Goal: Communication & Community: Answer question/provide support

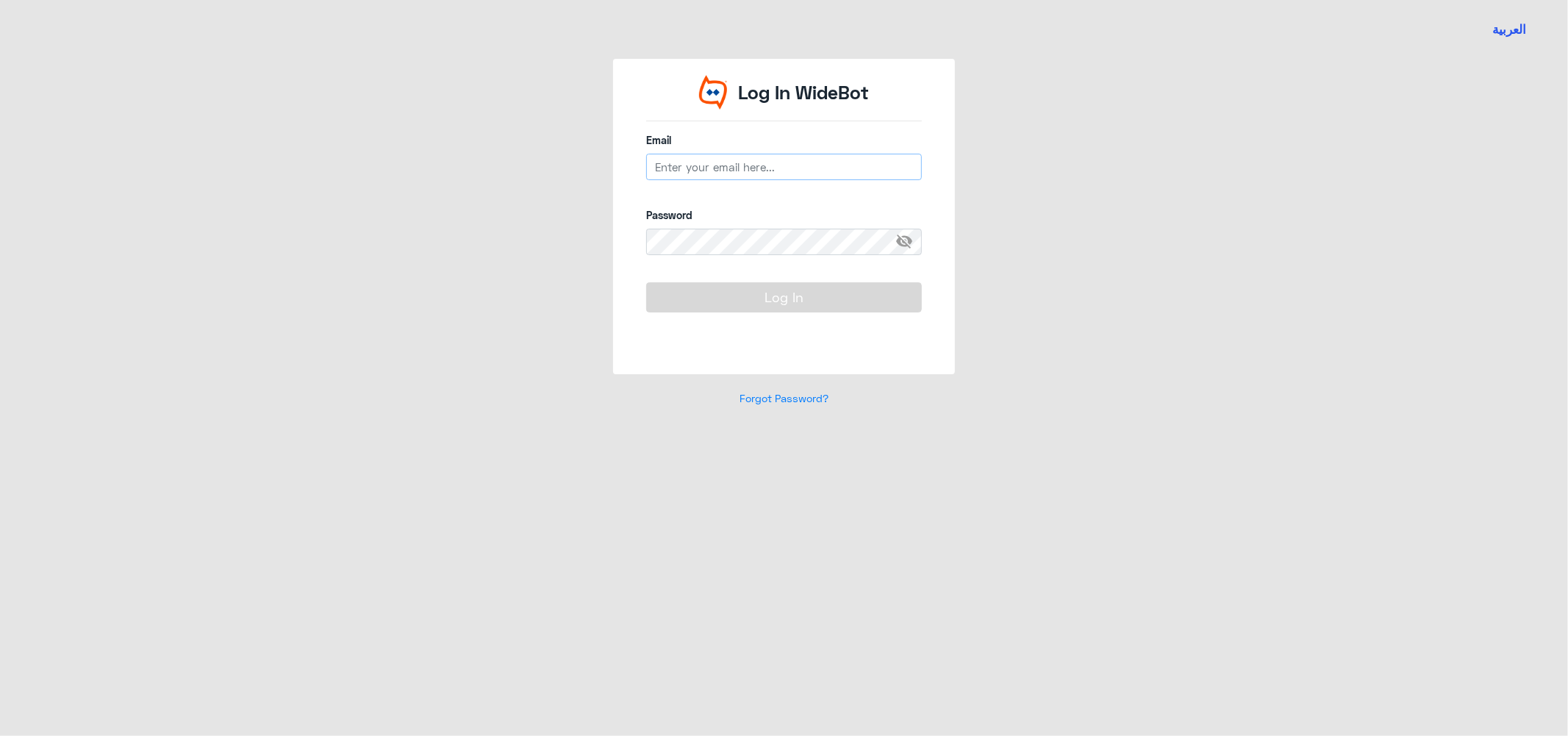
click at [710, 164] on input "email" at bounding box center [784, 167] width 276 height 26
click at [908, 243] on span "visibility_off" at bounding box center [909, 242] width 26 height 26
click at [714, 160] on input "h_alharbi" at bounding box center [784, 167] width 276 height 26
click at [699, 164] on input "h_alharbi" at bounding box center [784, 167] width 276 height 26
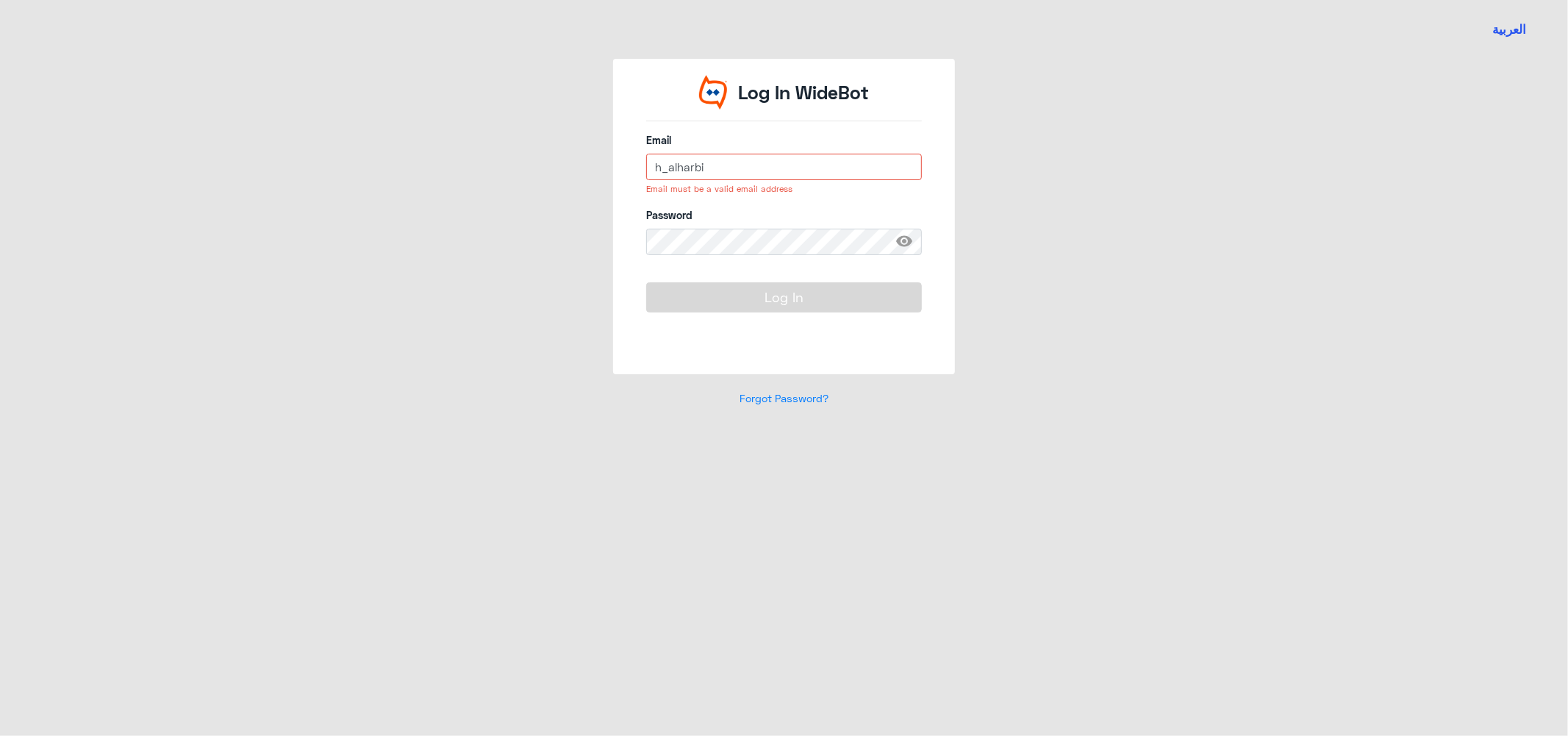
click at [695, 167] on input "h_alharbi" at bounding box center [784, 167] width 276 height 26
type input "[EMAIL_ADDRESS][DOMAIN_NAME]"
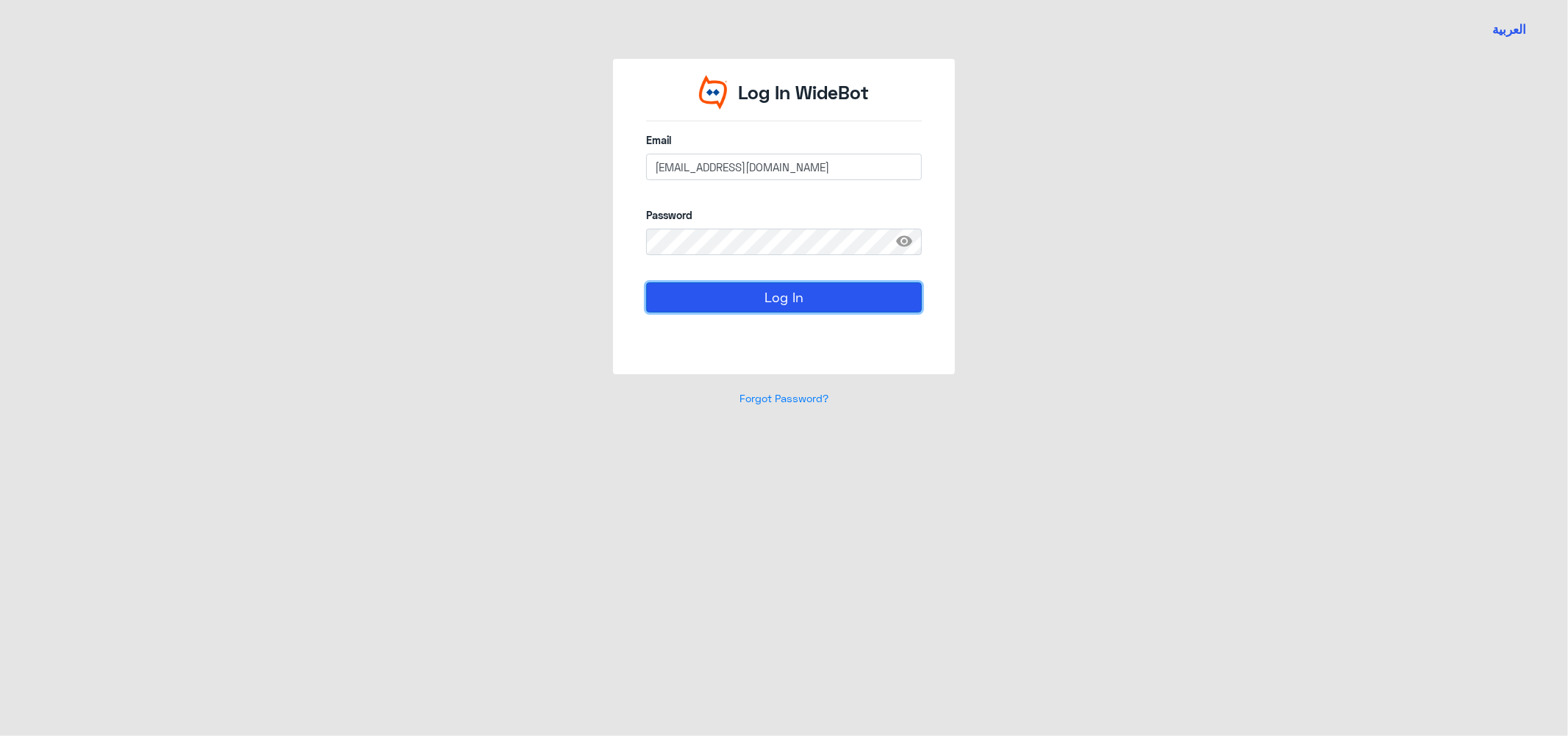
click at [697, 291] on button "Log In" at bounding box center [784, 297] width 276 height 30
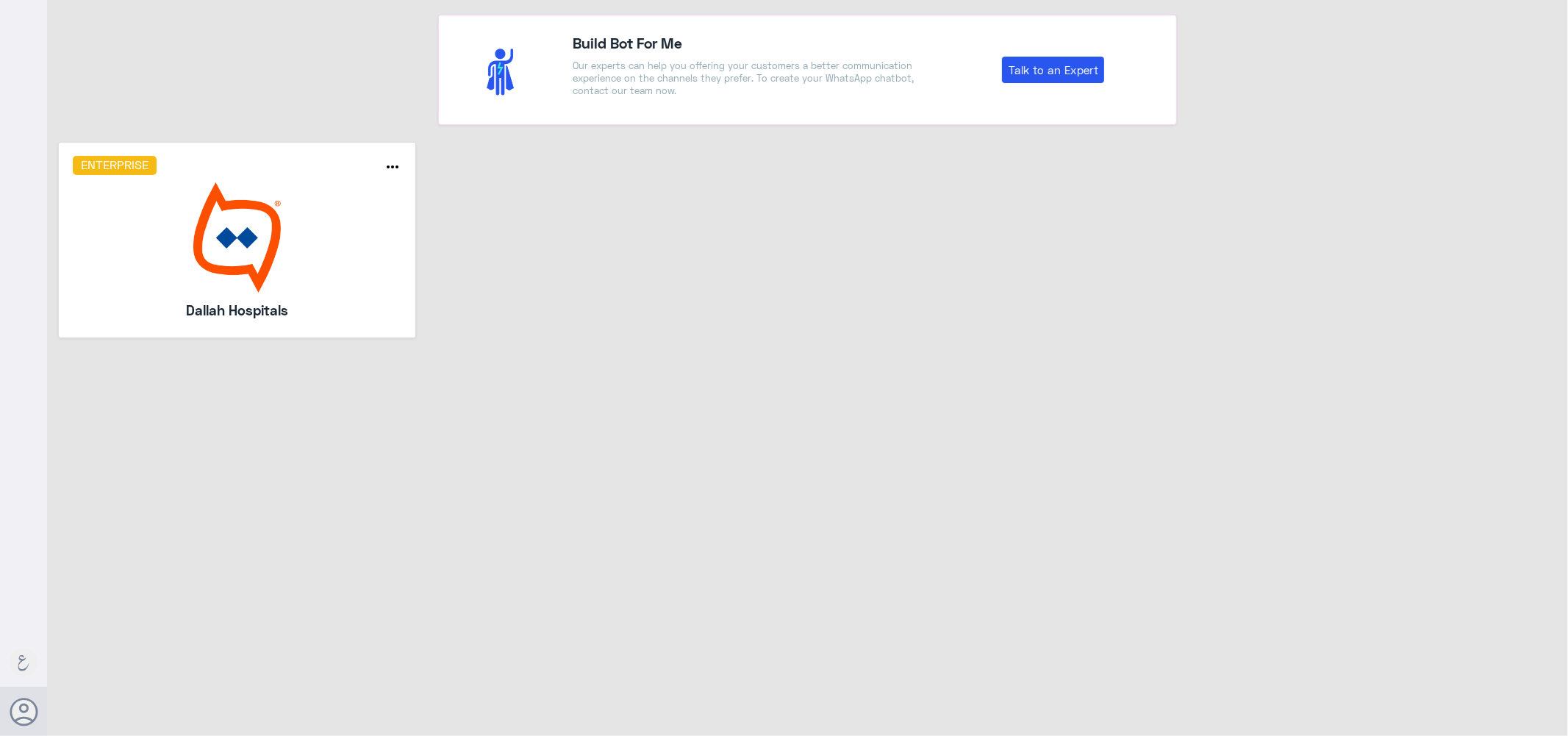
click at [194, 223] on img at bounding box center [237, 238] width 330 height 111
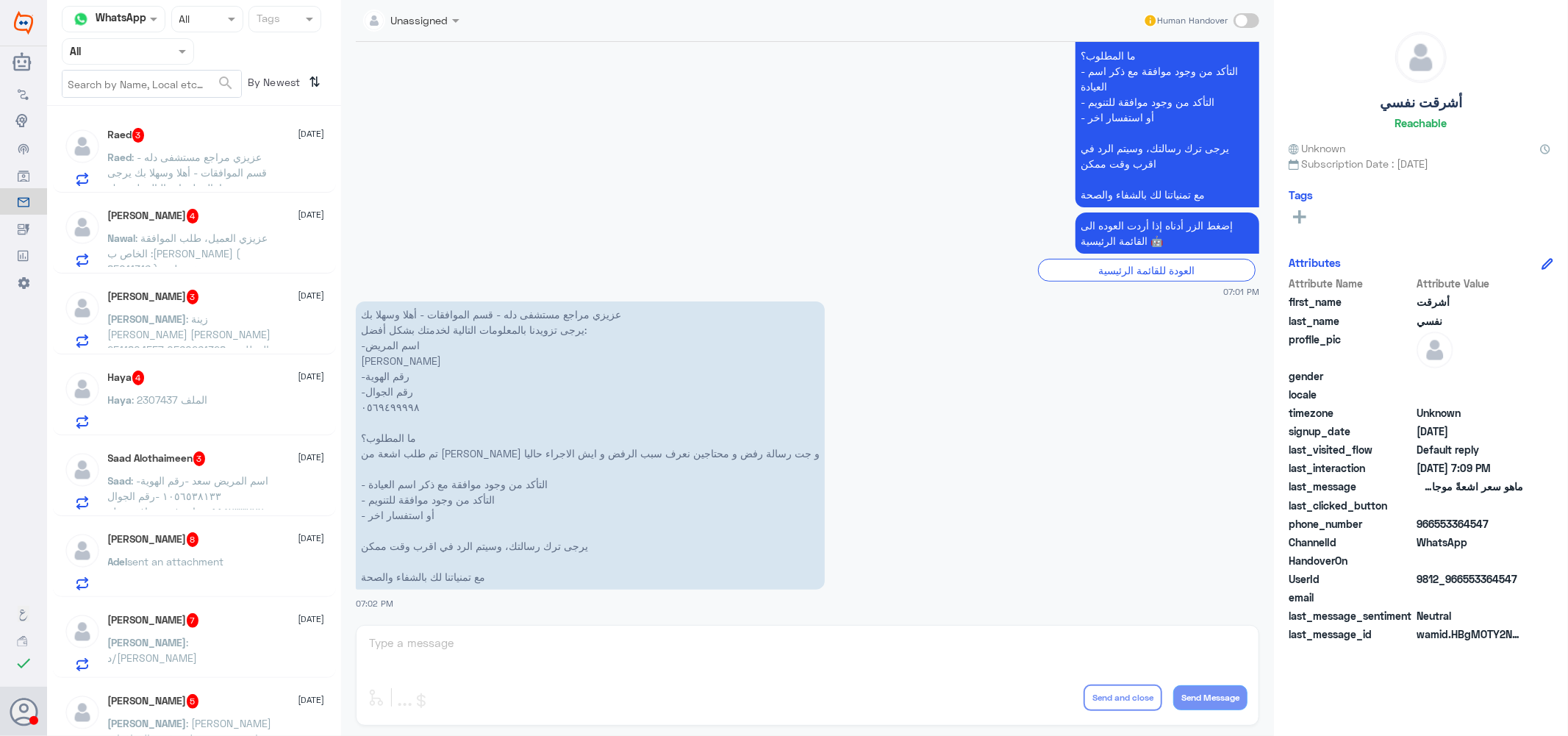
click at [259, 155] on span ": عزيزي مراجع مستشفى دله - قسم الموافقات - أهلا وسهلا بك يرجى تزويدنا بالمعلوما…" at bounding box center [190, 257] width 164 height 213
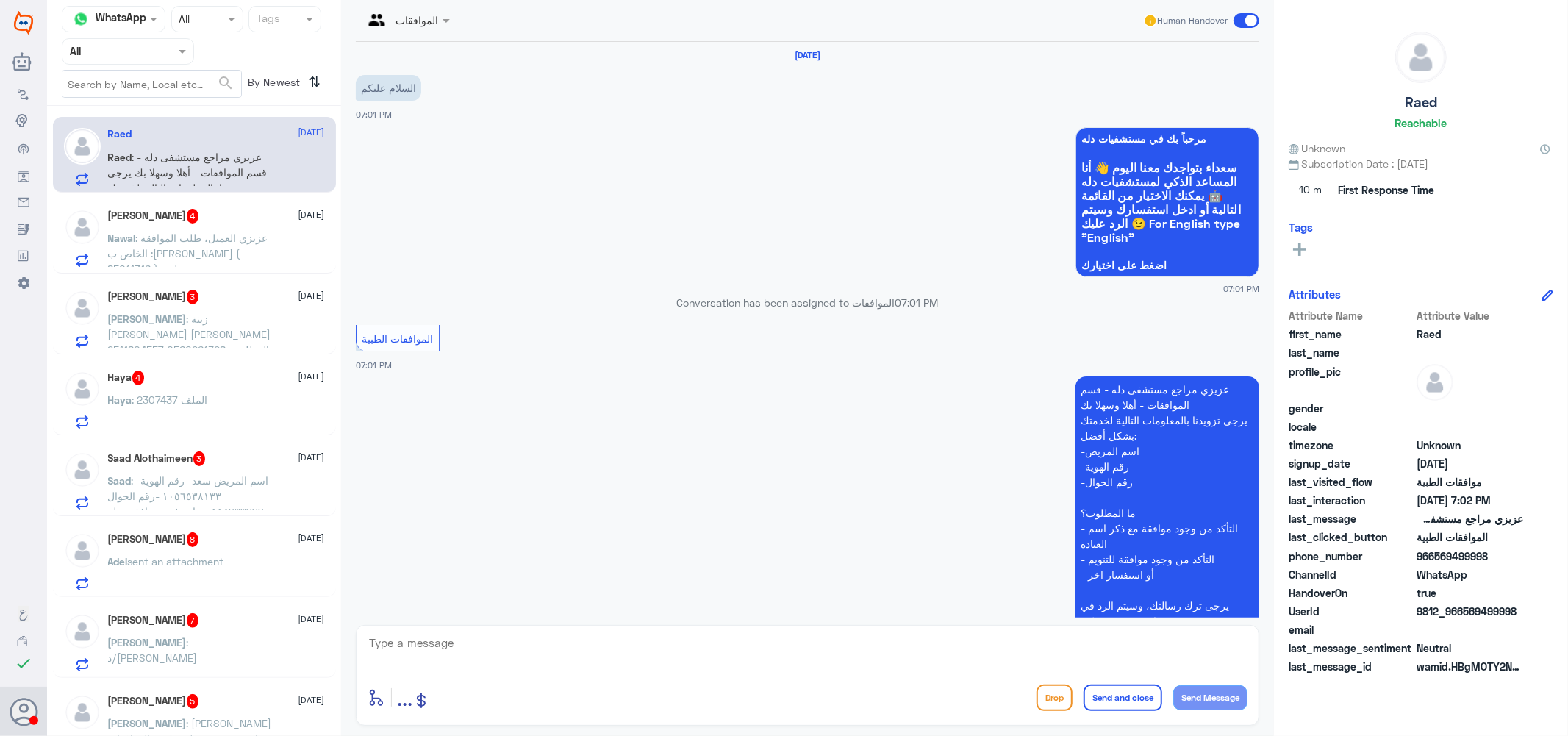
scroll to position [458, 0]
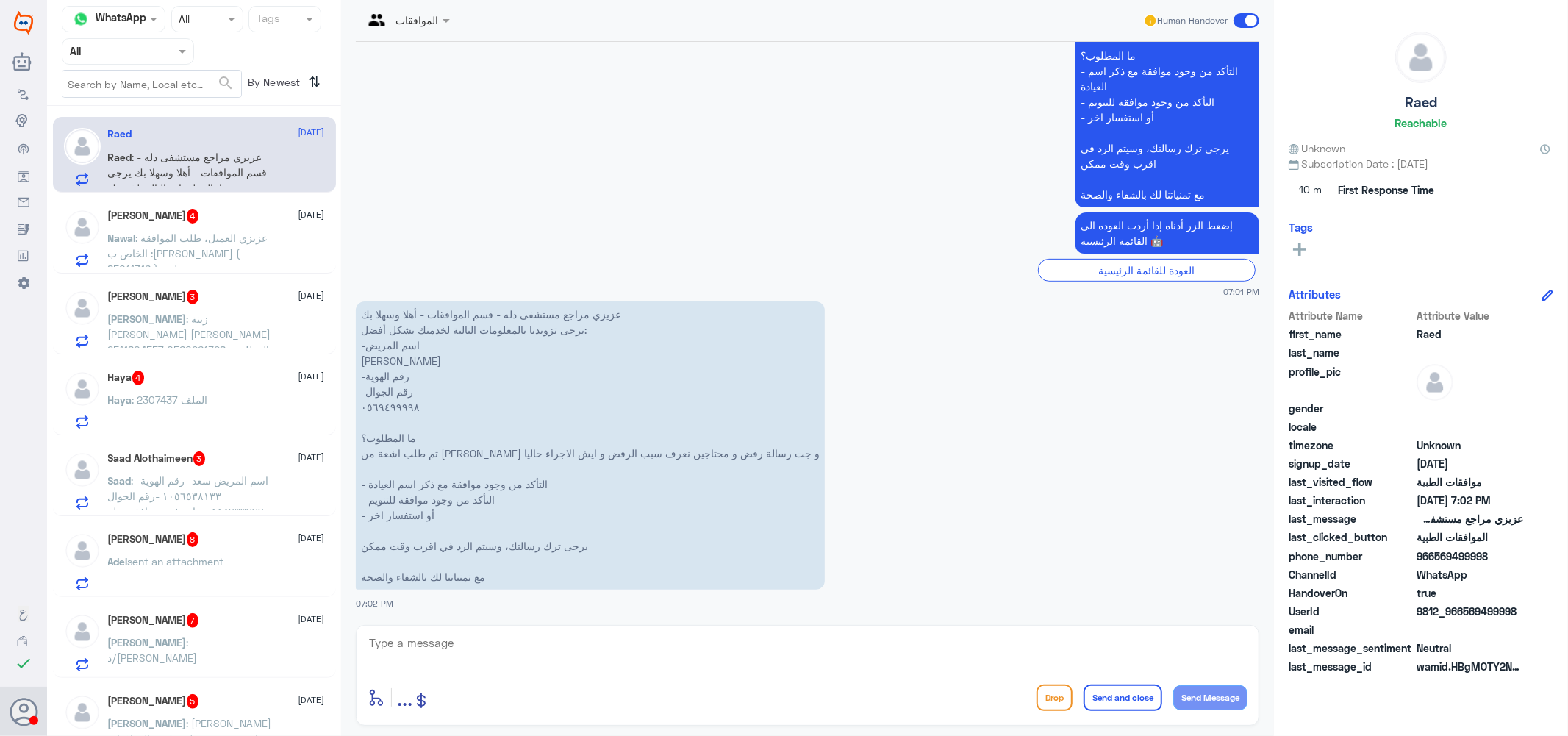
click at [469, 659] on textarea at bounding box center [807, 651] width 880 height 36
click at [418, 643] on textarea "0569499998" at bounding box center [807, 651] width 880 height 36
type textarea "0569499998"
type textarea "h"
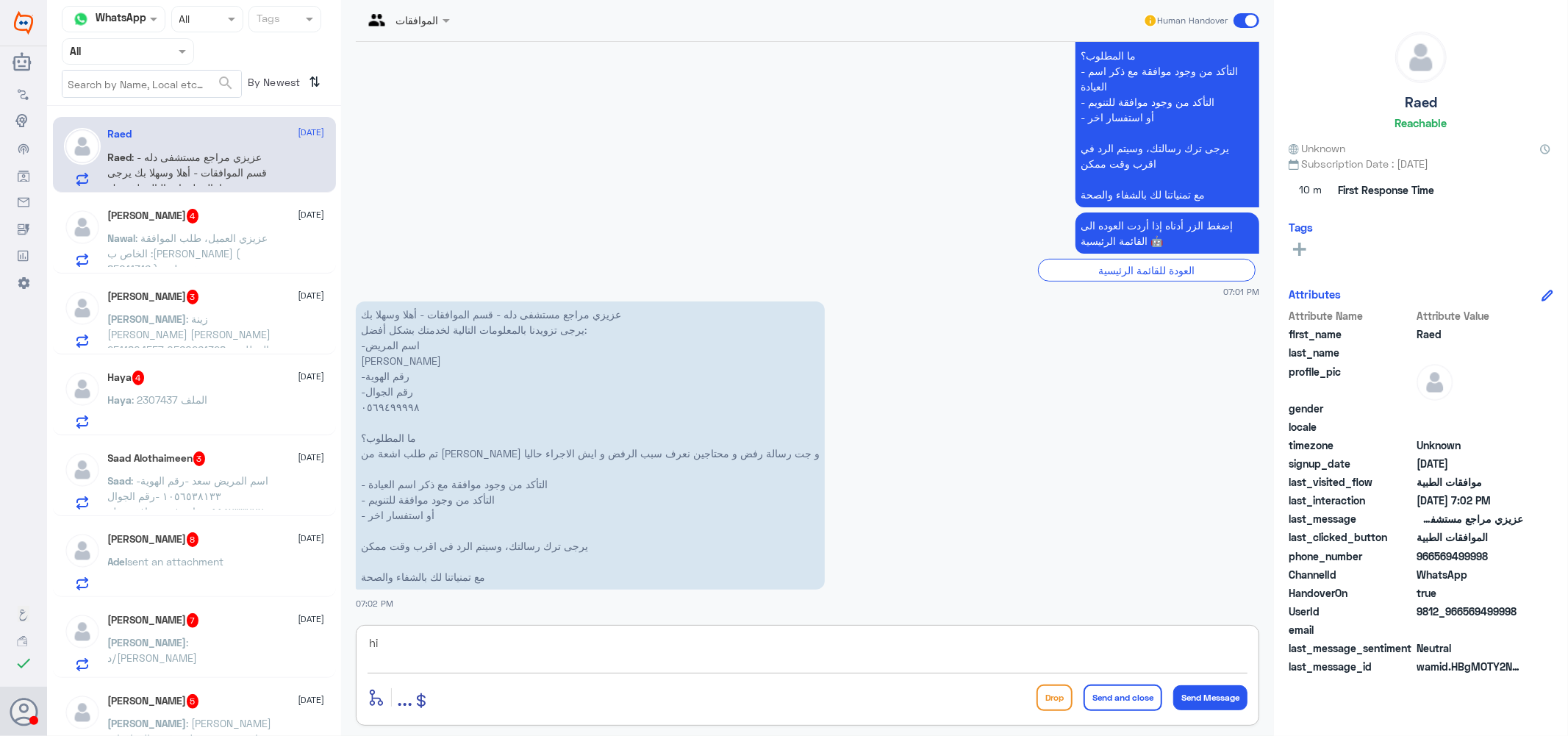
type textarea "h"
type textarea "اهلا بك تم رفض الحاله من قبل التامين حتى بعد رفع كافه التقارير المطلوبه يرجى ال…"
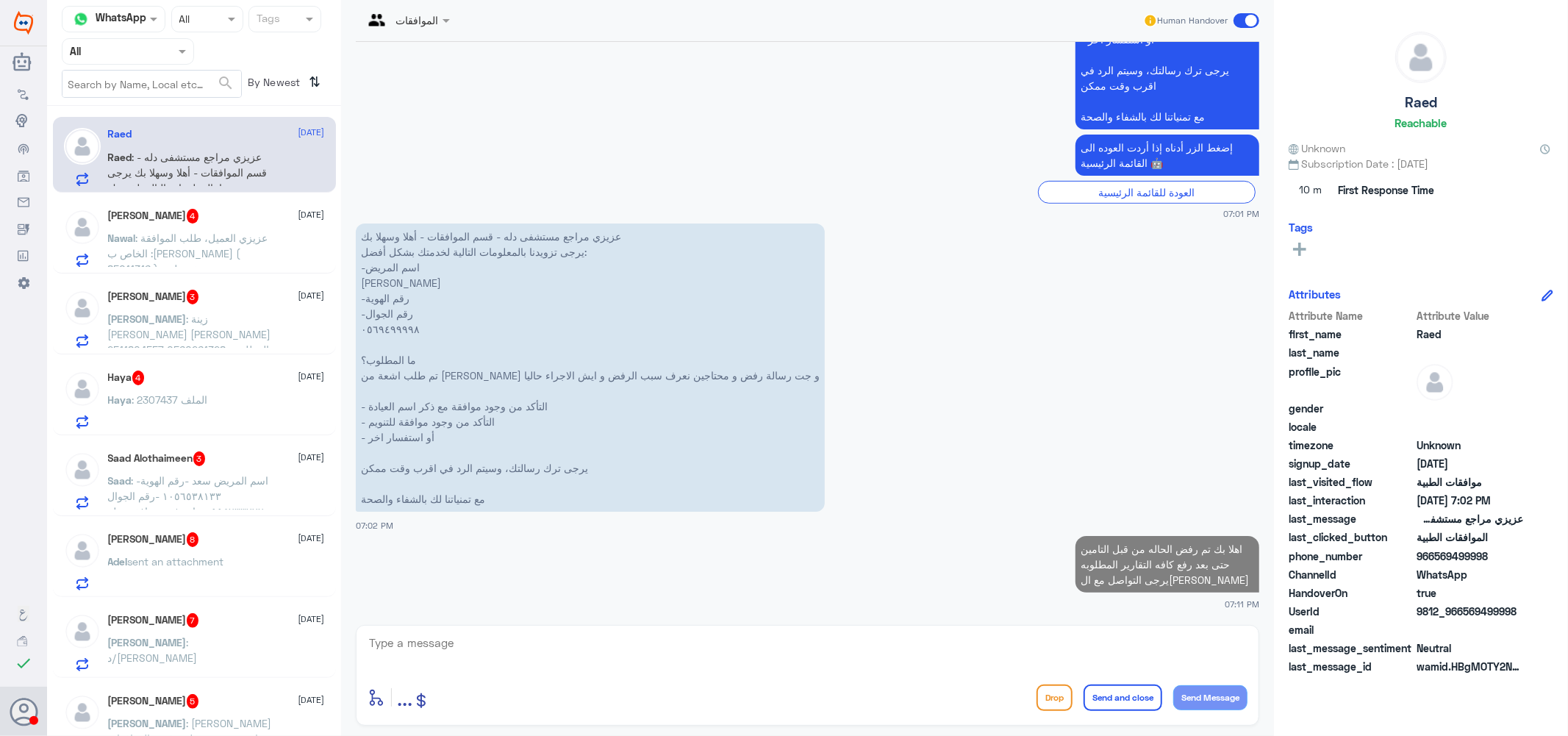
click at [184, 236] on span ": عزيزي العميل، طلب الموافقة الخاص ب :[PERSON_NAME] ( 85011316 ) من :مستشفى دلة…" at bounding box center [190, 276] width 164 height 90
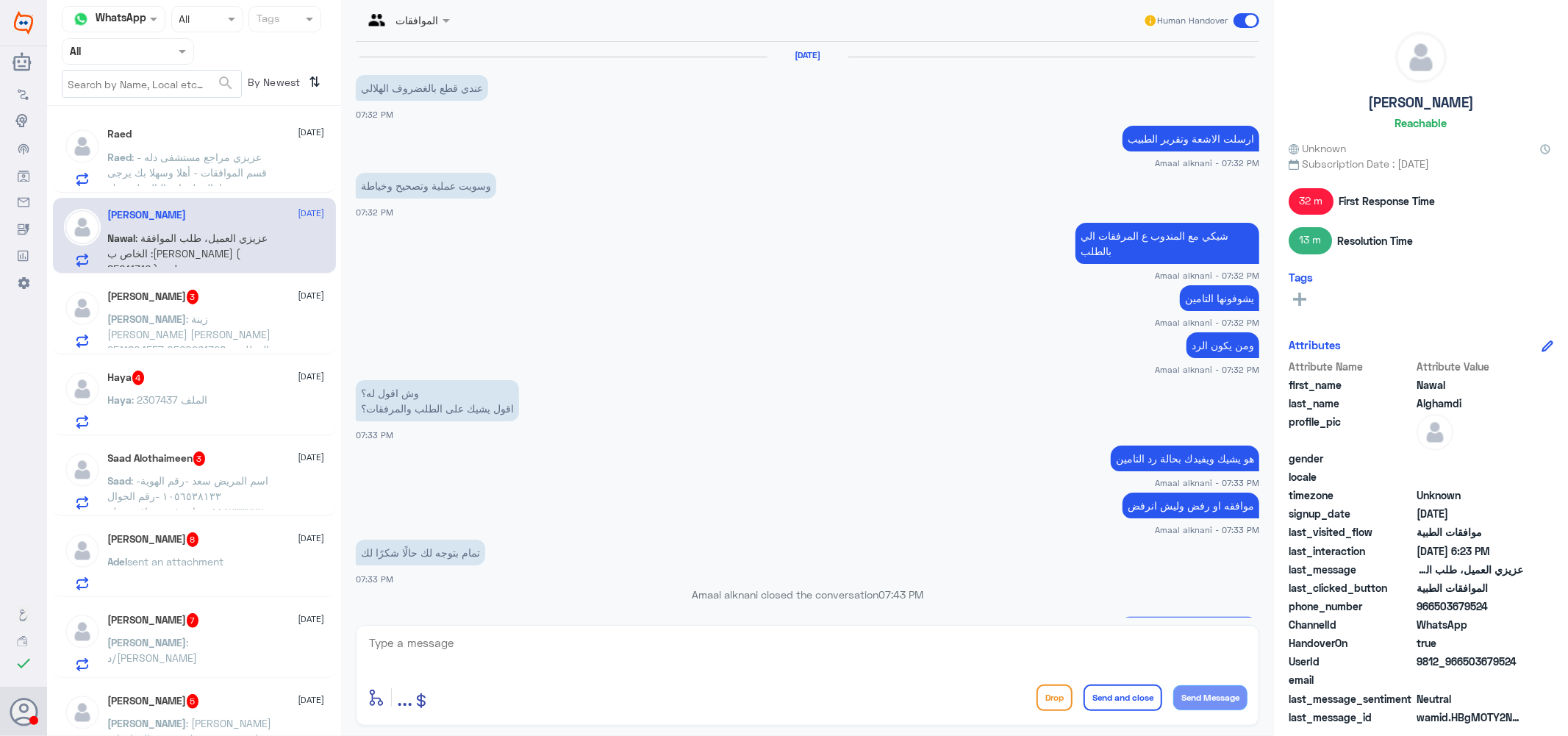
scroll to position [903, 0]
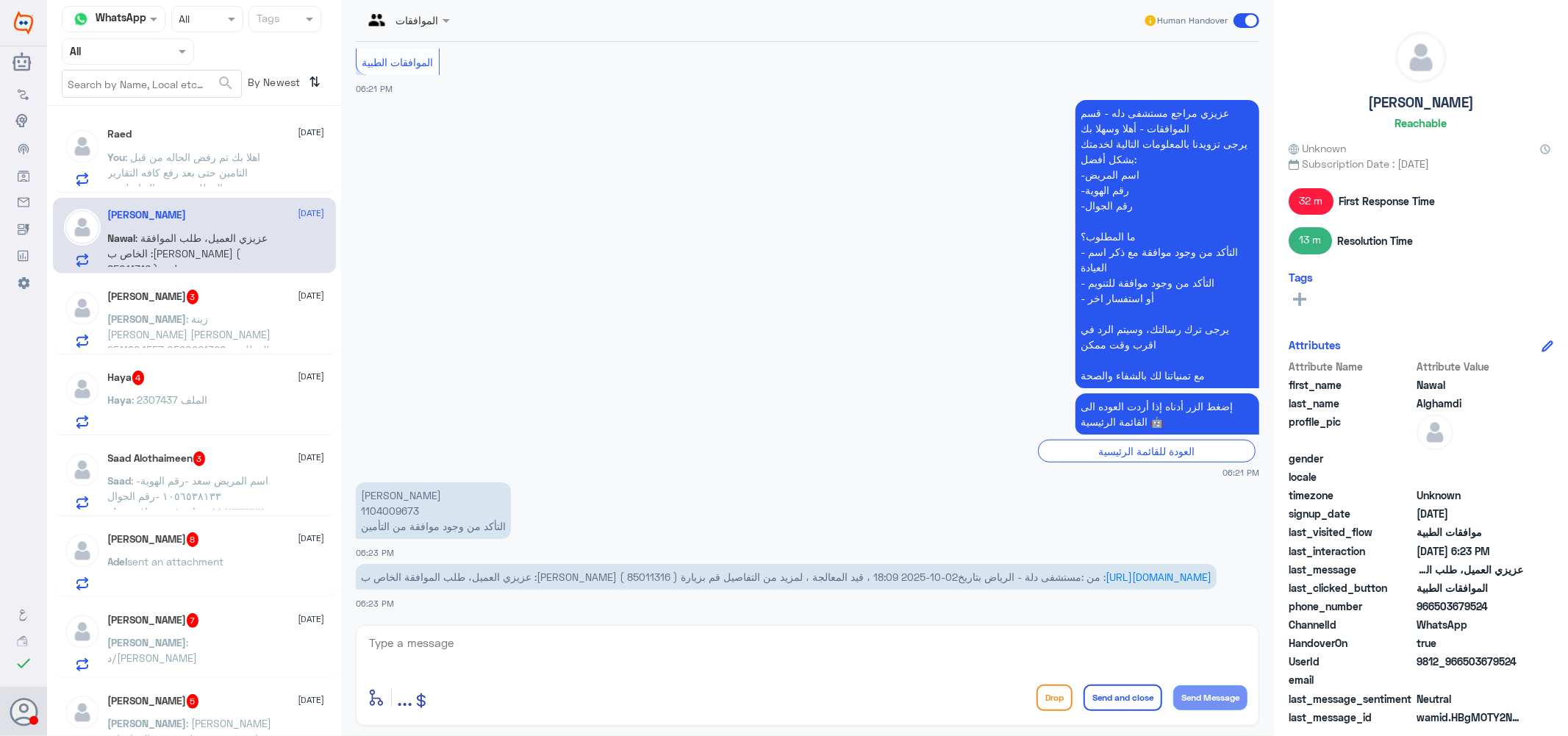
click at [748, 571] on span "عزيزي العميل، طلب الموافقة الخاص ب :[PERSON_NAME] ( 85011316 ) من :مستشفى دلة -…" at bounding box center [734, 577] width 745 height 12
copy span "85011316"
click at [679, 645] on textarea at bounding box center [807, 651] width 880 height 36
type textarea "اهلا بك تمت الموافقه الجزئيه"
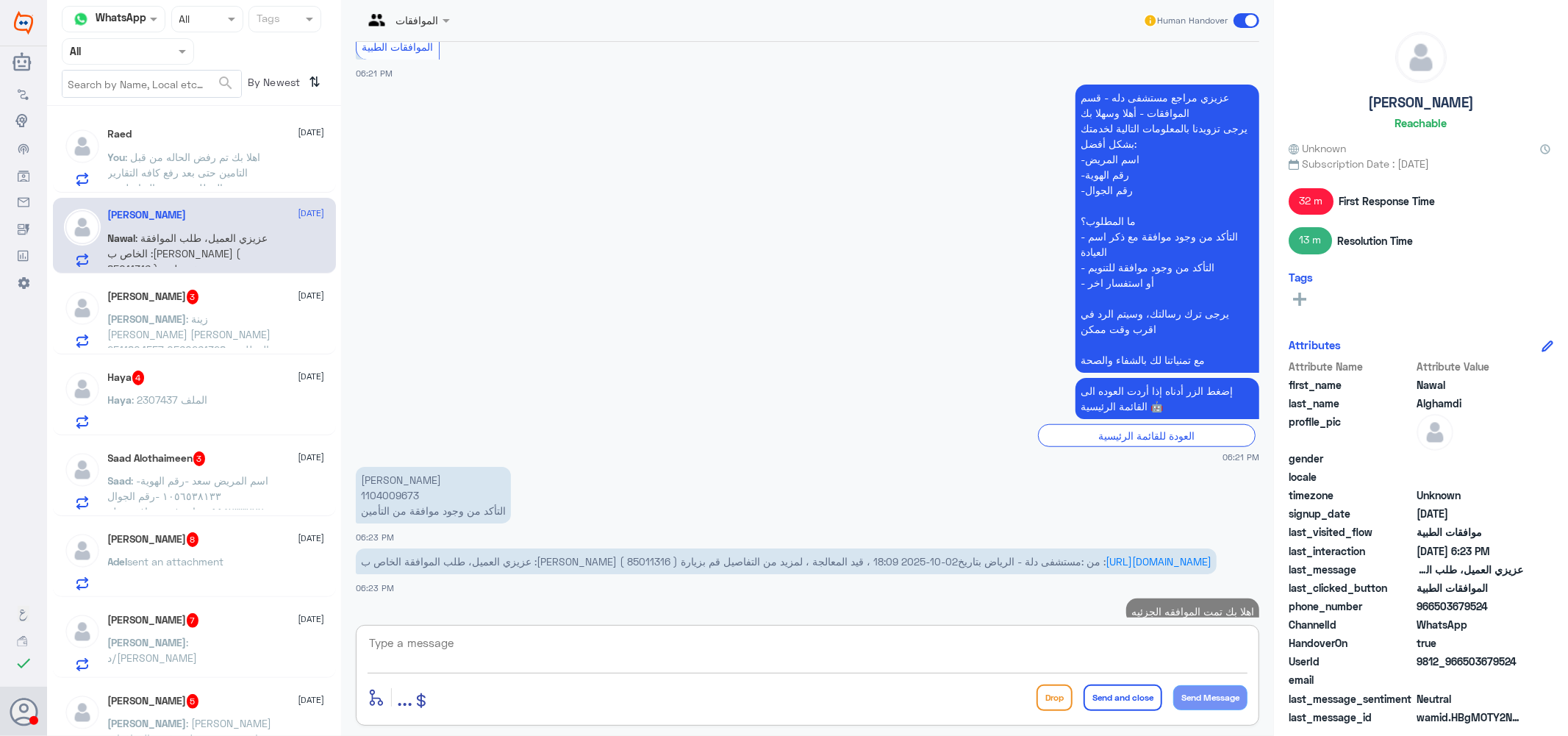
scroll to position [950, 0]
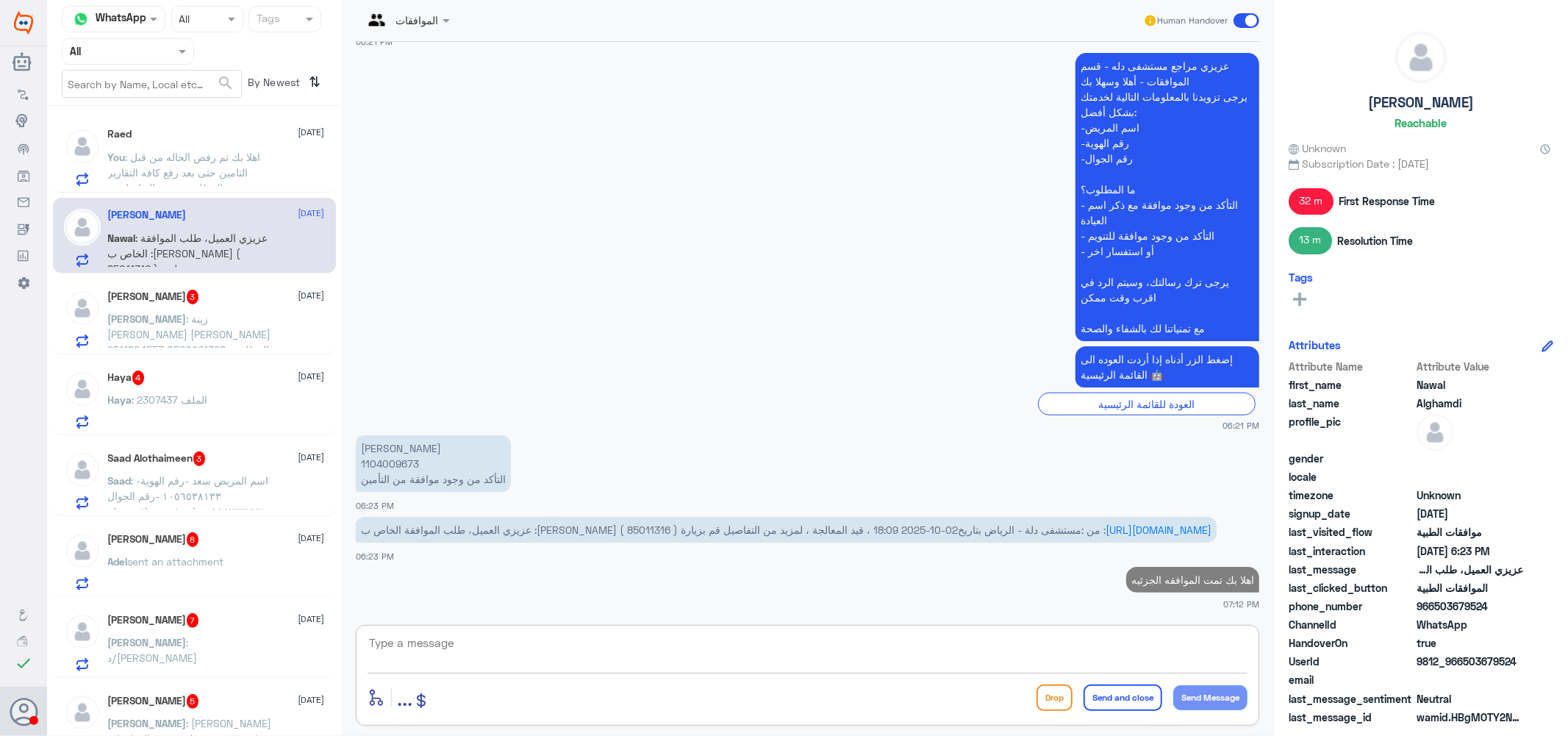
click at [172, 300] on h5 "[PERSON_NAME] 3" at bounding box center [154, 297] width 91 height 15
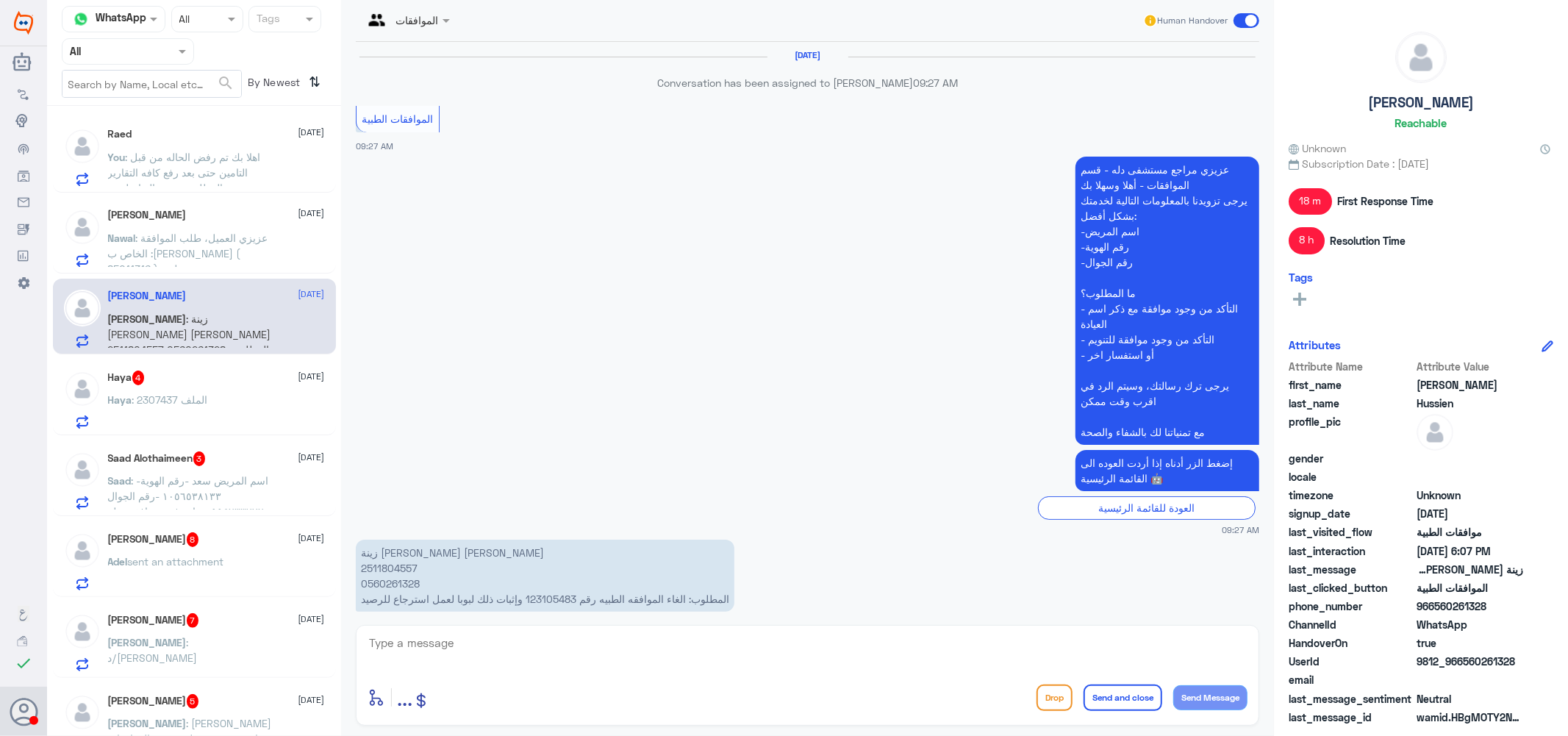
scroll to position [1237, 0]
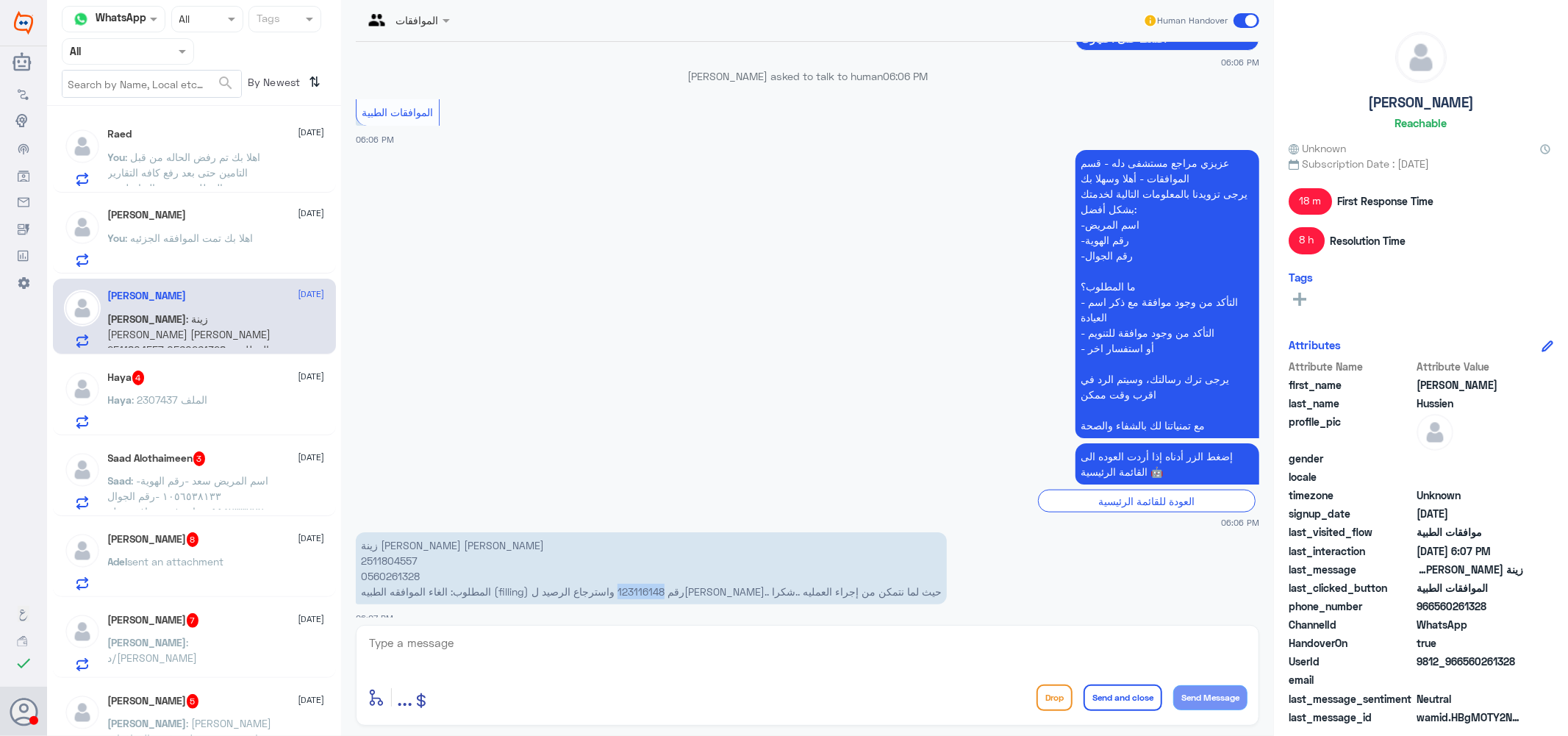
drag, startPoint x: 828, startPoint y: 573, endPoint x: 875, endPoint y: 571, distance: 47.0
click at [875, 571] on p "زينة [PERSON_NAME] [PERSON_NAME] 2511804557 0560261328 المطلوب: الغاء الموافقه …" at bounding box center [652, 567] width 592 height 72
copy p "123116148"
click at [394, 546] on p "زينة [PERSON_NAME] [PERSON_NAME] 2511804557 0560261328 المطلوب: الغاء الموافقه …" at bounding box center [652, 567] width 592 height 72
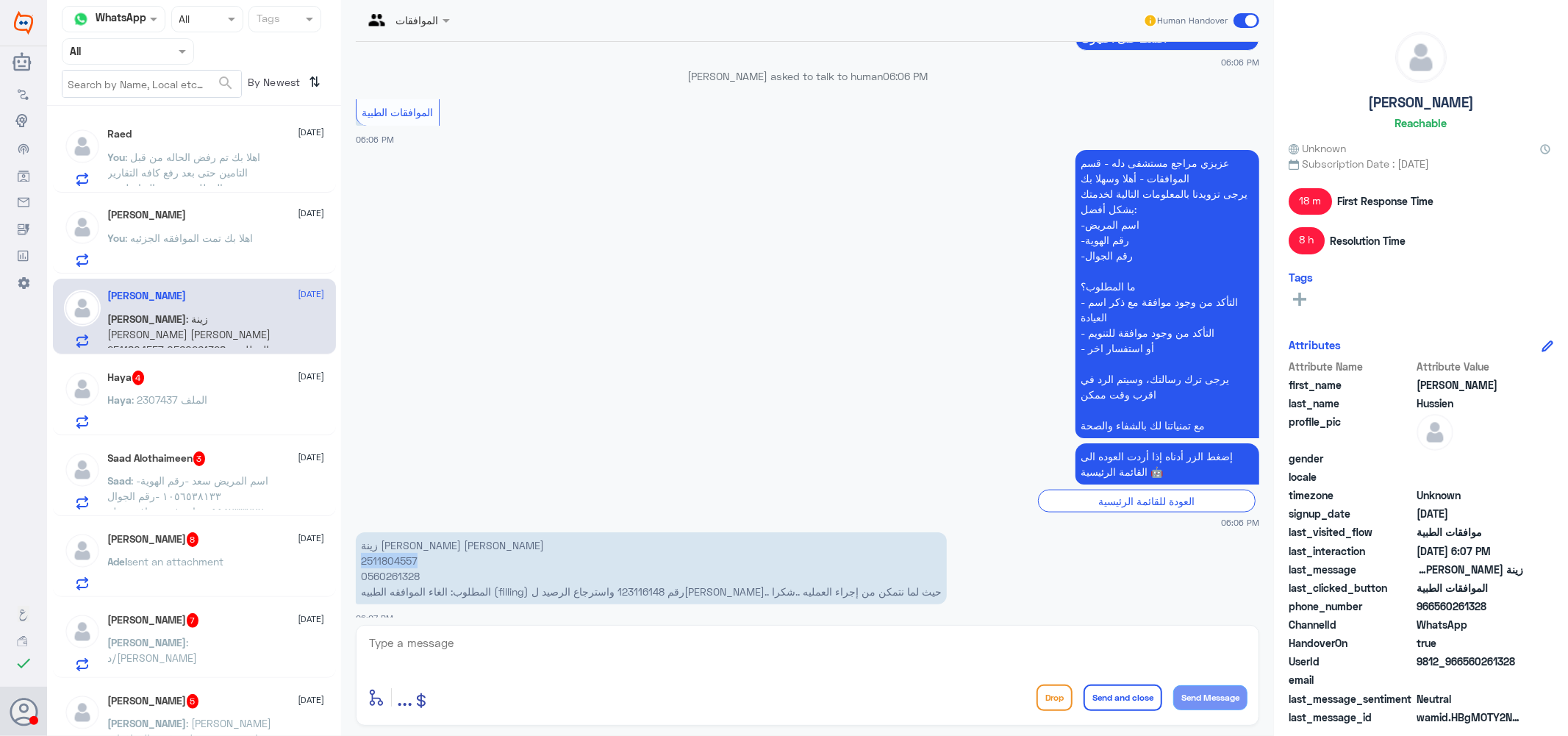
copy p "2511804557"
click at [552, 652] on textarea at bounding box center [807, 651] width 880 height 36
type textarea "j"
type textarea "ت"
type textarea "تم الالغاء عزيزتي"
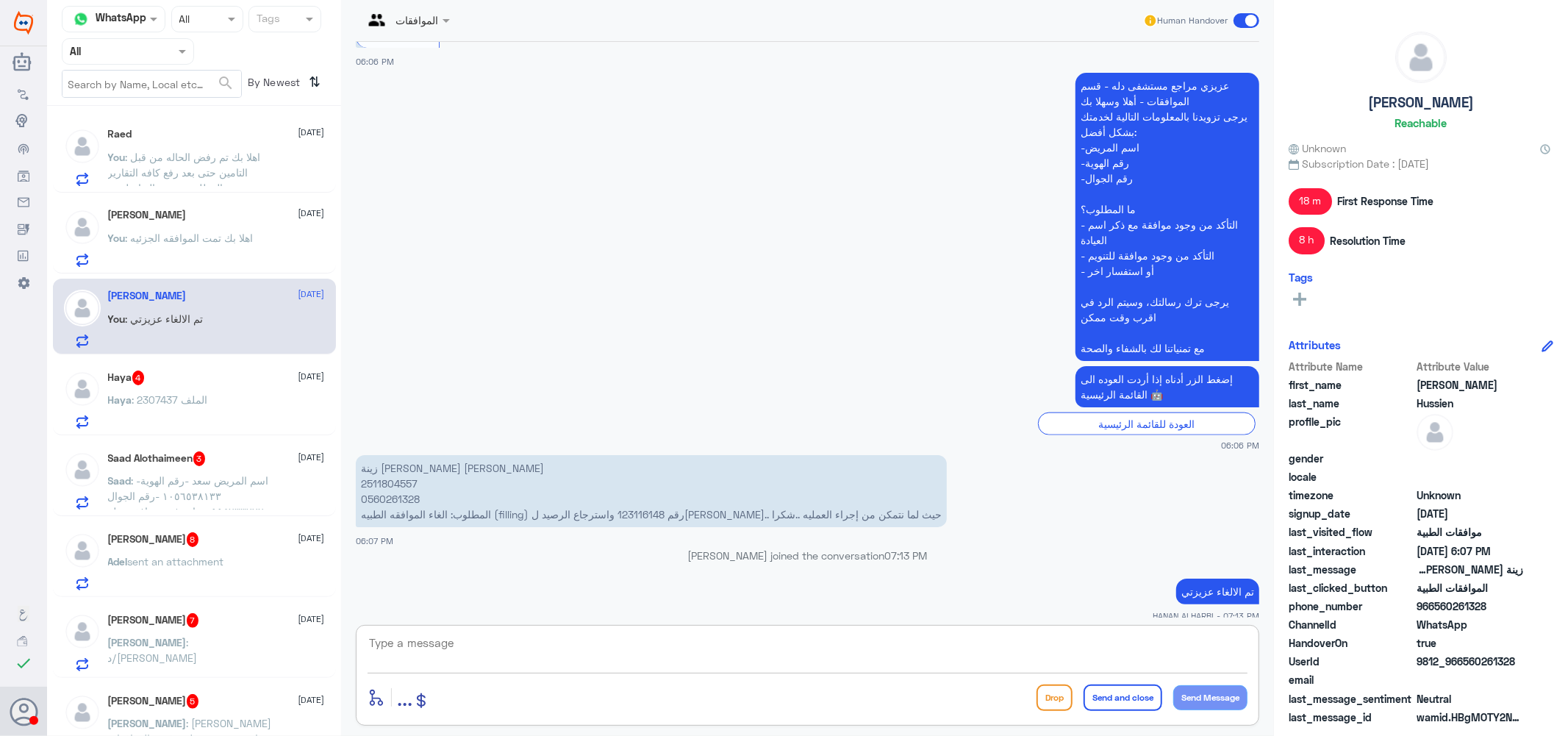
scroll to position [1280, 0]
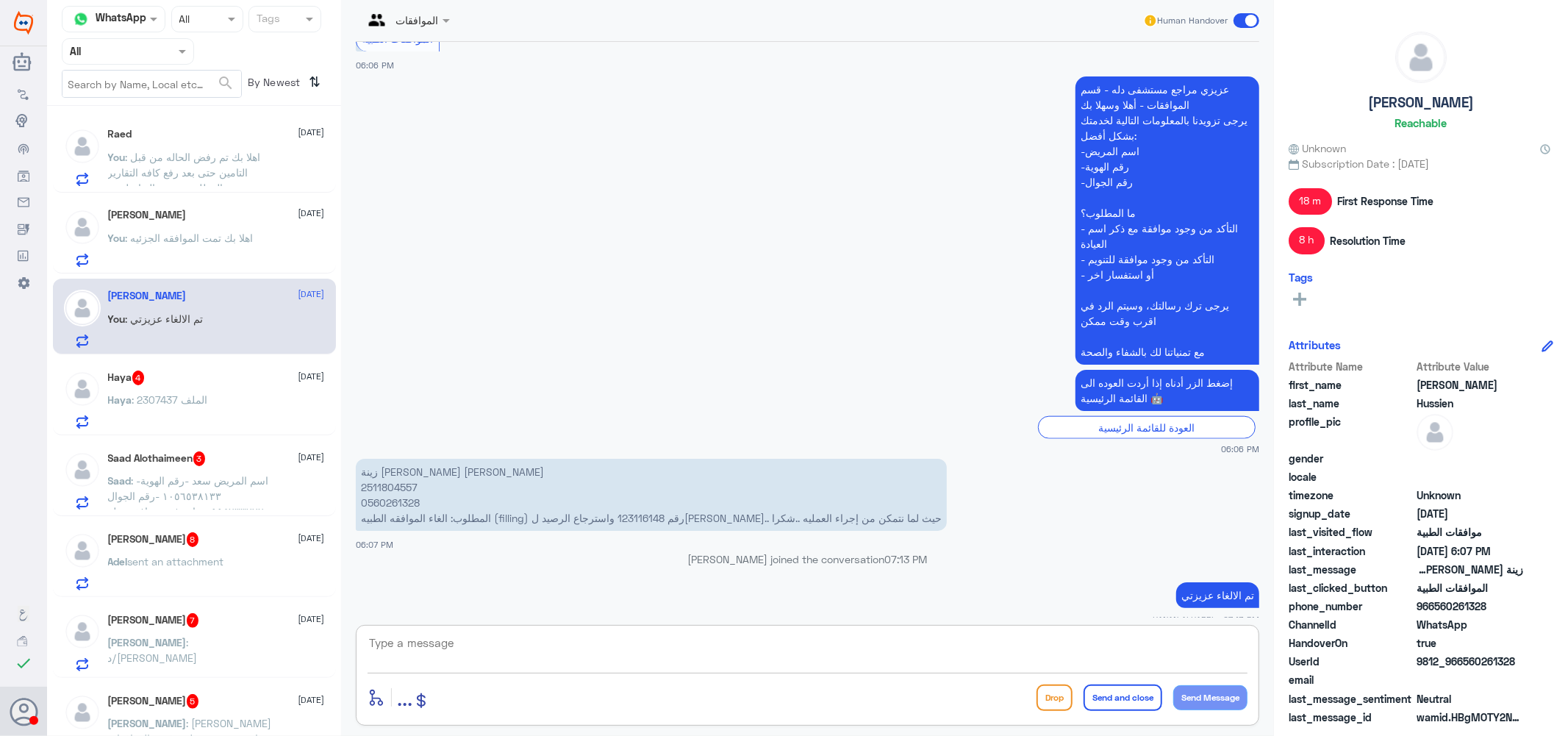
click at [174, 398] on span ": 2307437 الملف" at bounding box center [170, 399] width 76 height 12
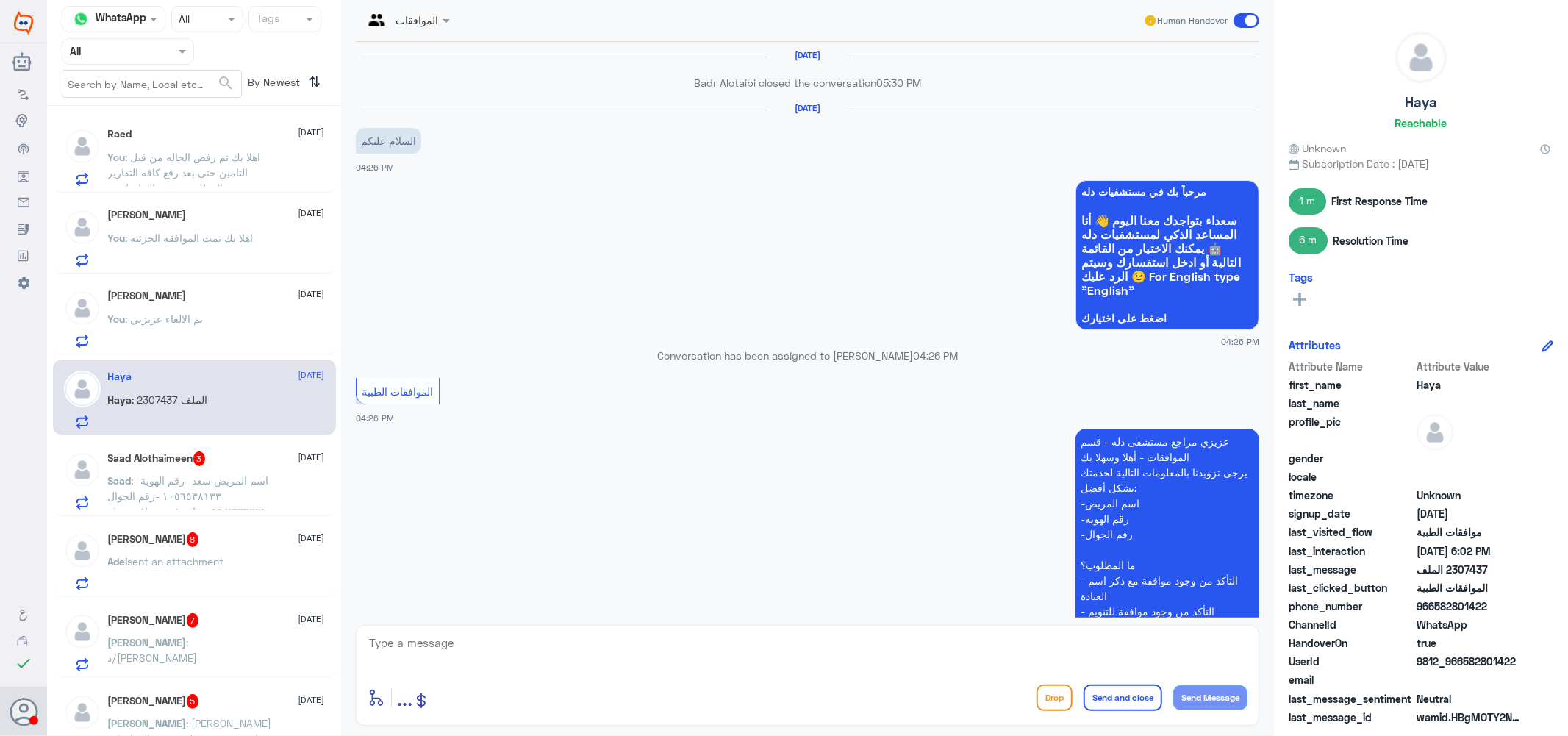
scroll to position [1419, 0]
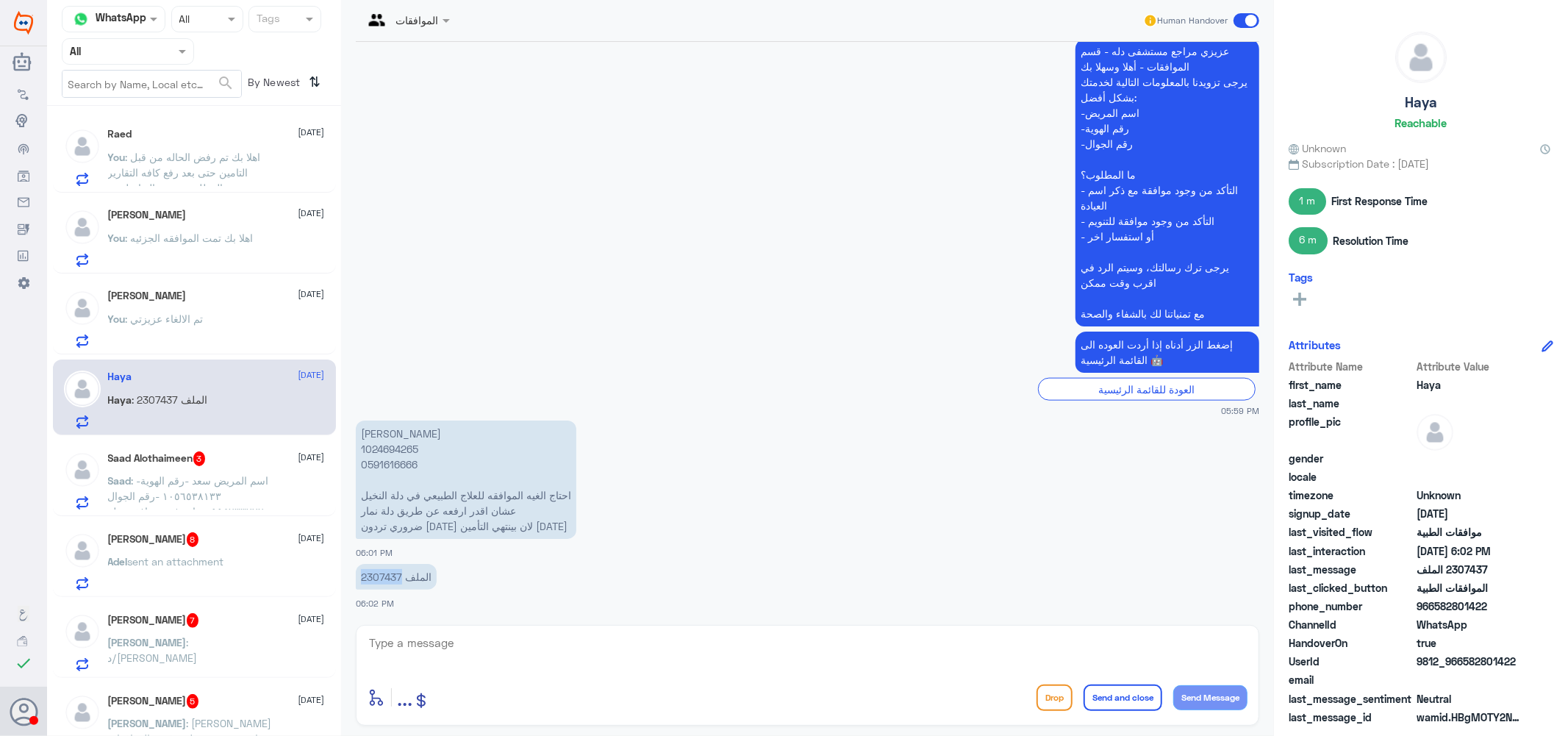
drag, startPoint x: 402, startPoint y: 571, endPoint x: 355, endPoint y: 572, distance: 47.0
click at [356, 572] on p "2307437 الملف" at bounding box center [397, 577] width 81 height 26
copy p "2307437"
click at [618, 639] on textarea at bounding box center [807, 651] width 880 height 36
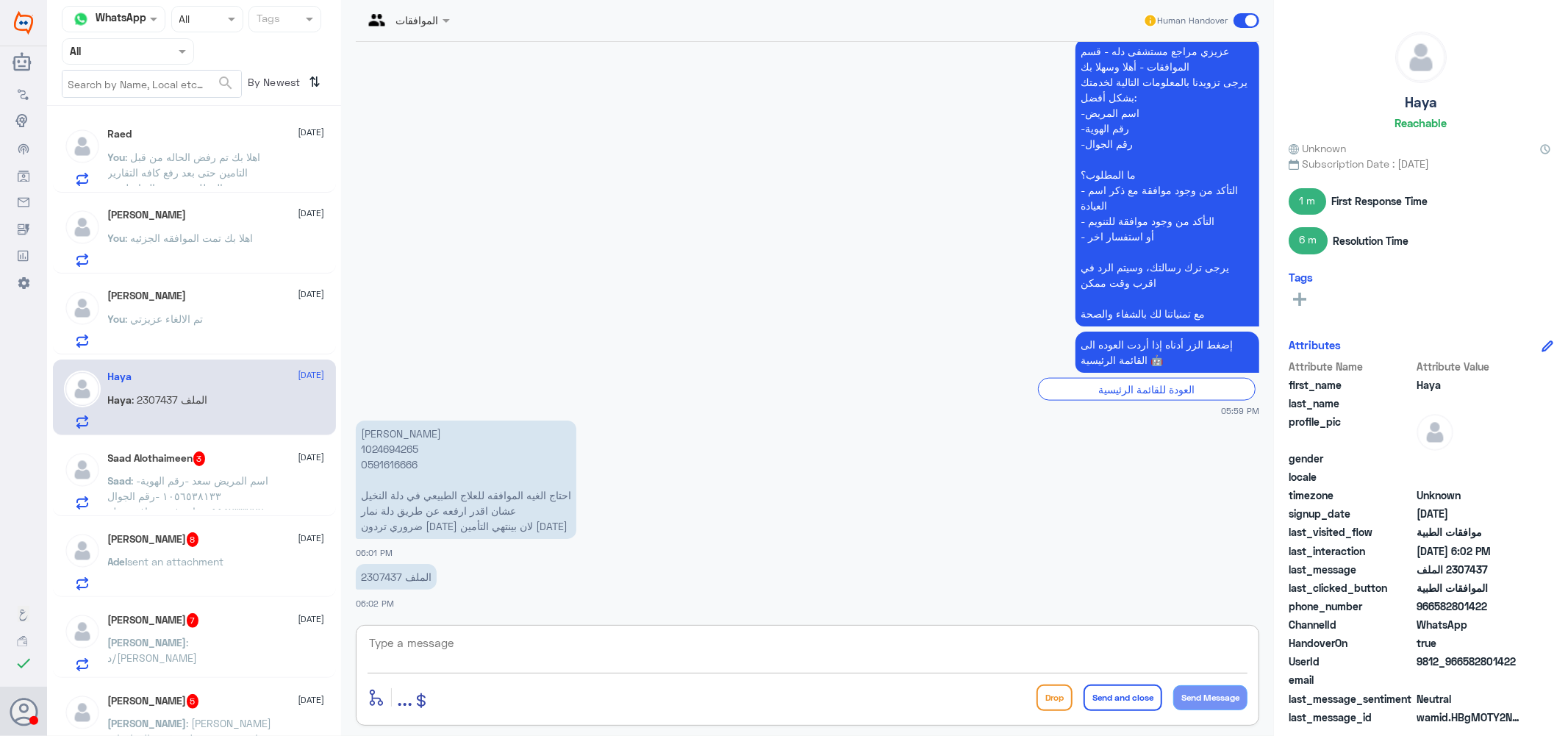
click at [715, 645] on textarea at bounding box center [807, 651] width 880 height 36
type textarea "تم الالغاء بناء على طلبك [PERSON_NAME]"
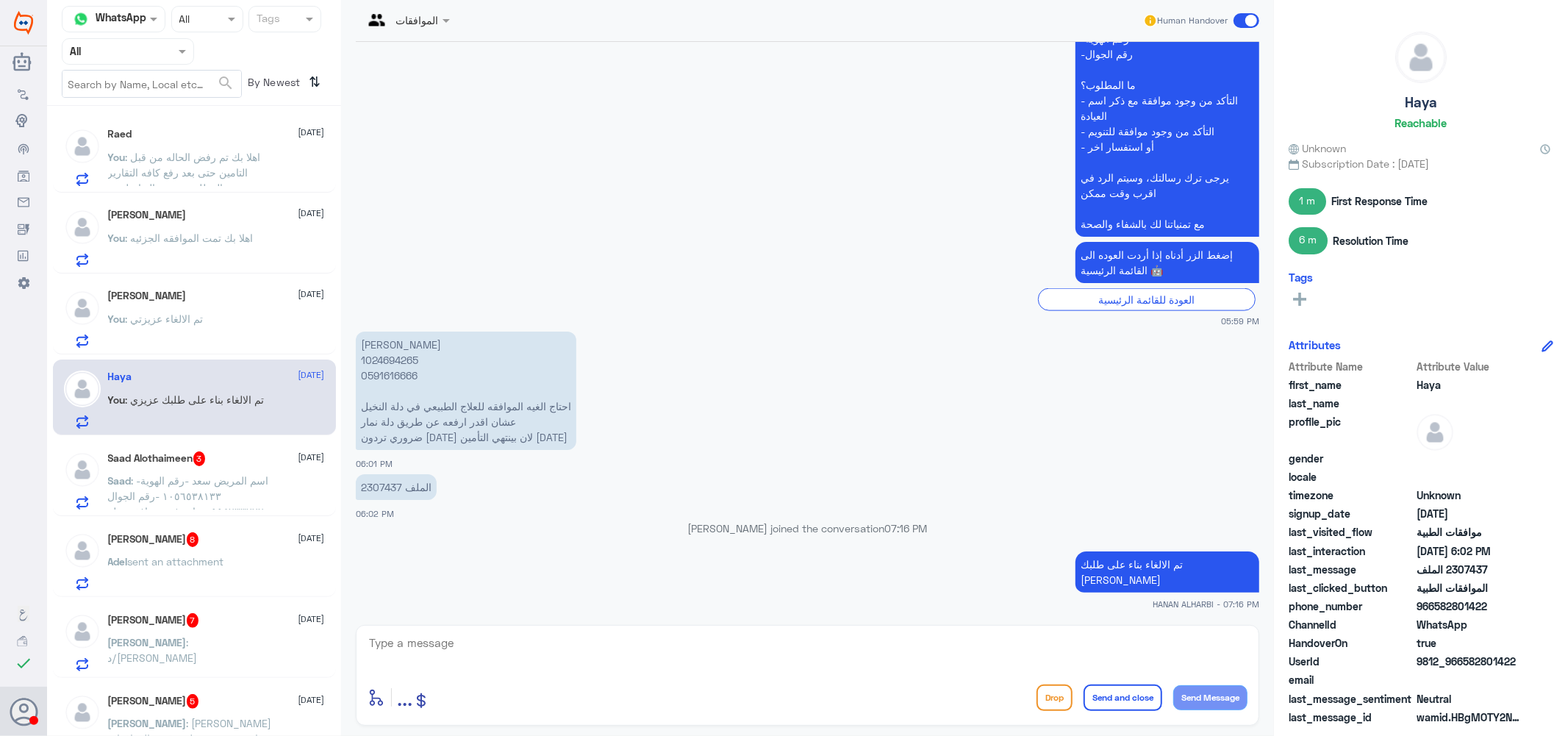
scroll to position [1440, 0]
click at [244, 476] on span ": -اسم المريض سعد -رقم الهوية ١٠٥٦٥٣٨١٣٣ -رقم الجوال ٠٥٥٤٢٣٣٧٧٢ جاء رفض موافقه …" at bounding box center [188, 503] width 161 height 59
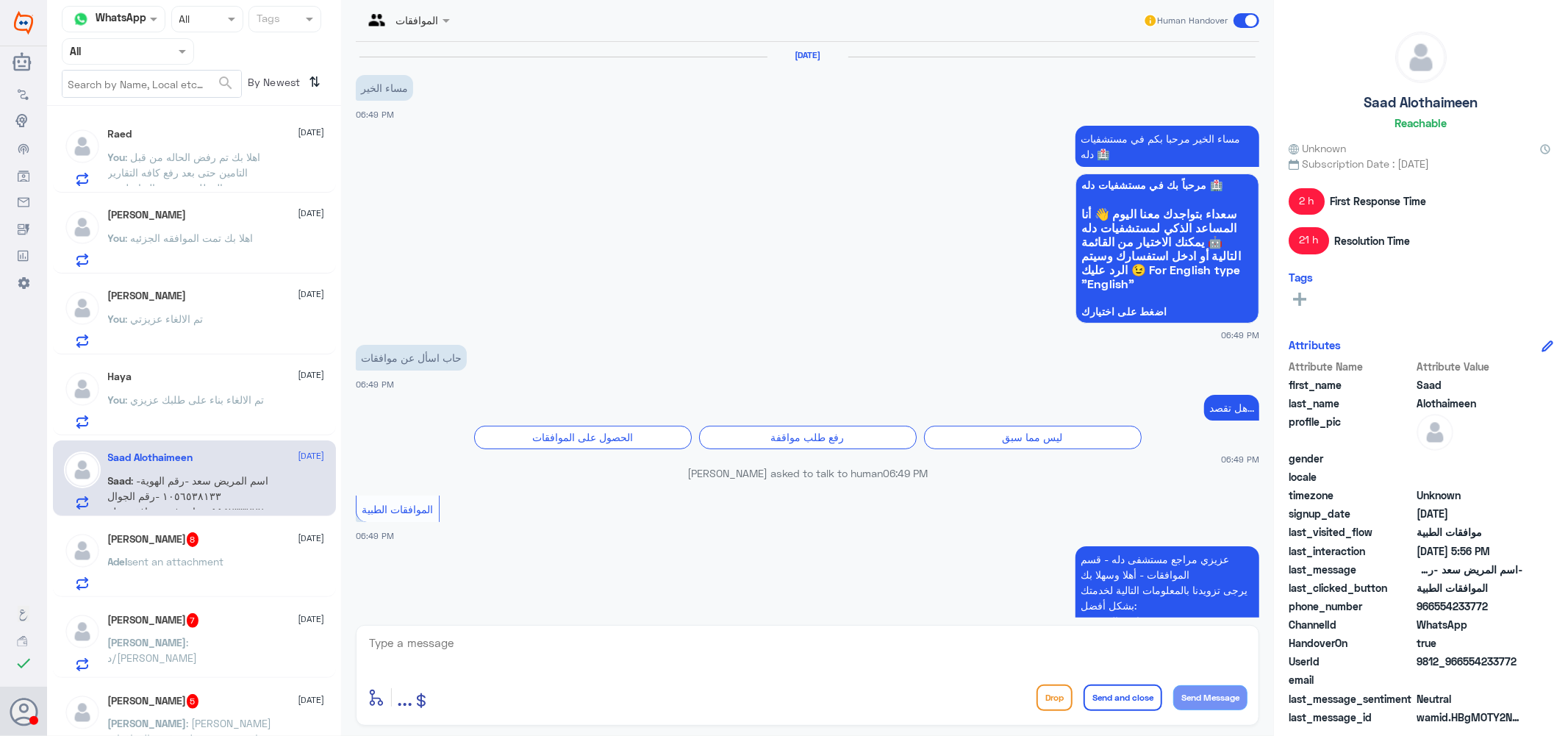
scroll to position [1417, 0]
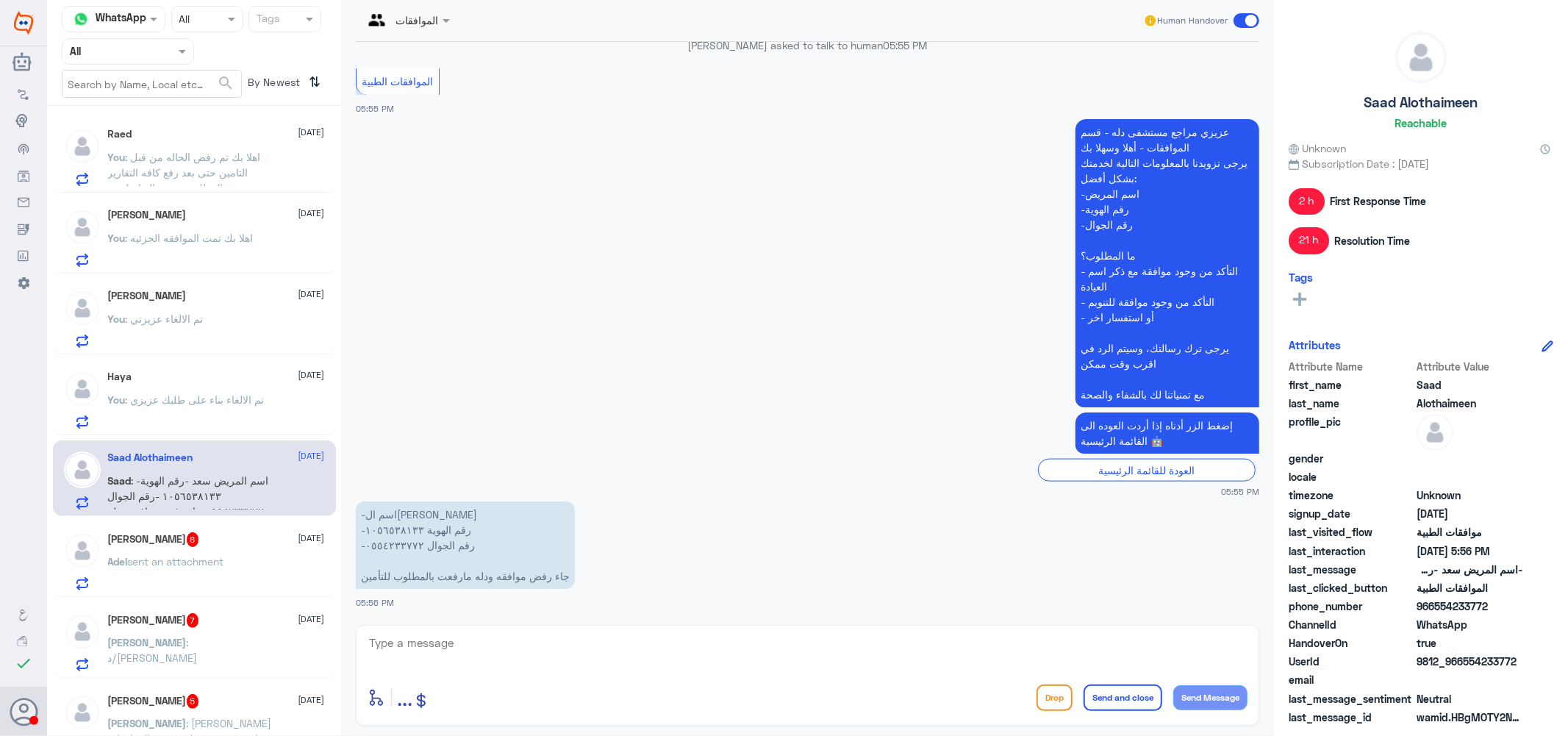
click at [449, 648] on textarea at bounding box center [807, 651] width 880 height 36
click at [449, 648] on textarea "1056538133" at bounding box center [807, 651] width 880 height 36
type textarea "1056538133"
type textarea "i"
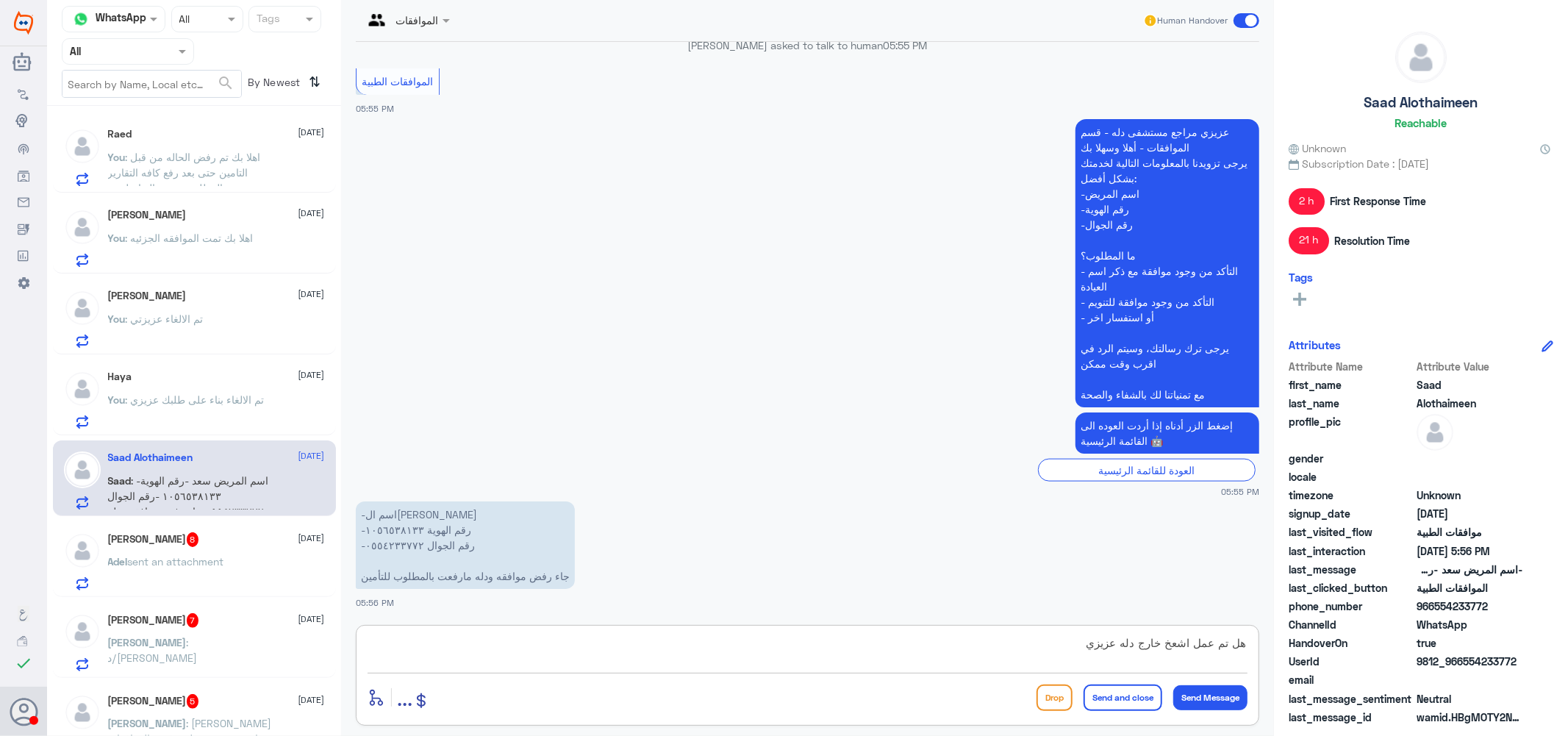
type textarea "هل تم عمل اشعخ خارج دله عزيزي ؟"
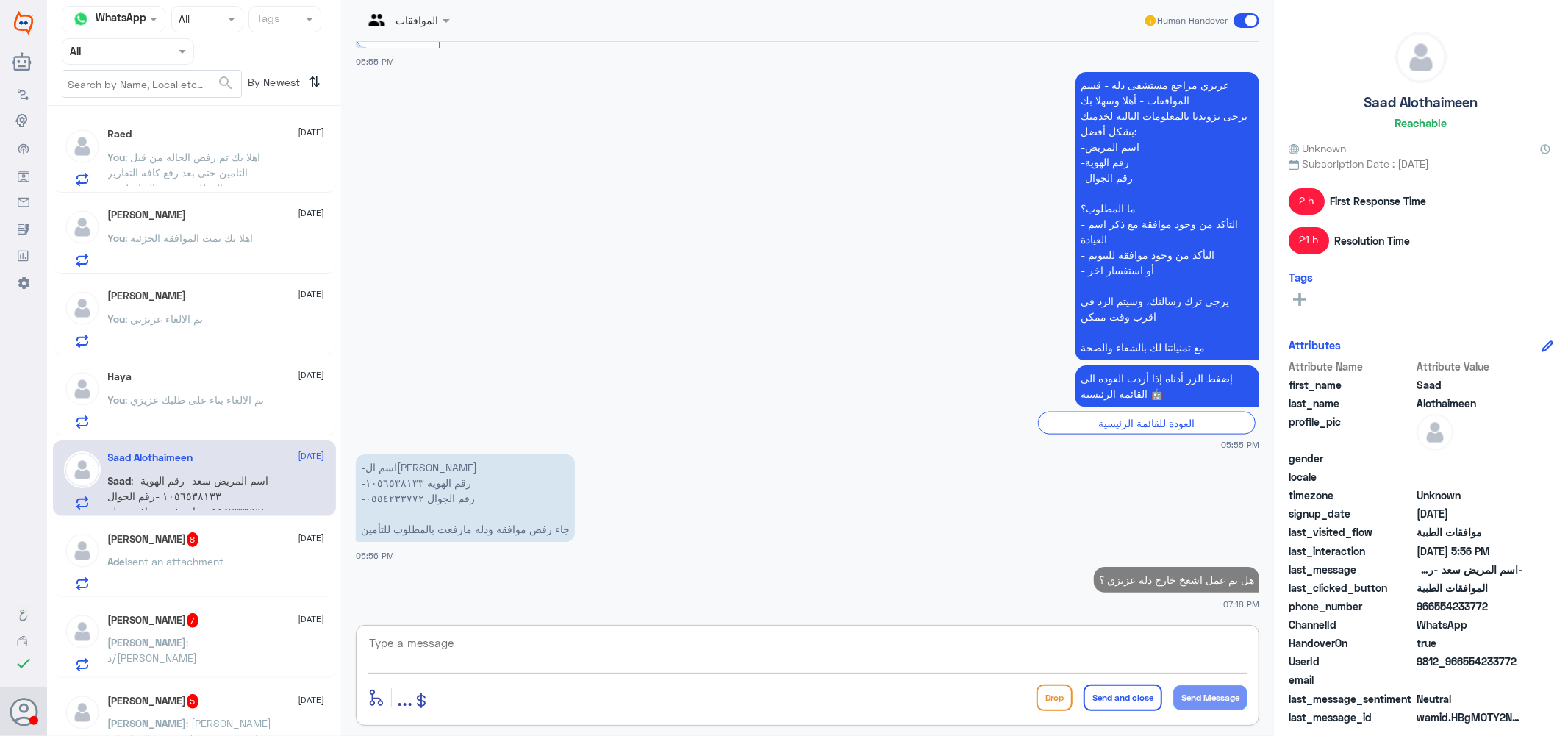
click at [1193, 645] on textarea at bounding box center [807, 651] width 880 height 36
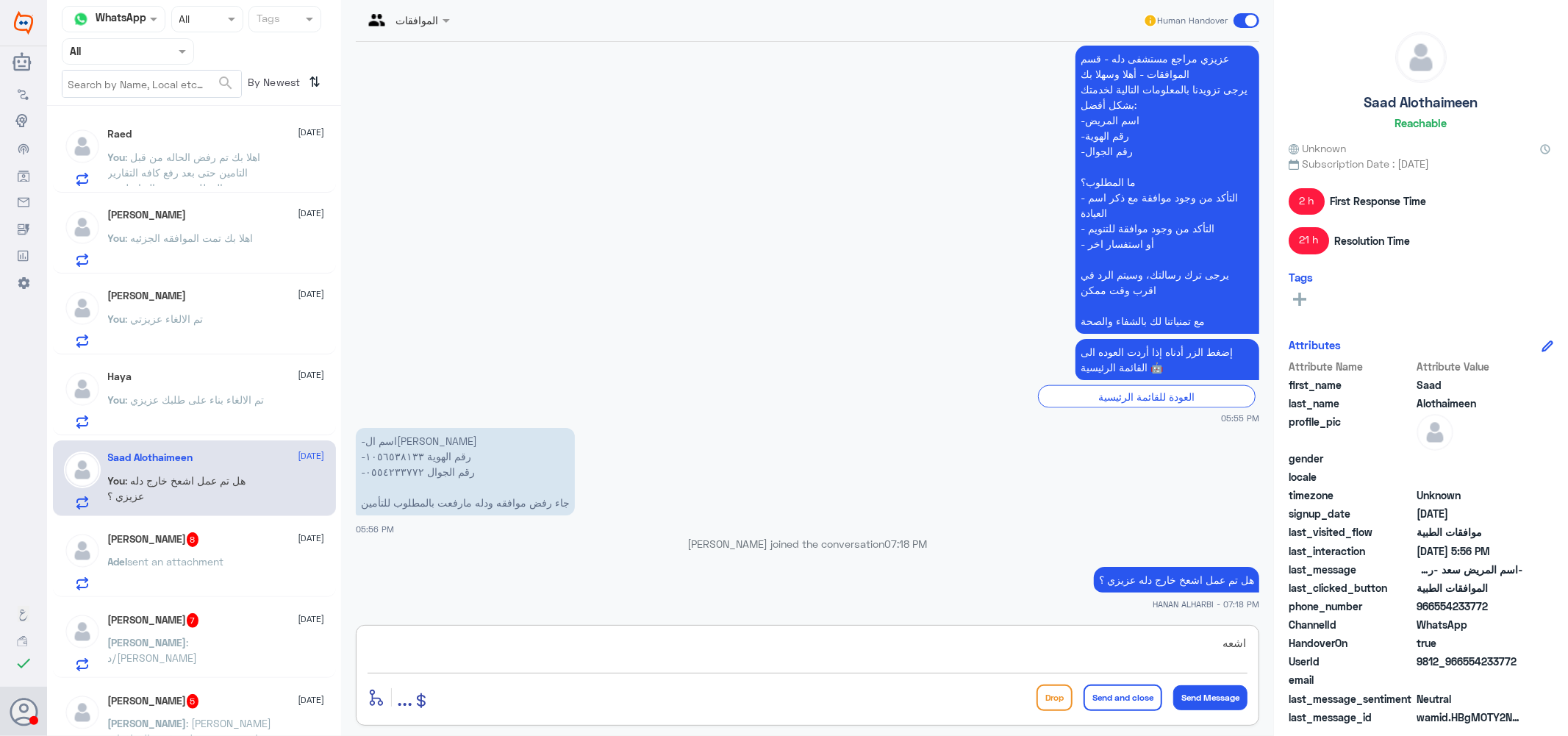
type textarea "اشعه*"
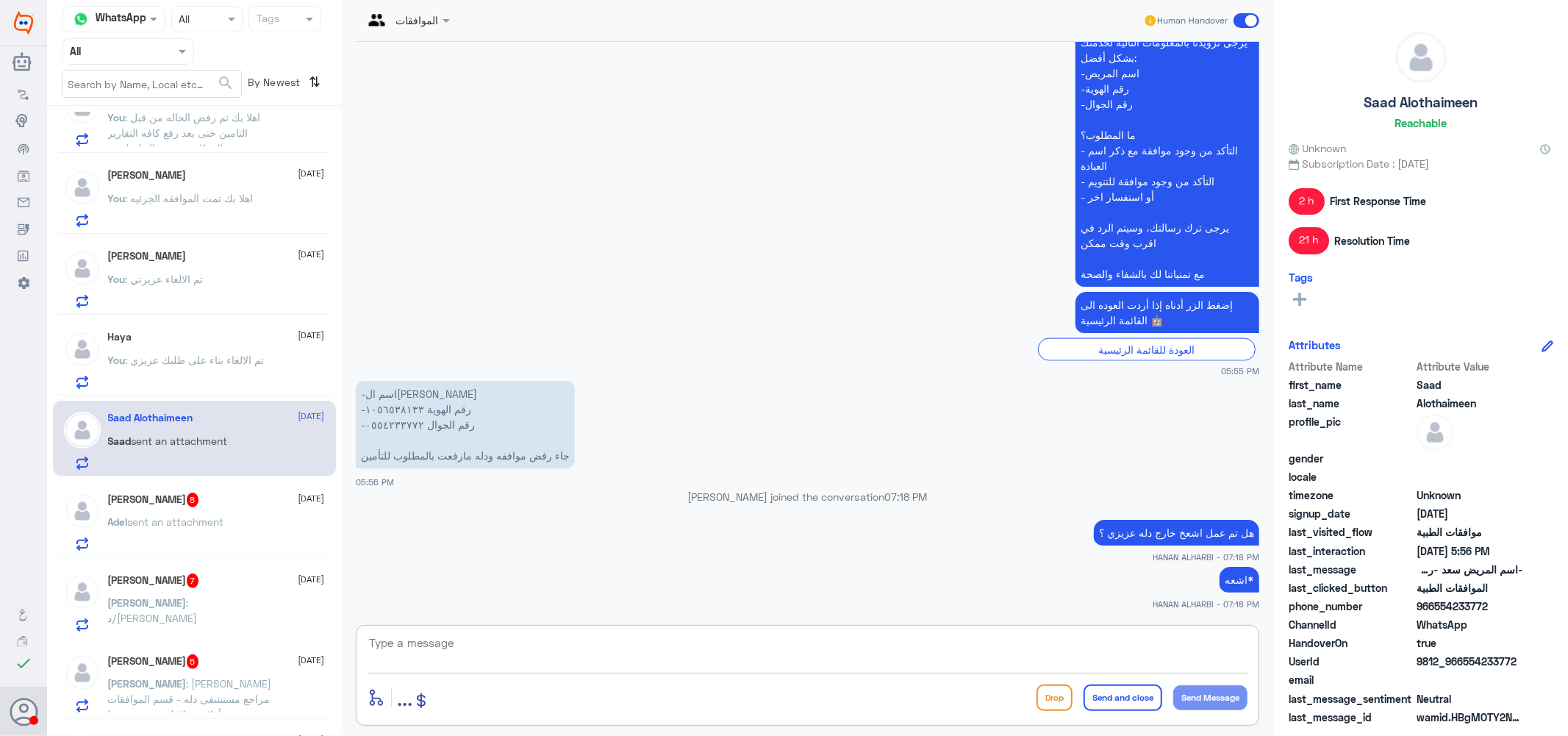
scroll to position [164, 0]
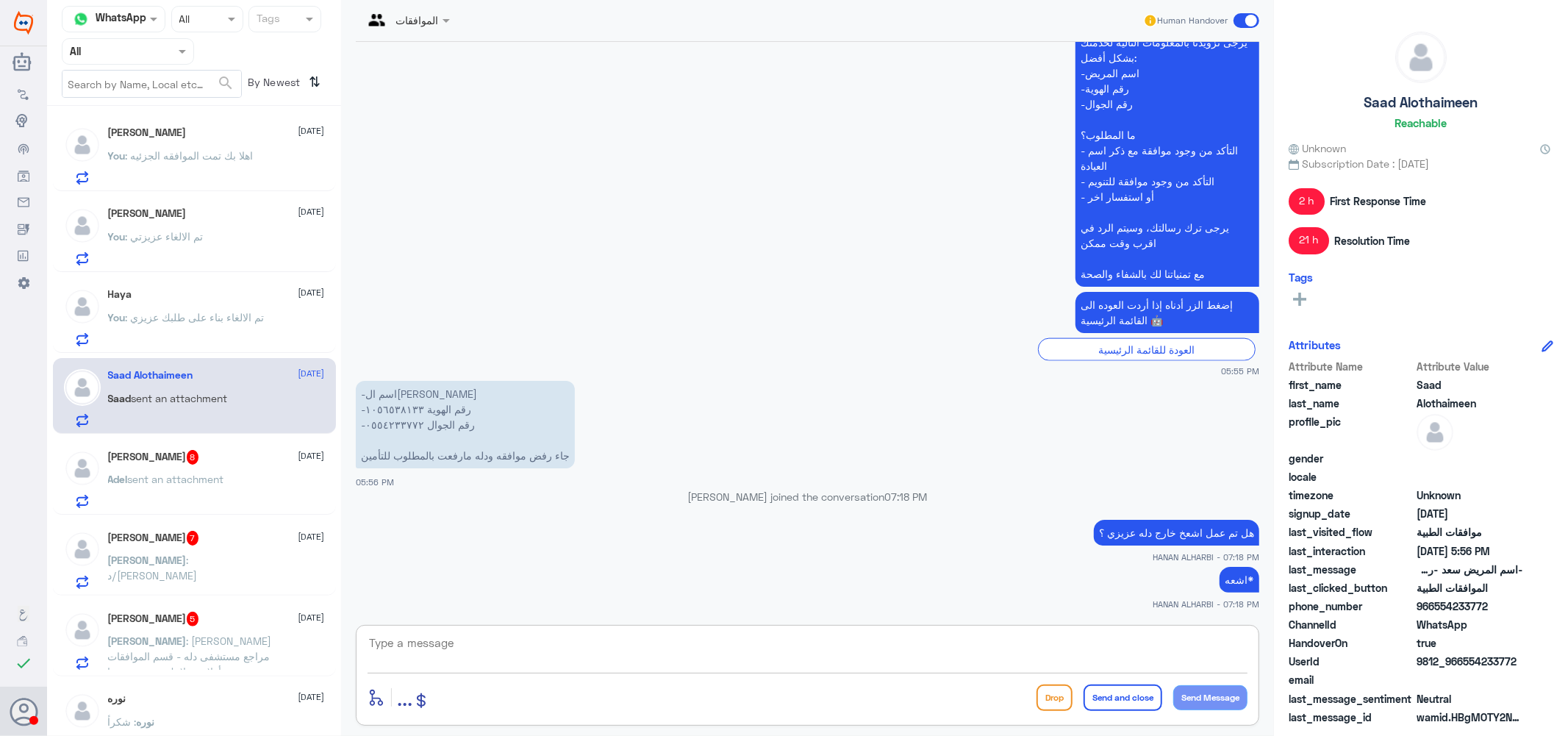
click at [199, 460] on span "8" at bounding box center [192, 458] width 12 height 15
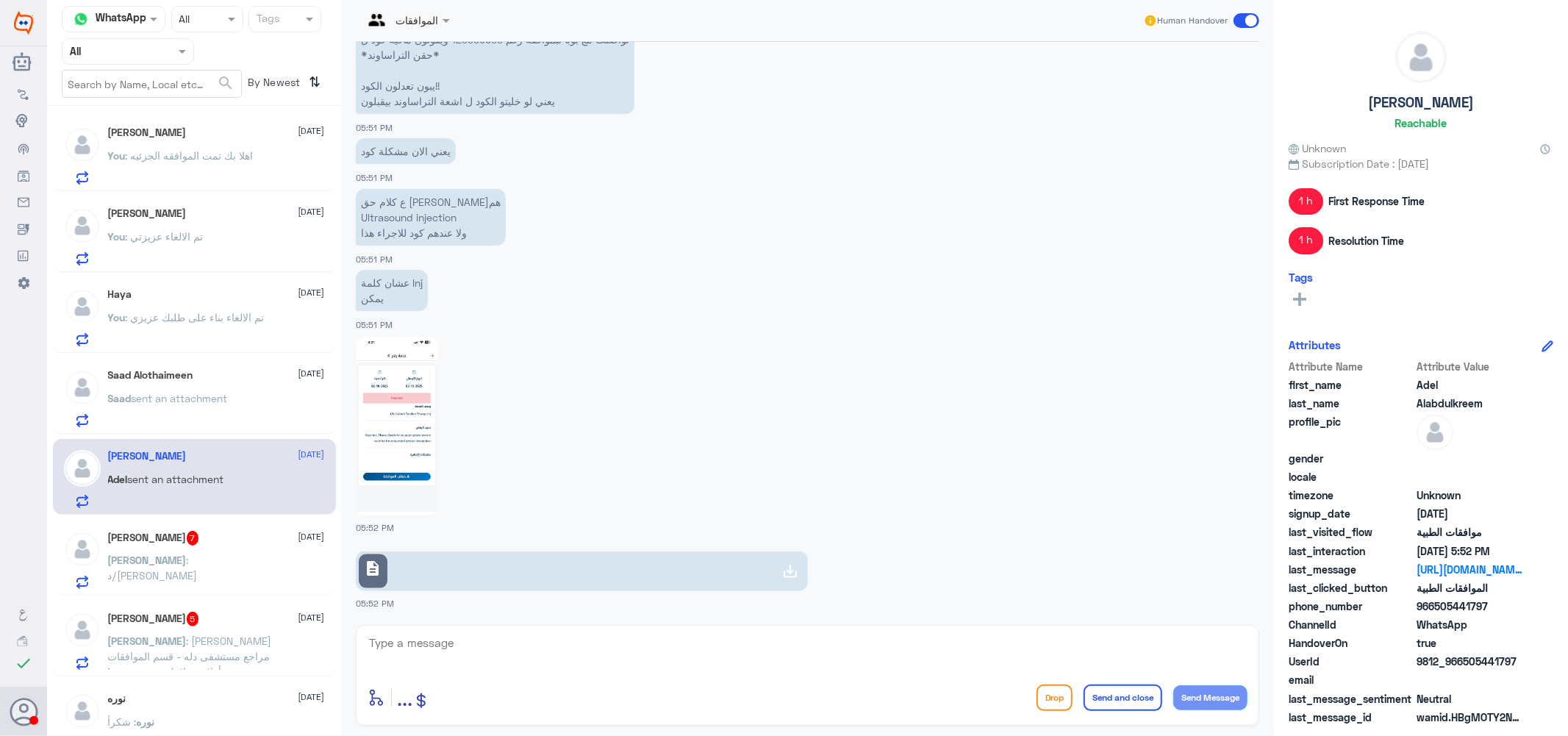
scroll to position [1265, 0]
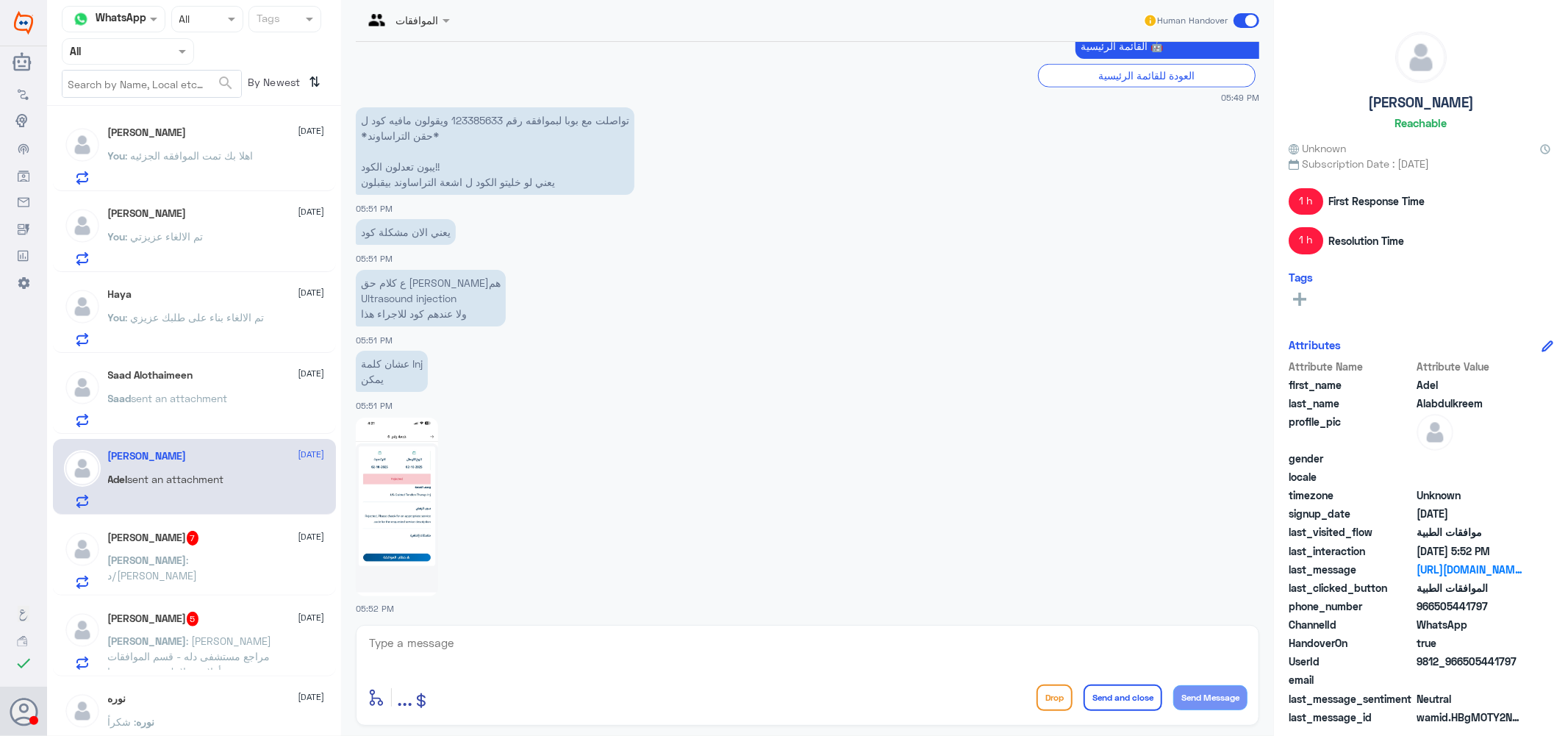
click at [487, 116] on p "تواصلت مع بوبا لبموافقه رقم 123385633 ويقولون مافيه كود ل *حقن التراساوند* يبون…" at bounding box center [495, 151] width 278 height 88
click at [486, 116] on p "تواصلت مع بوبا لبموافقه رقم 123385633 ويقولون مافيه كود ل *حقن التراساوند* يبون…" at bounding box center [495, 151] width 278 height 88
copy p "123385633"
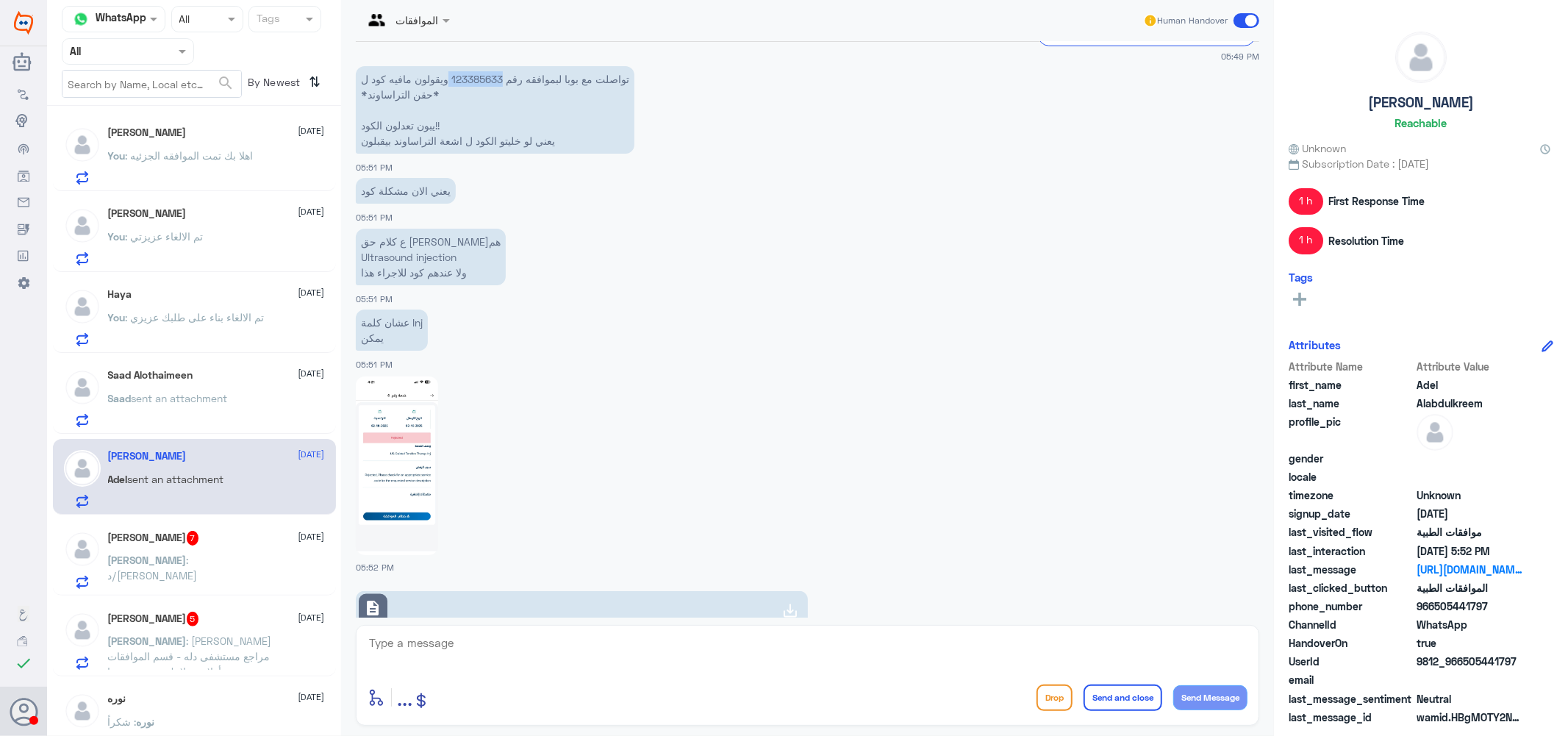
scroll to position [1347, 0]
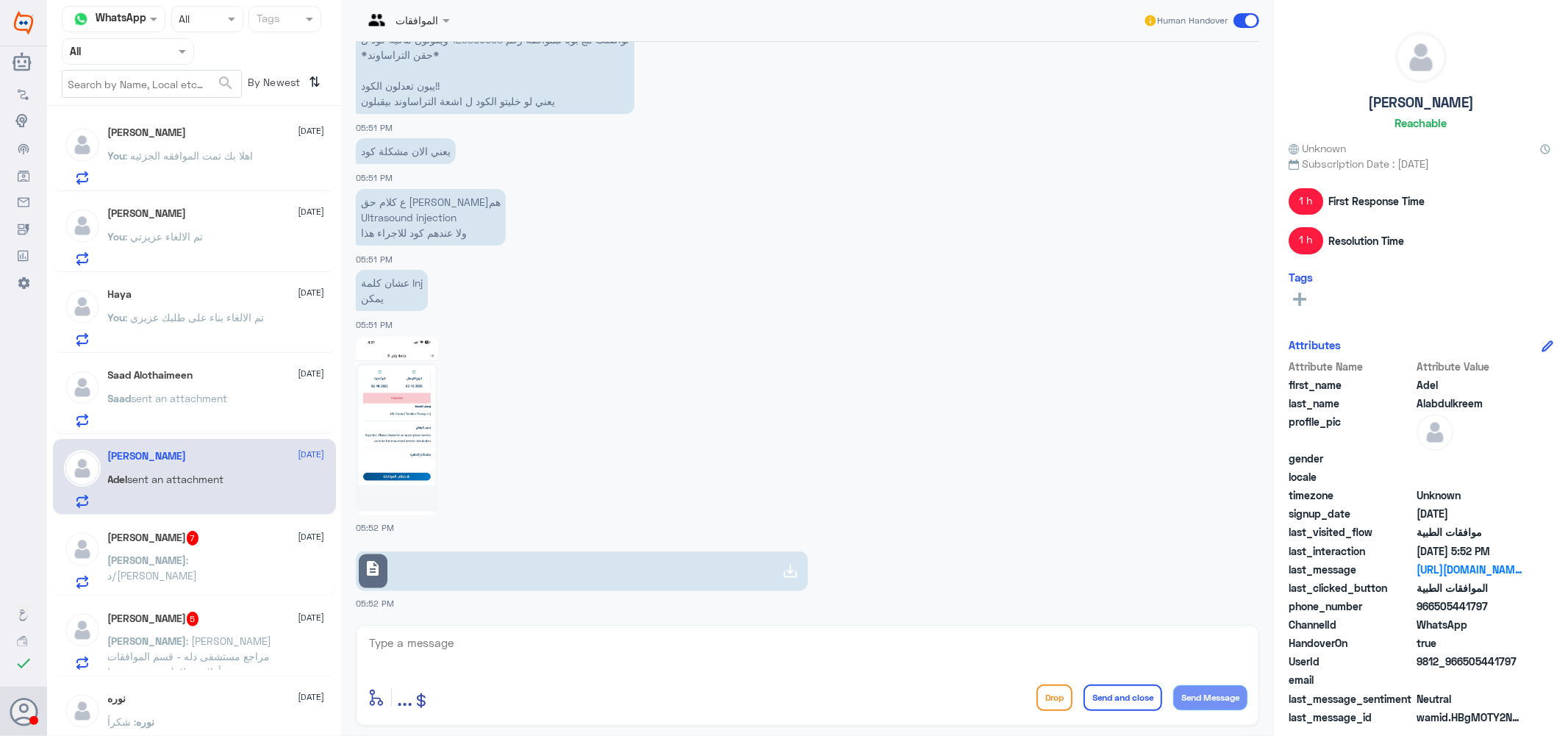
click at [468, 645] on textarea at bounding box center [807, 651] width 880 height 36
type textarea "["
type textarea "جاري التحقق"
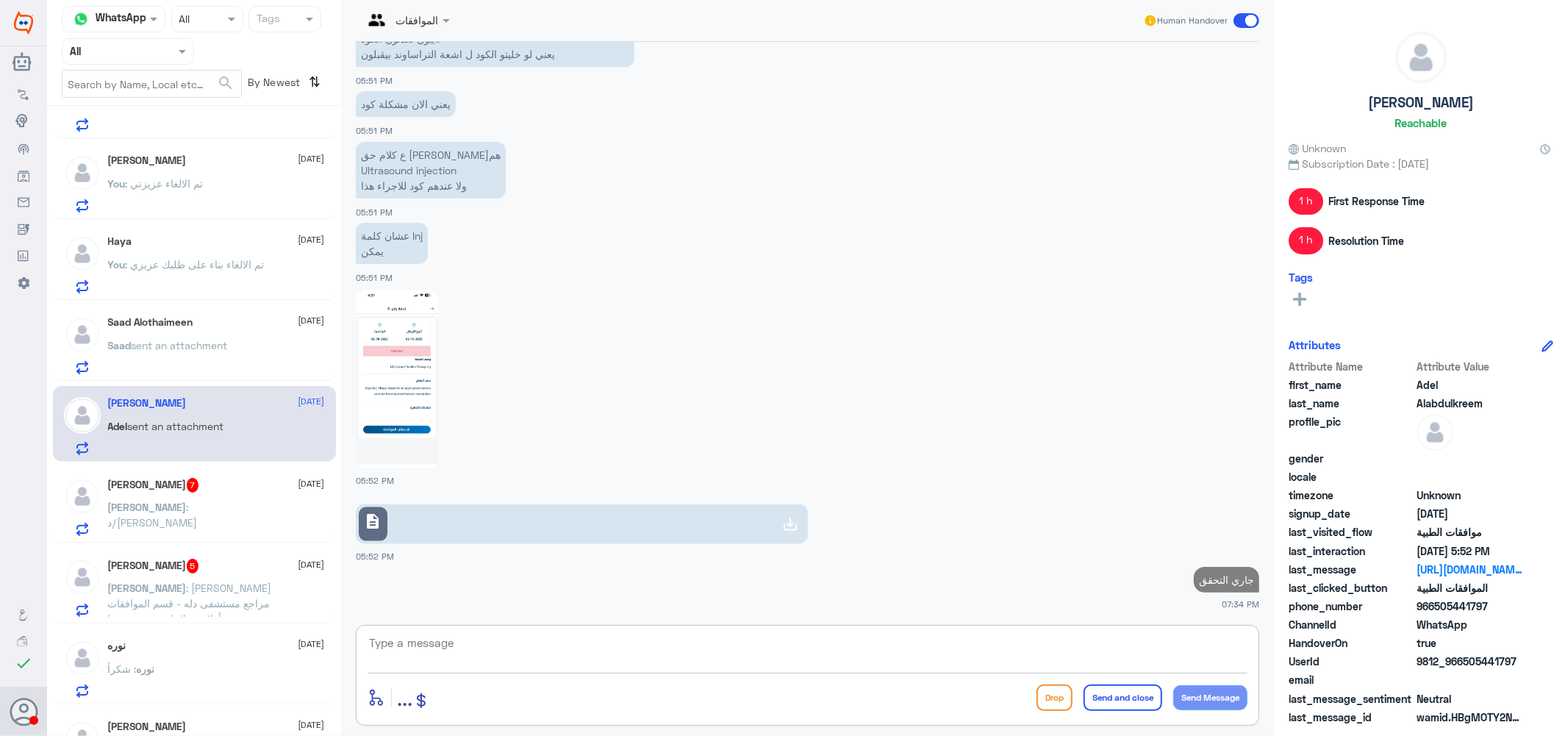
scroll to position [245, 0]
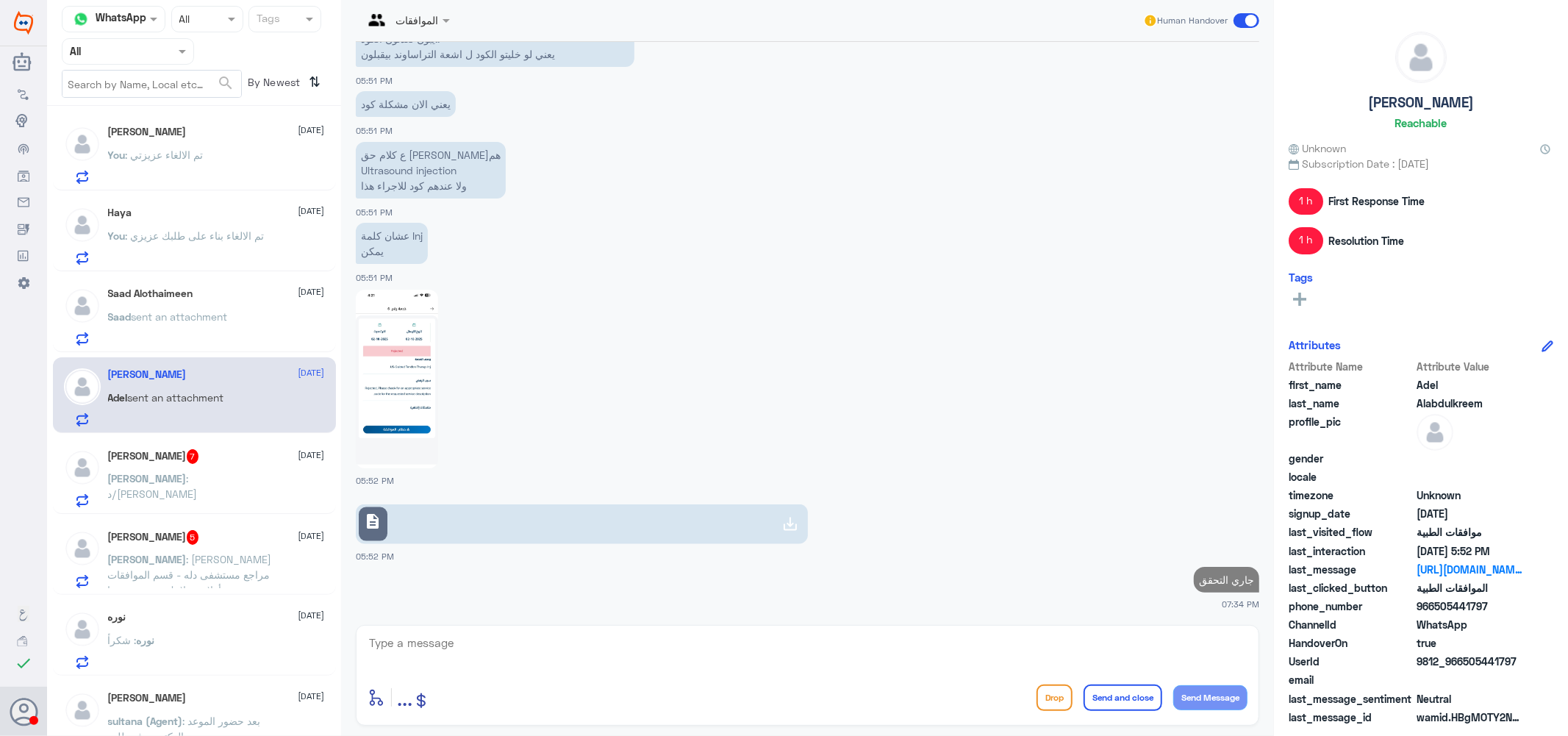
click at [166, 463] on h5 "[PERSON_NAME] 7" at bounding box center [154, 457] width 91 height 15
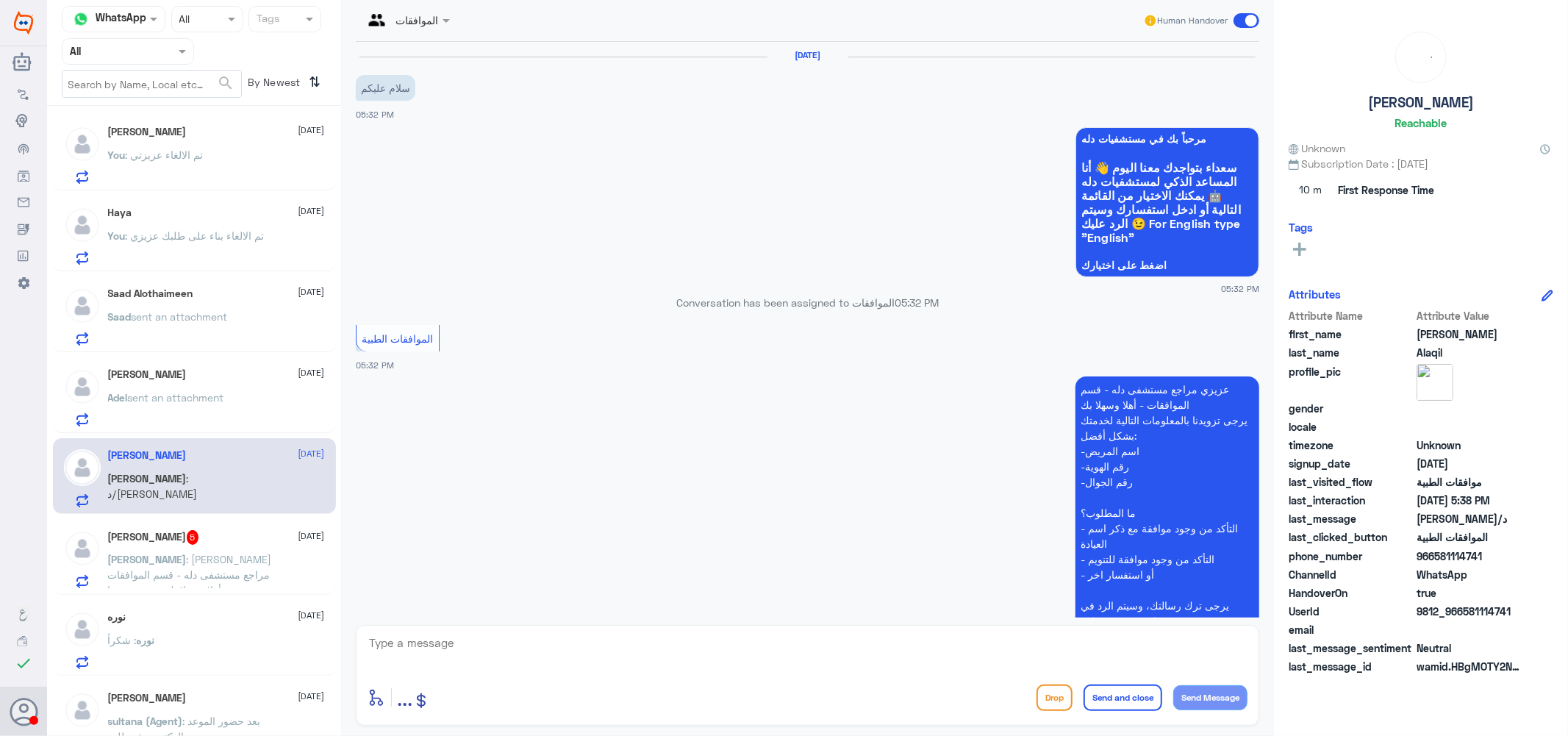
scroll to position [458, 0]
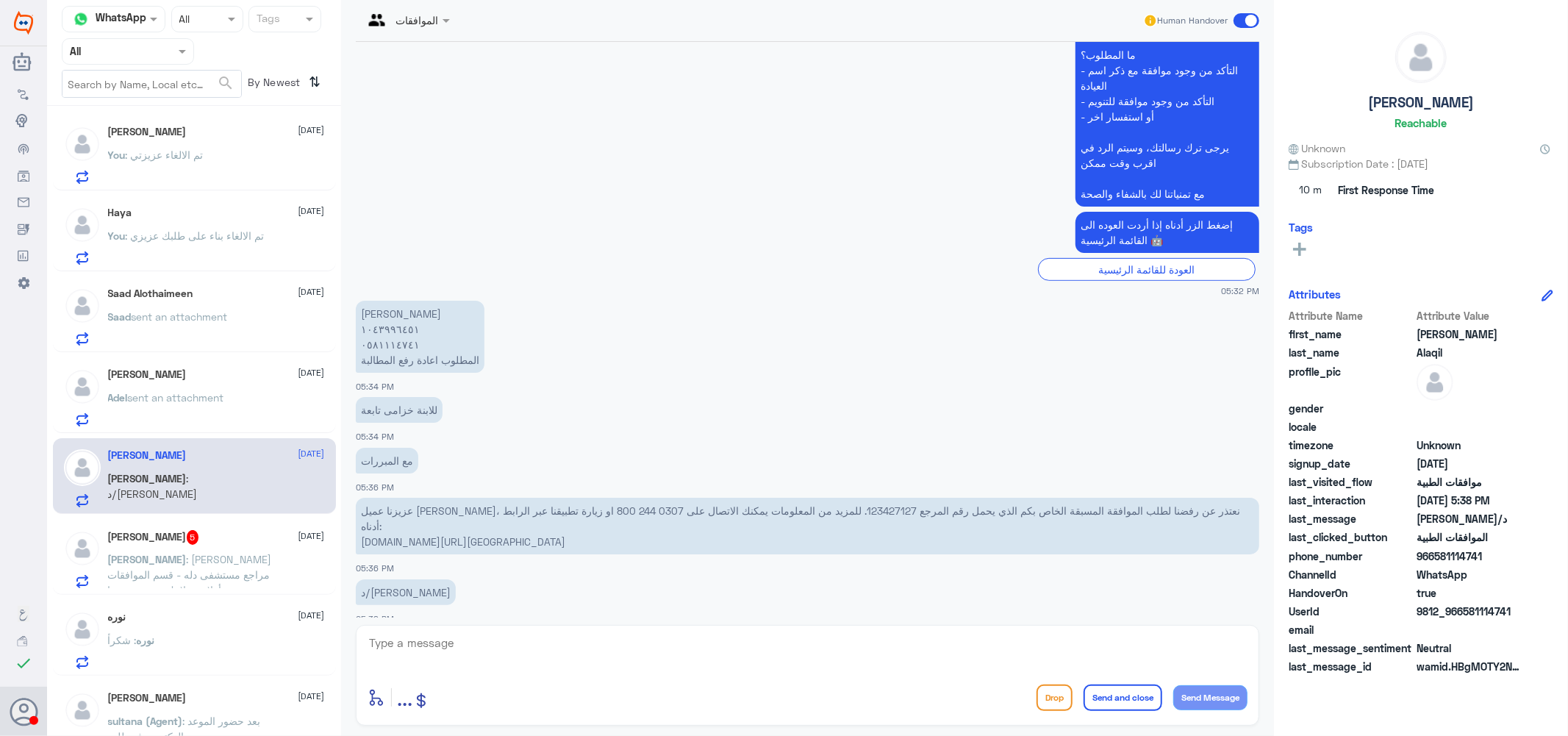
click at [772, 509] on p "عزيزنا عميل [PERSON_NAME]، نعتذر عن رفضنا لطلب الموافقة المسبقة الخاص بكم الذي …" at bounding box center [808, 526] width 904 height 57
copy p "123427127"
click at [496, 656] on textarea at bounding box center [807, 651] width 880 height 36
click at [582, 647] on textarea at bounding box center [807, 651] width 880 height 36
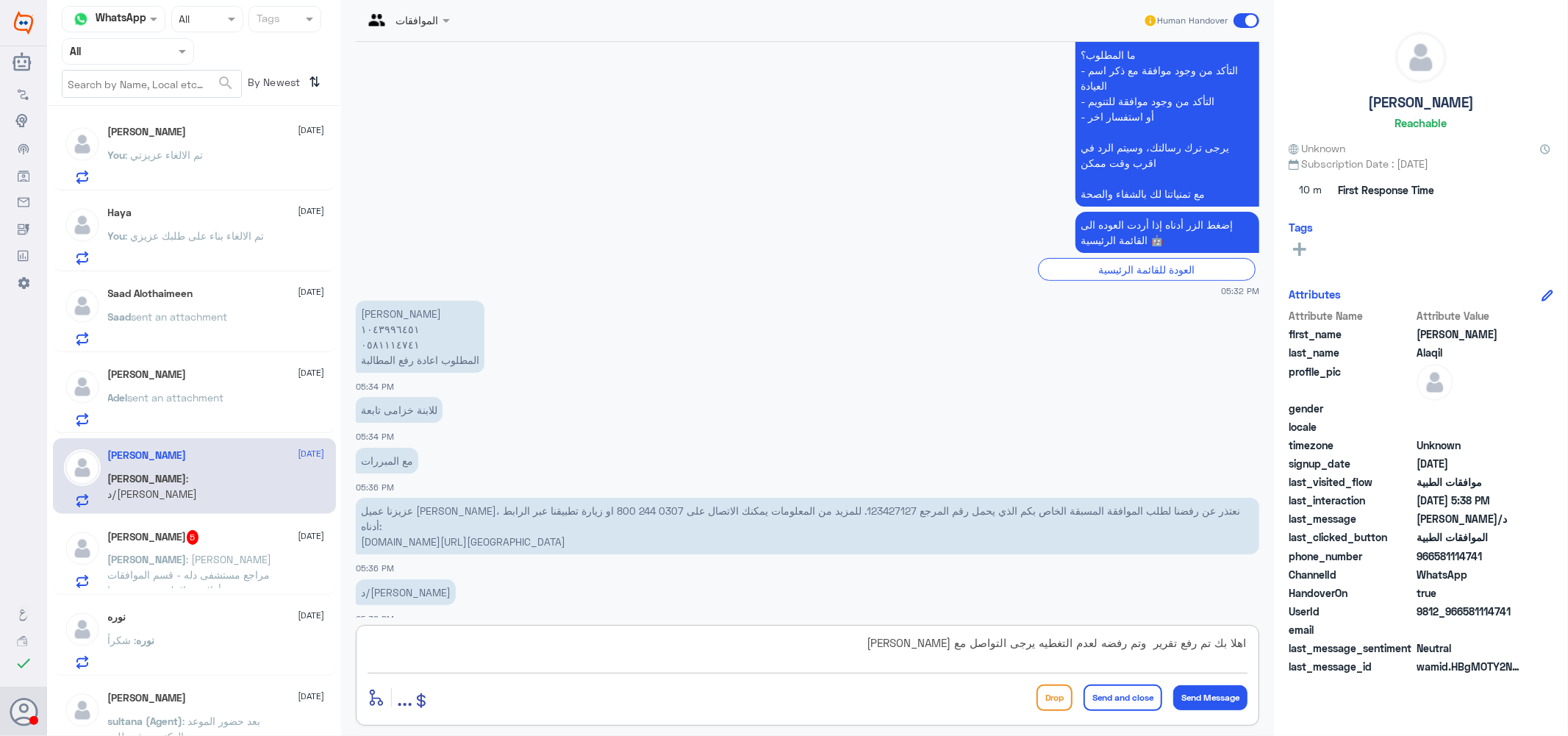
type textarea "اهلا بك تم رفع تقرير وتم رفضه لعدم التغطيه يرجى التواصل مع [PERSON_NAME]"
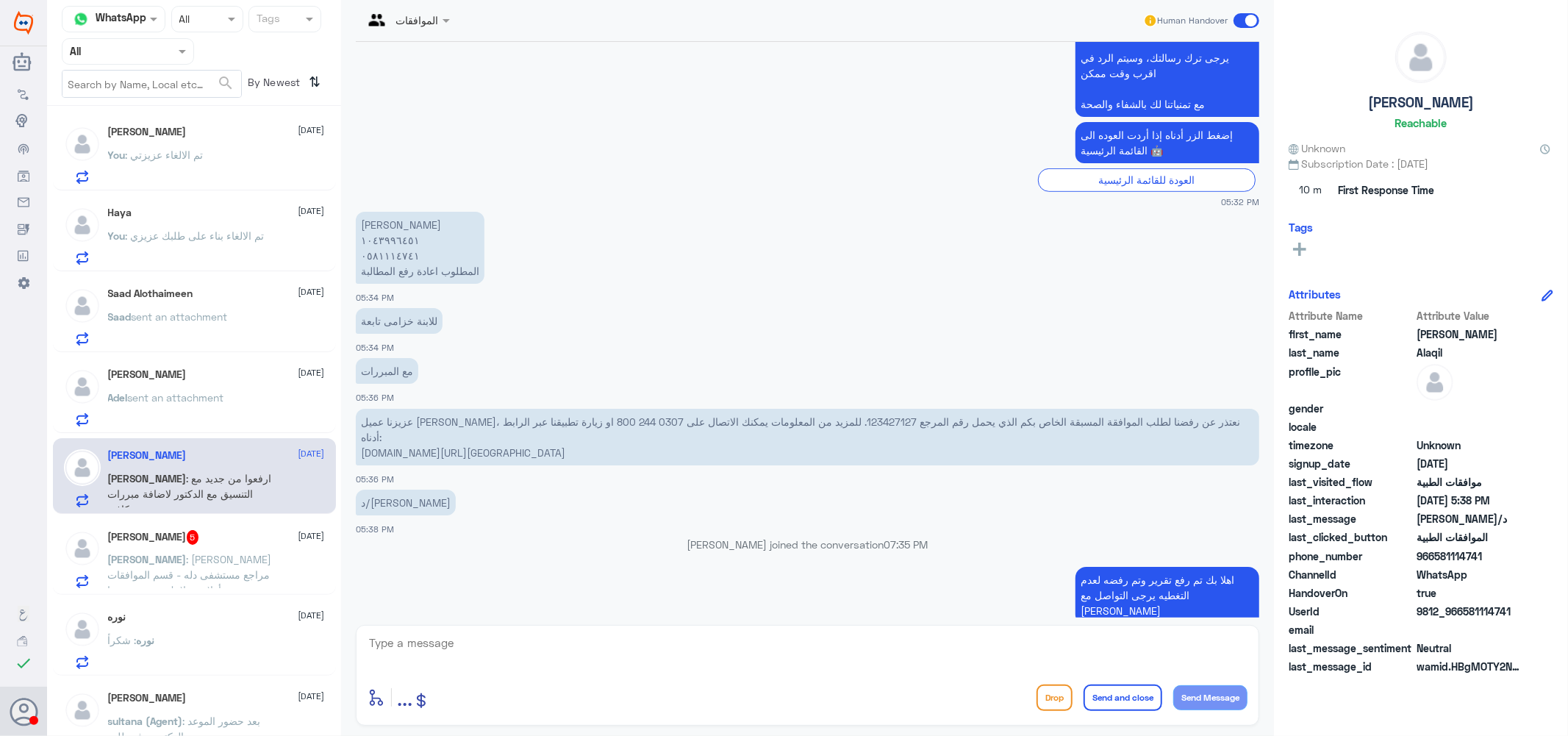
scroll to position [637, 0]
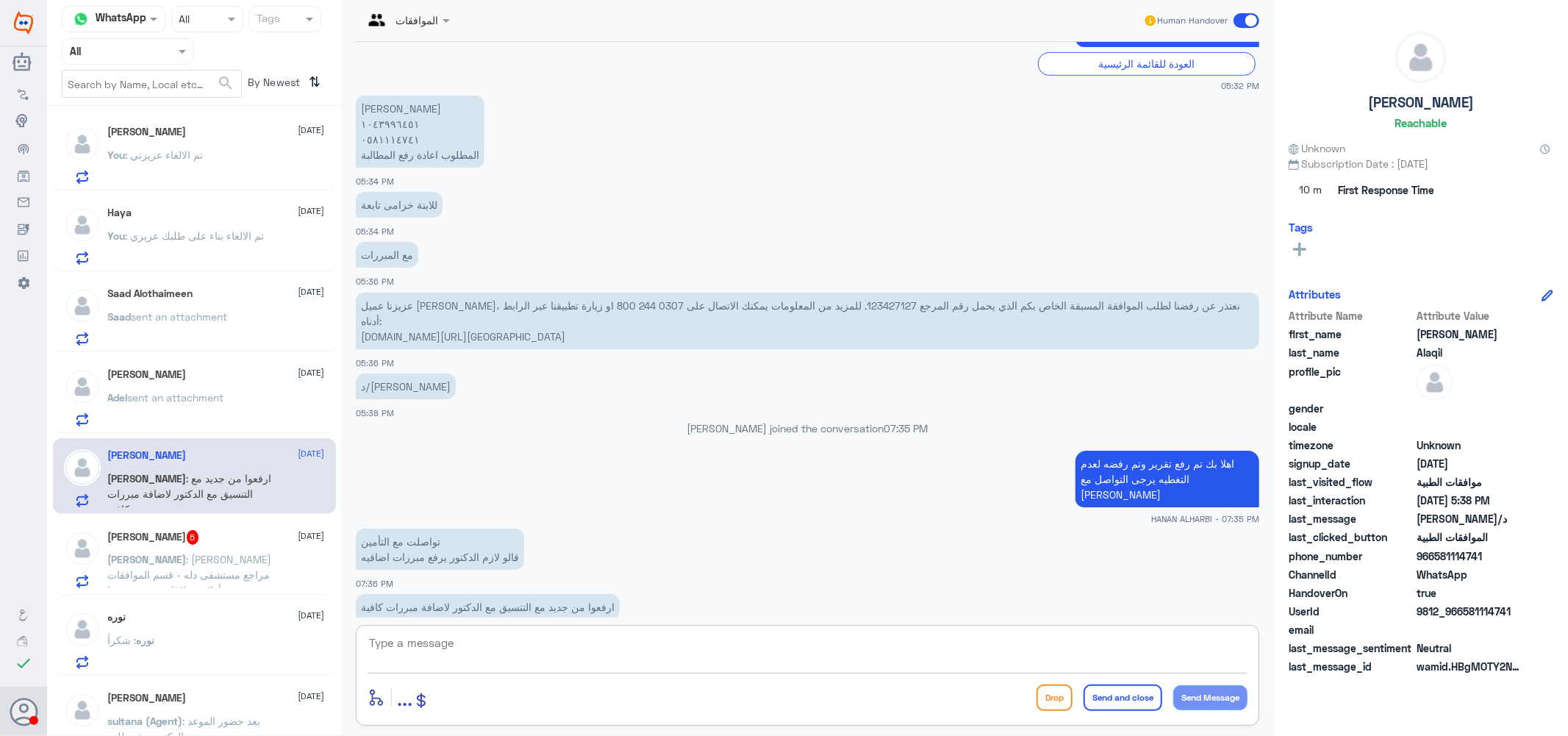
click at [758, 302] on p "عزيزنا عميل [PERSON_NAME]، نعتذر عن رفضنا لطلب الموافقة المسبقة الخاص بكم الذي …" at bounding box center [808, 321] width 904 height 57
click at [756, 302] on p "عزيزنا عميل [PERSON_NAME]، نعتذر عن رفضنا لطلب الموافقة المسبقة الخاص بكم الذي …" at bounding box center [808, 321] width 904 height 57
copy p "123427127"
click at [604, 636] on textarea at bounding box center [807, 651] width 880 height 36
type textarea "j"
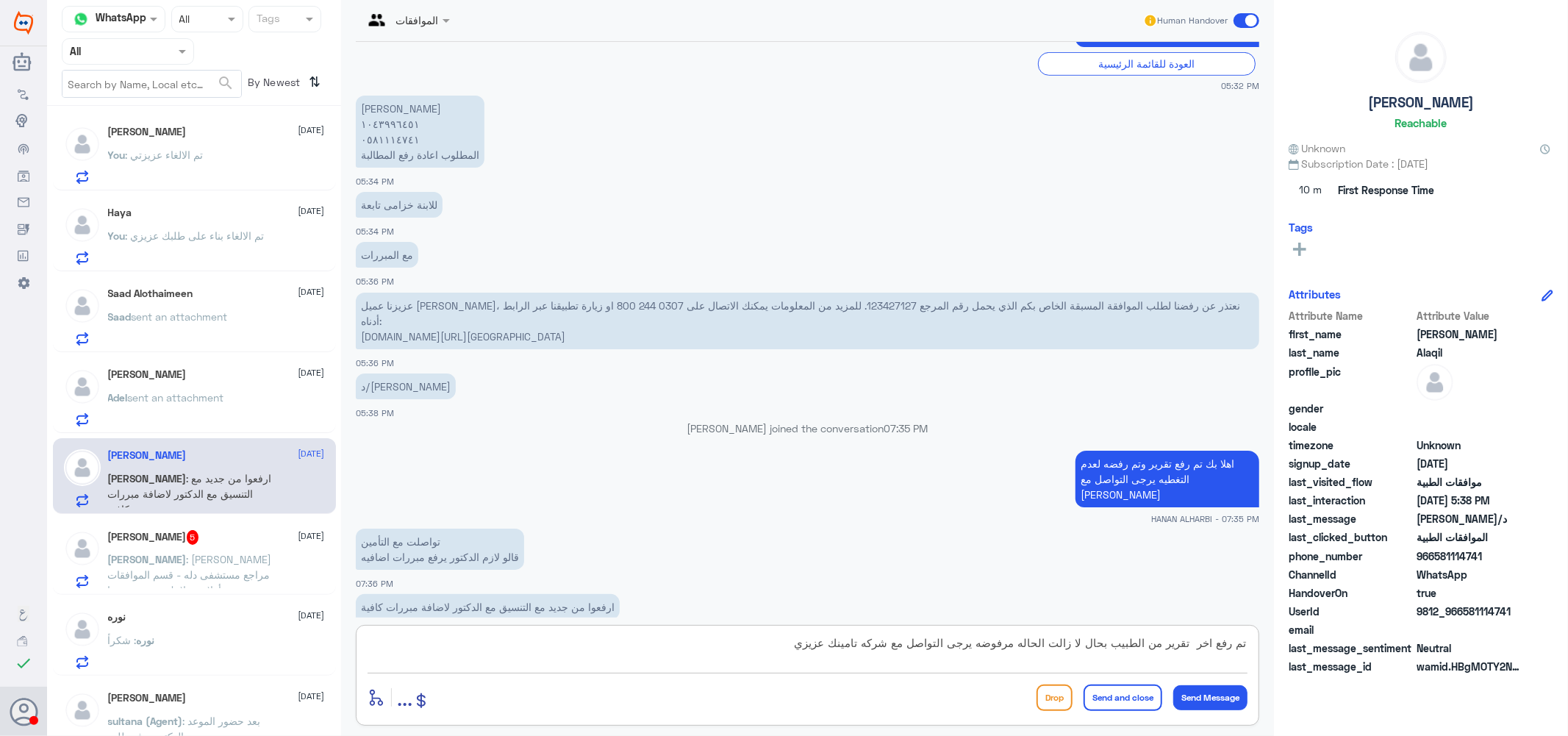
type textarea "تم رفع اخر تقرير من الطبيب بحال لا زالت الحاله مرفوضه يرجى التواصل مع شركه تامي…"
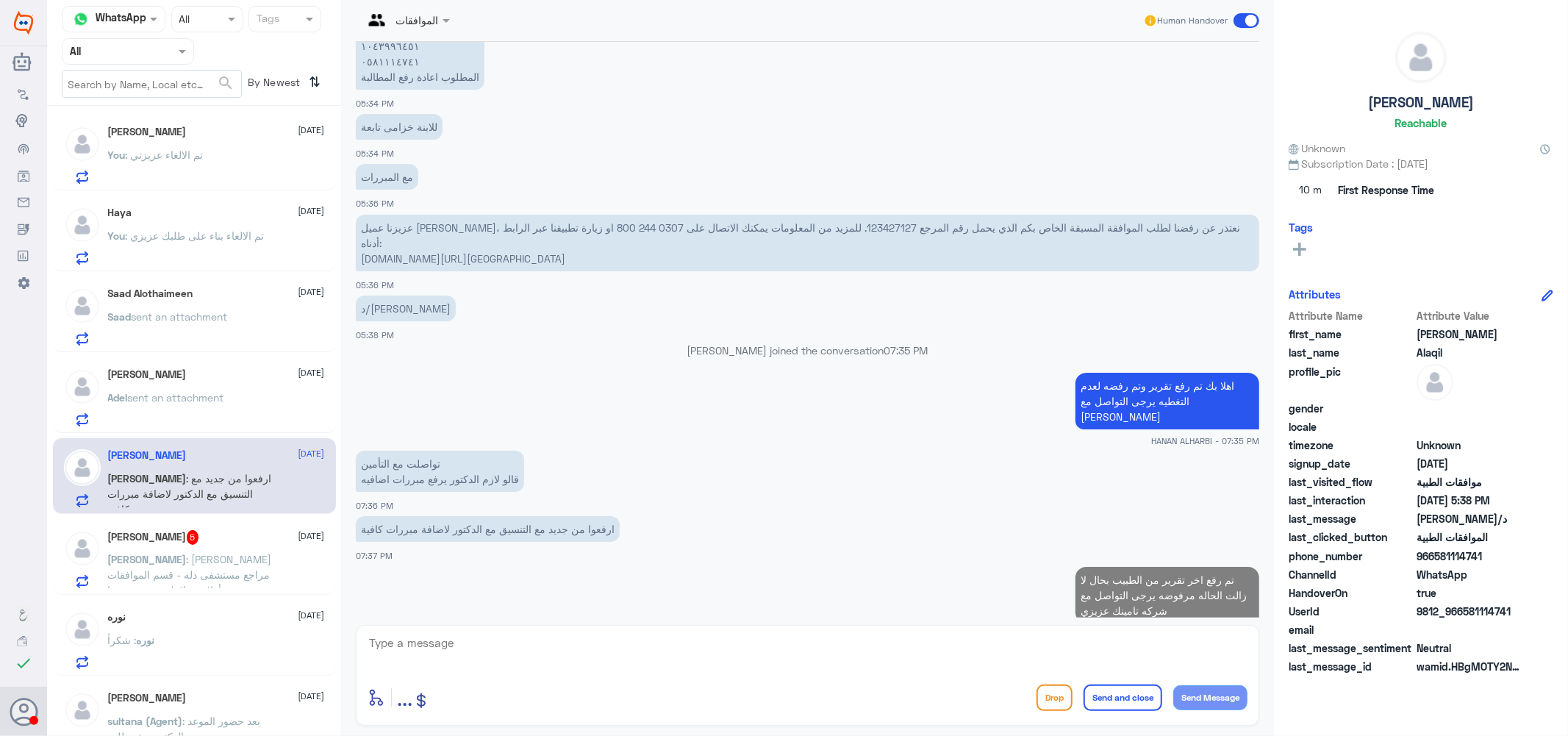
click at [188, 544] on h5 "[PERSON_NAME] 5" at bounding box center [154, 538] width 91 height 15
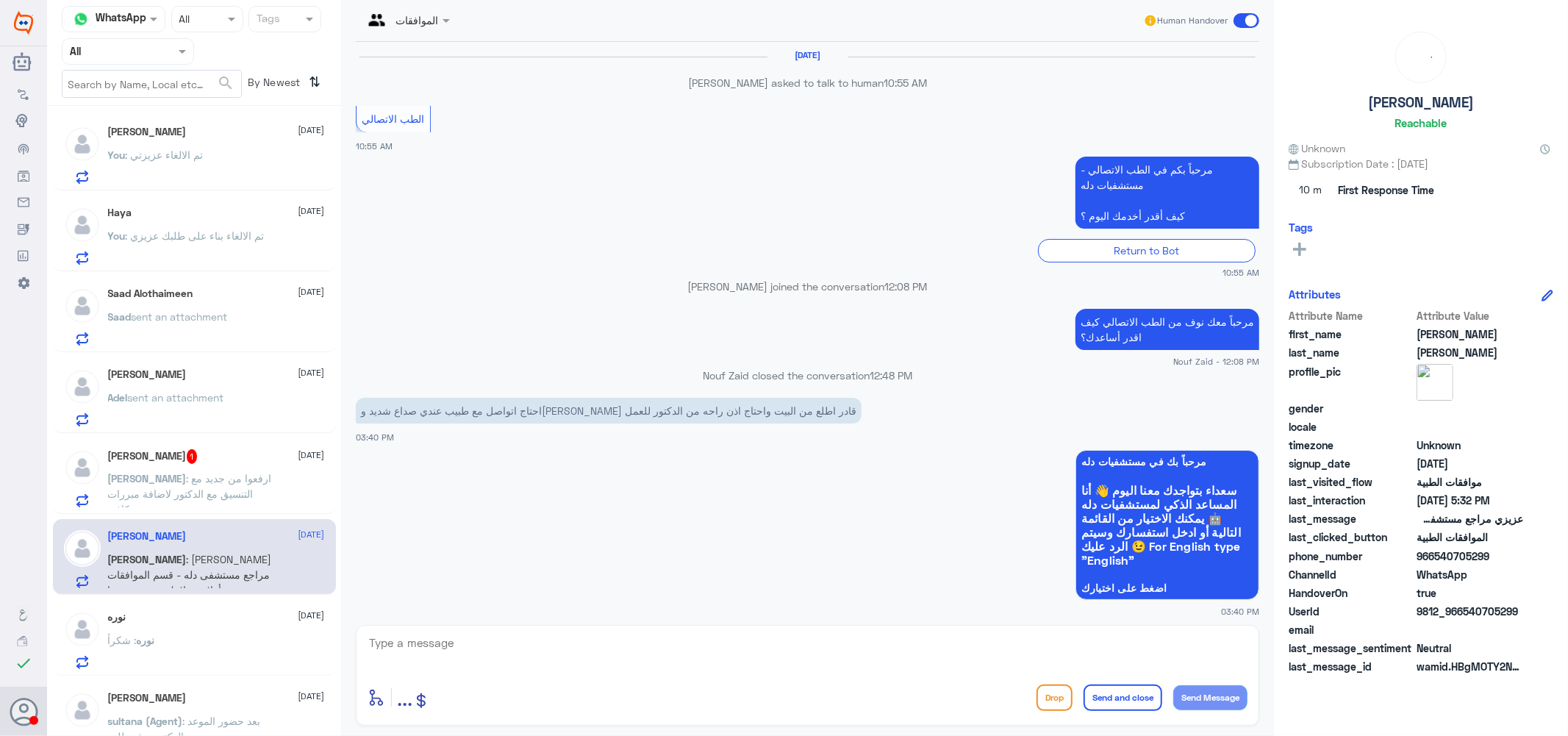
scroll to position [1213, 0]
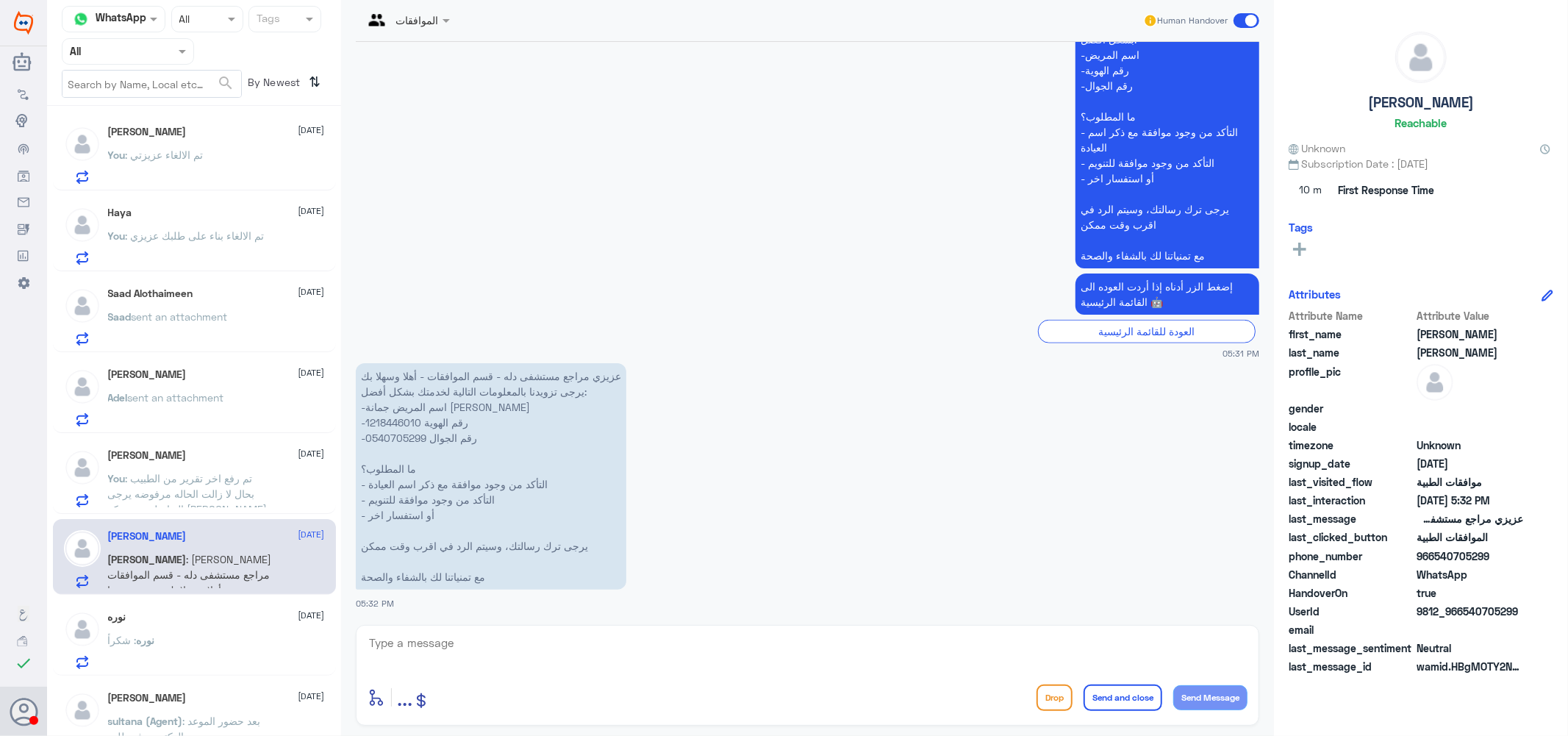
click at [388, 419] on p "عزيزي مراجع مستشفى دله - قسم الموافقات - أهلا وسهلا بك يرجى تزويدنا بالمعلومات …" at bounding box center [492, 477] width 271 height 226
copy p "1218446010"
drag, startPoint x: 426, startPoint y: 435, endPoint x: 370, endPoint y: 438, distance: 56.1
click at [370, 438] on p "عزيزي مراجع مستشفى دله - قسم الموافقات - أهلا وسهلا بك يرجى تزويدنا بالمعلومات …" at bounding box center [492, 477] width 271 height 226
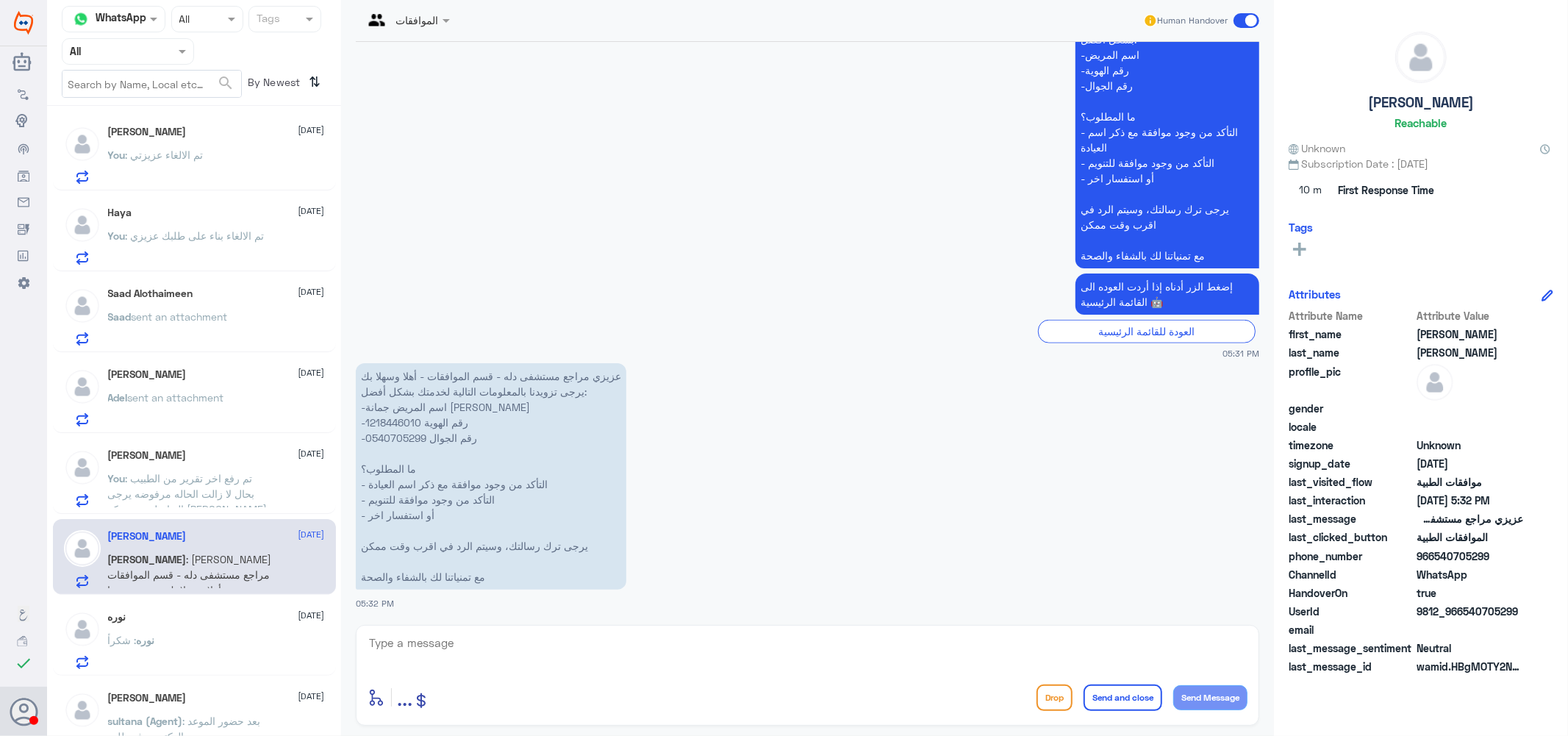
click at [382, 437] on p "عزيزي مراجع مستشفى دله - قسم الموافقات - أهلا وسهلا بك يرجى تزويدنا بالمعلومات …" at bounding box center [492, 477] width 271 height 226
click at [425, 434] on p "عزيزي مراجع مستشفى دله - قسم الموافقات - أهلا وسهلا بك يرجى تزويدنا بالمعلومات …" at bounding box center [492, 477] width 271 height 226
drag, startPoint x: 365, startPoint y: 437, endPoint x: 422, endPoint y: 434, distance: 57.1
click at [422, 434] on p "عزيزي مراجع مستشفى دله - قسم الموافقات - أهلا وسهلا بك يرجى تزويدنا بالمعلومات …" at bounding box center [492, 477] width 271 height 226
copy p "054070529"
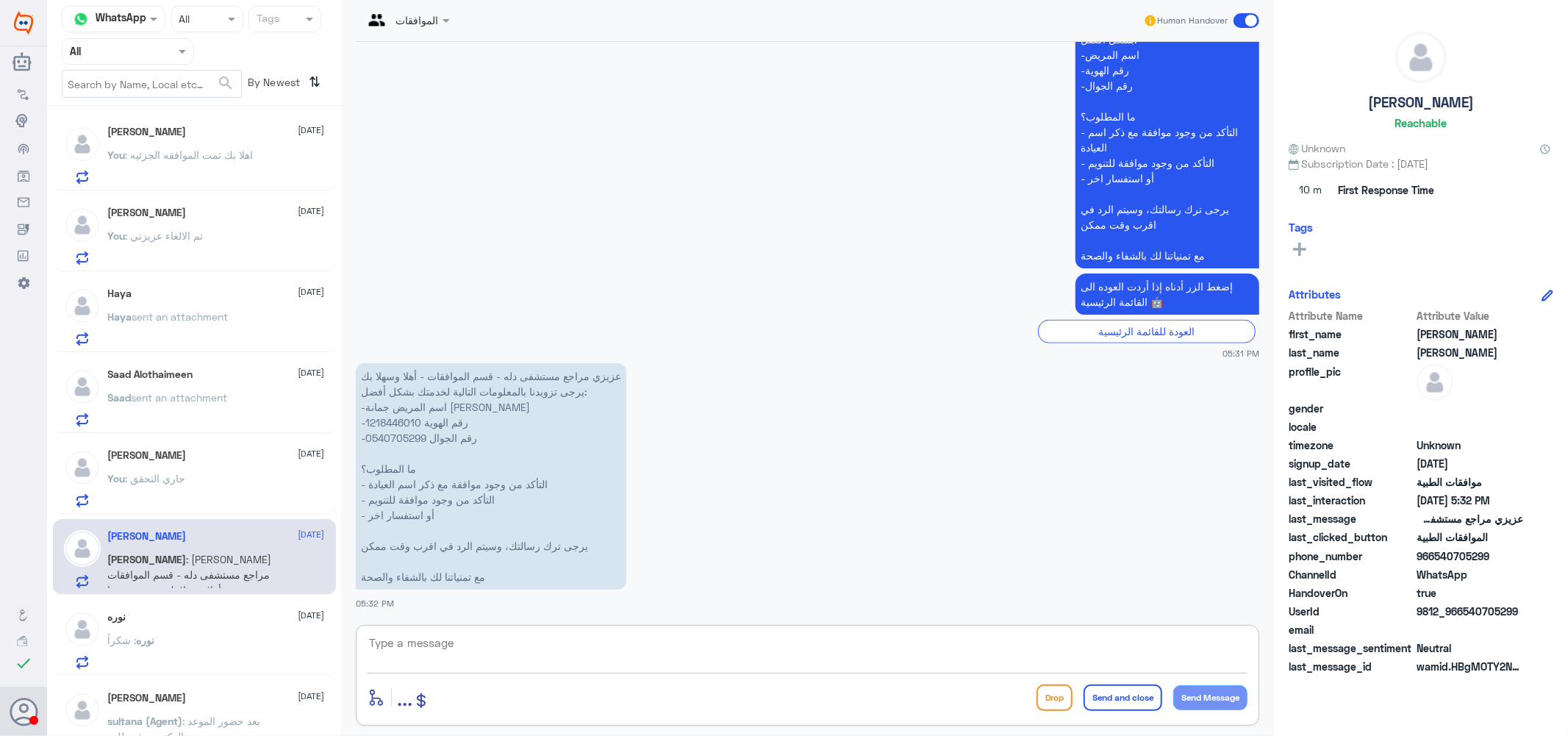
click at [523, 647] on textarea at bounding box center [807, 651] width 880 height 36
type textarea "h"
type textarea "كيف اقدر اساعدك ؟"
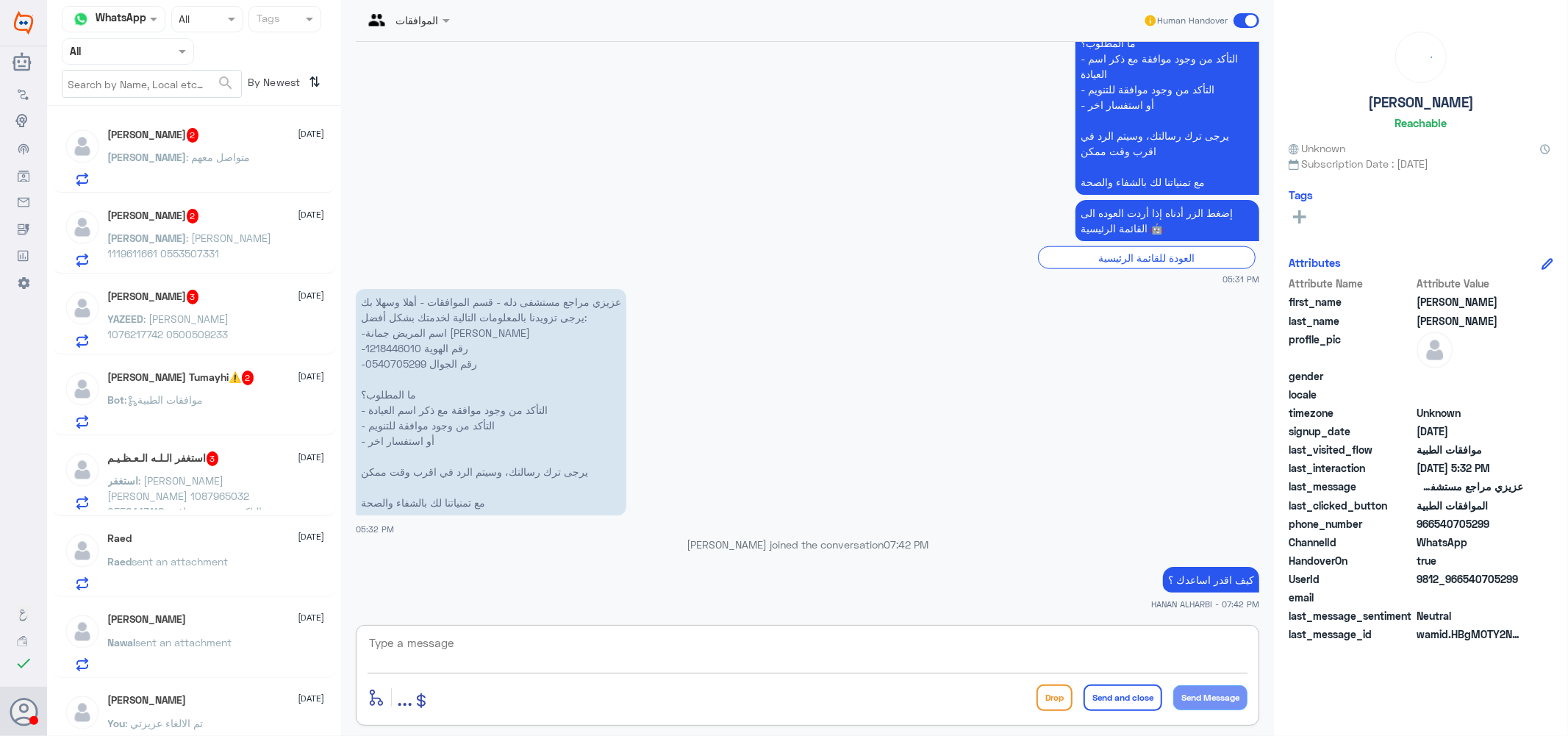
scroll to position [0, 0]
click at [196, 159] on span ": متواصل معهم" at bounding box center [218, 156] width 64 height 12
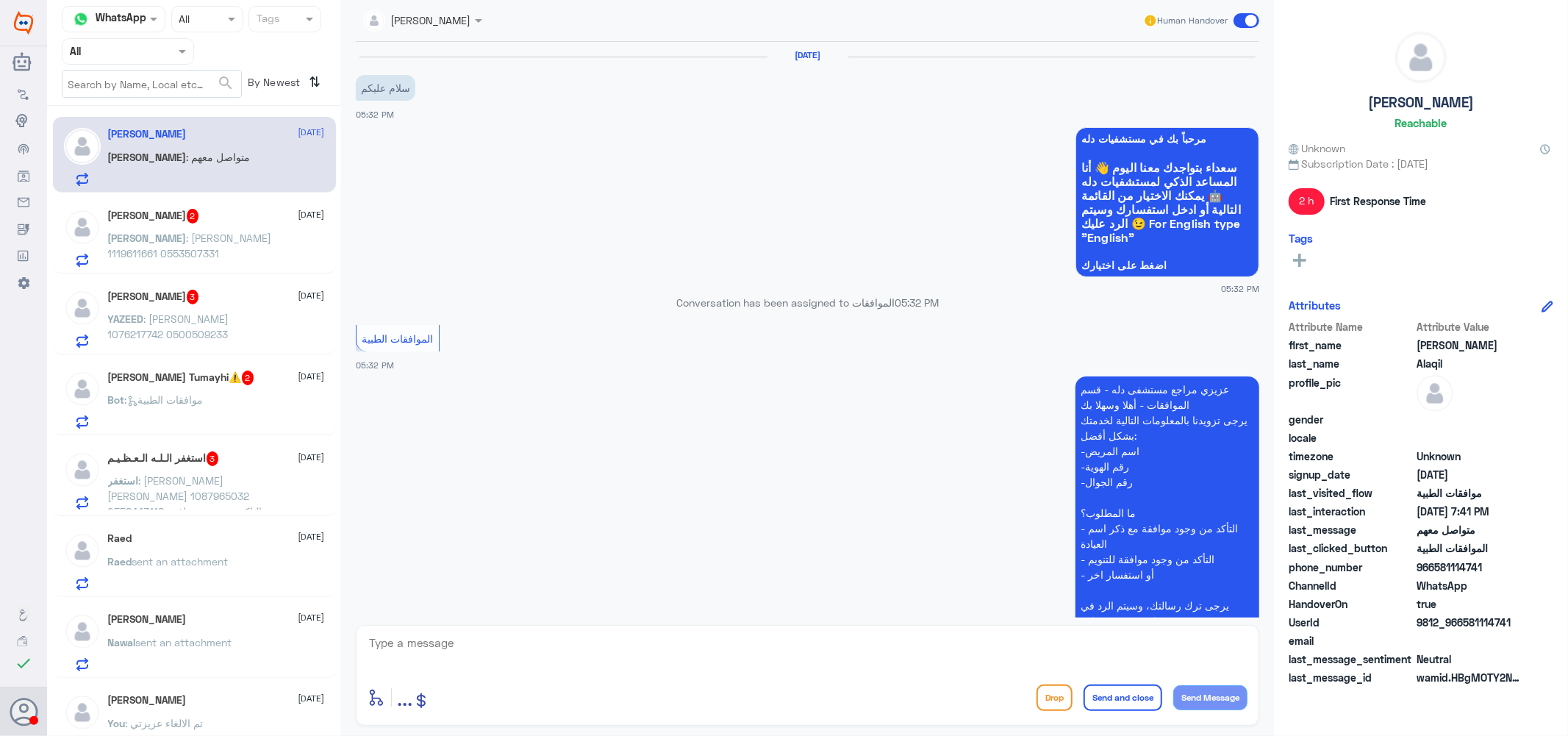
scroll to position [792, 0]
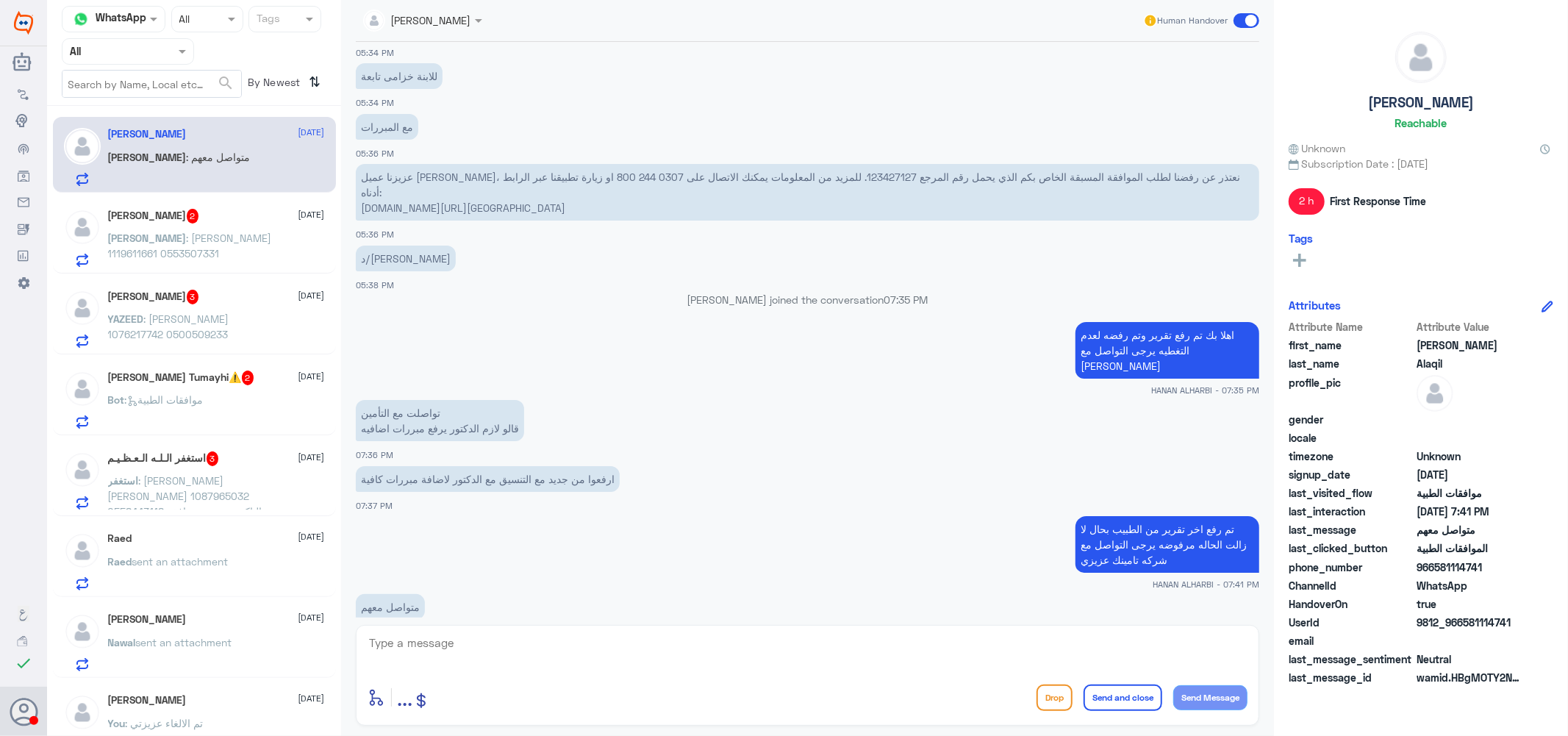
click at [144, 237] on span ": [PERSON_NAME] 1119611661 0553507331" at bounding box center [190, 245] width 164 height 28
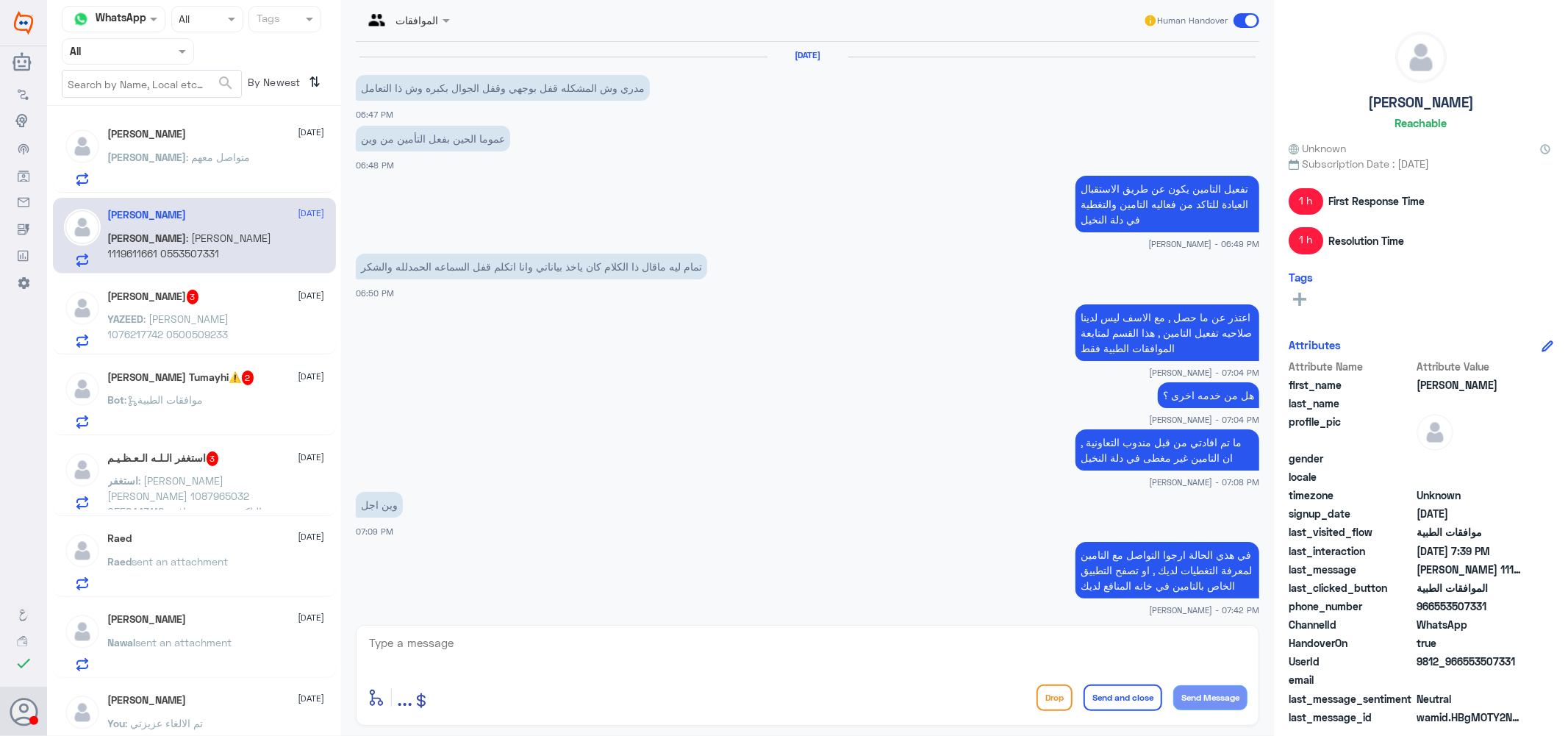
scroll to position [1110, 0]
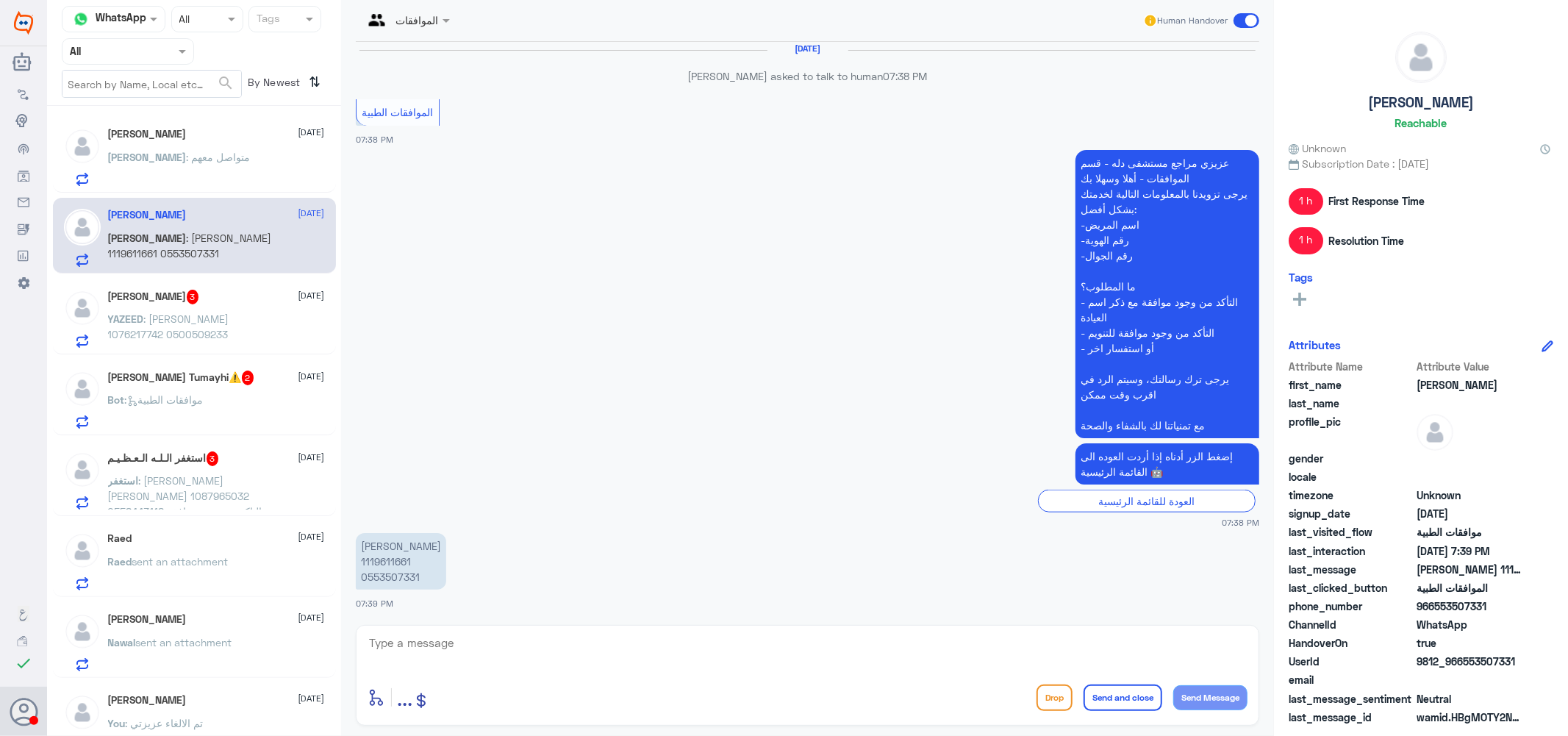
click at [463, 645] on textarea at bounding box center [807, 651] width 880 height 36
type textarea ";"
type textarea "كيف اقدر اساعدك ؟"
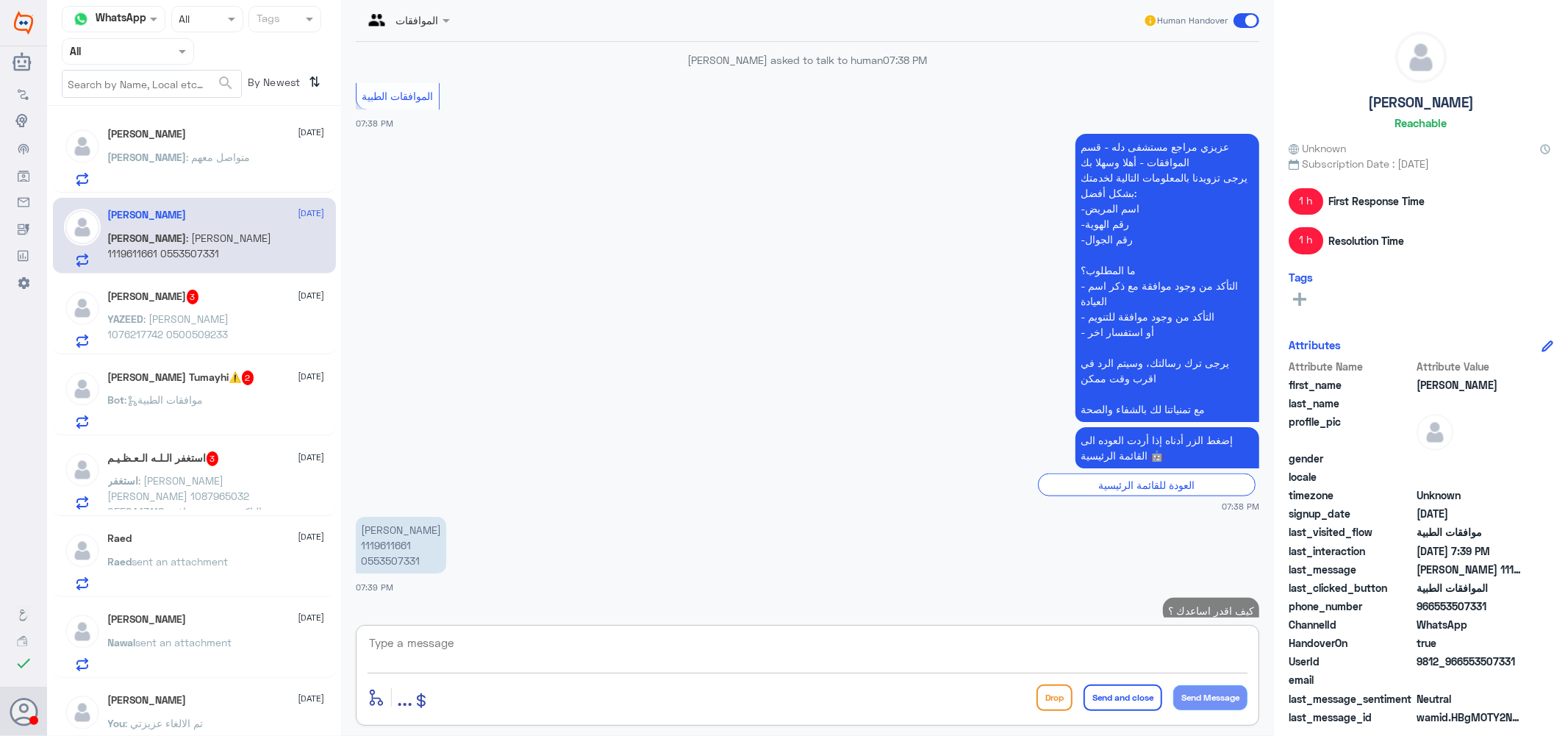
scroll to position [1156, 0]
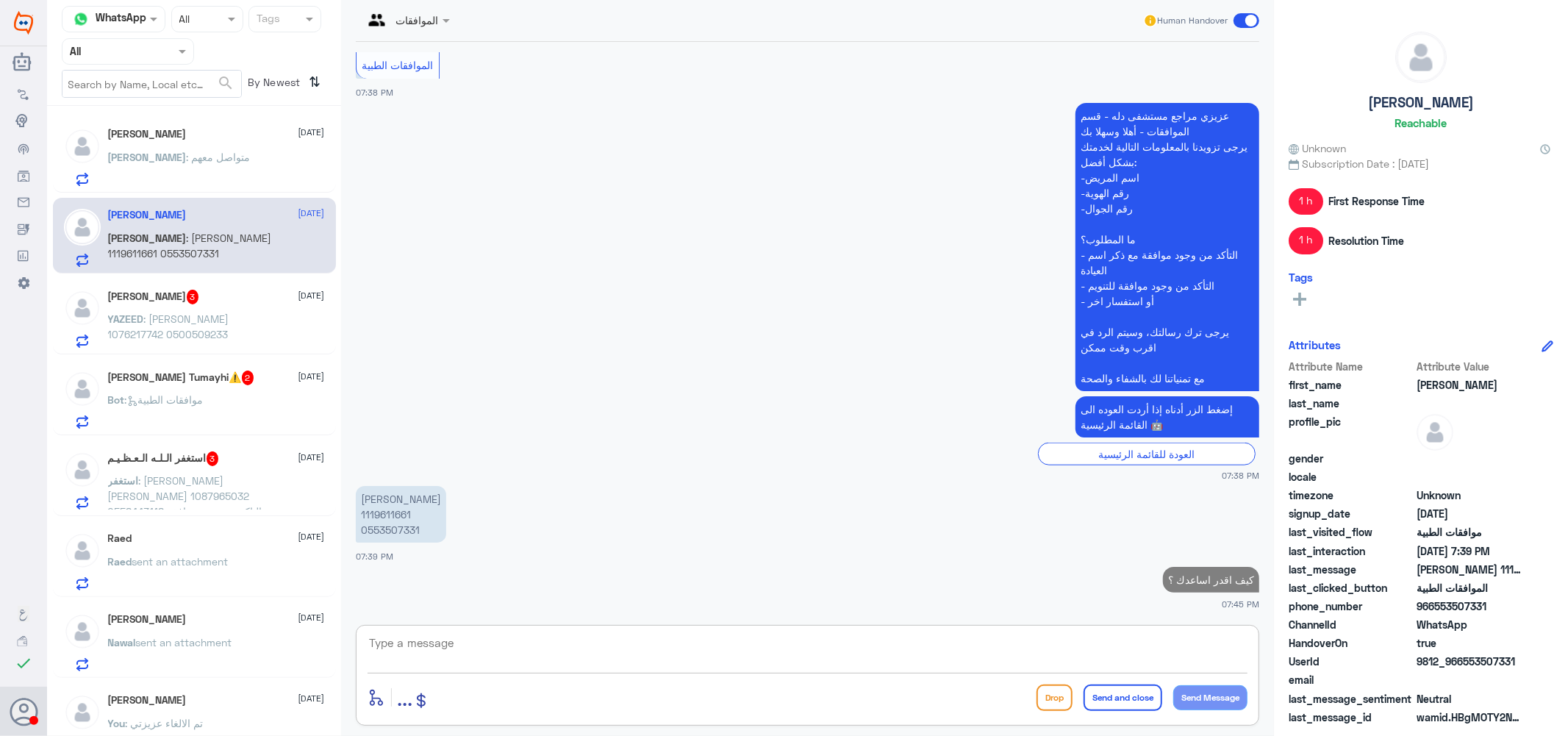
click at [172, 296] on h5 "[PERSON_NAME] 3" at bounding box center [154, 297] width 91 height 15
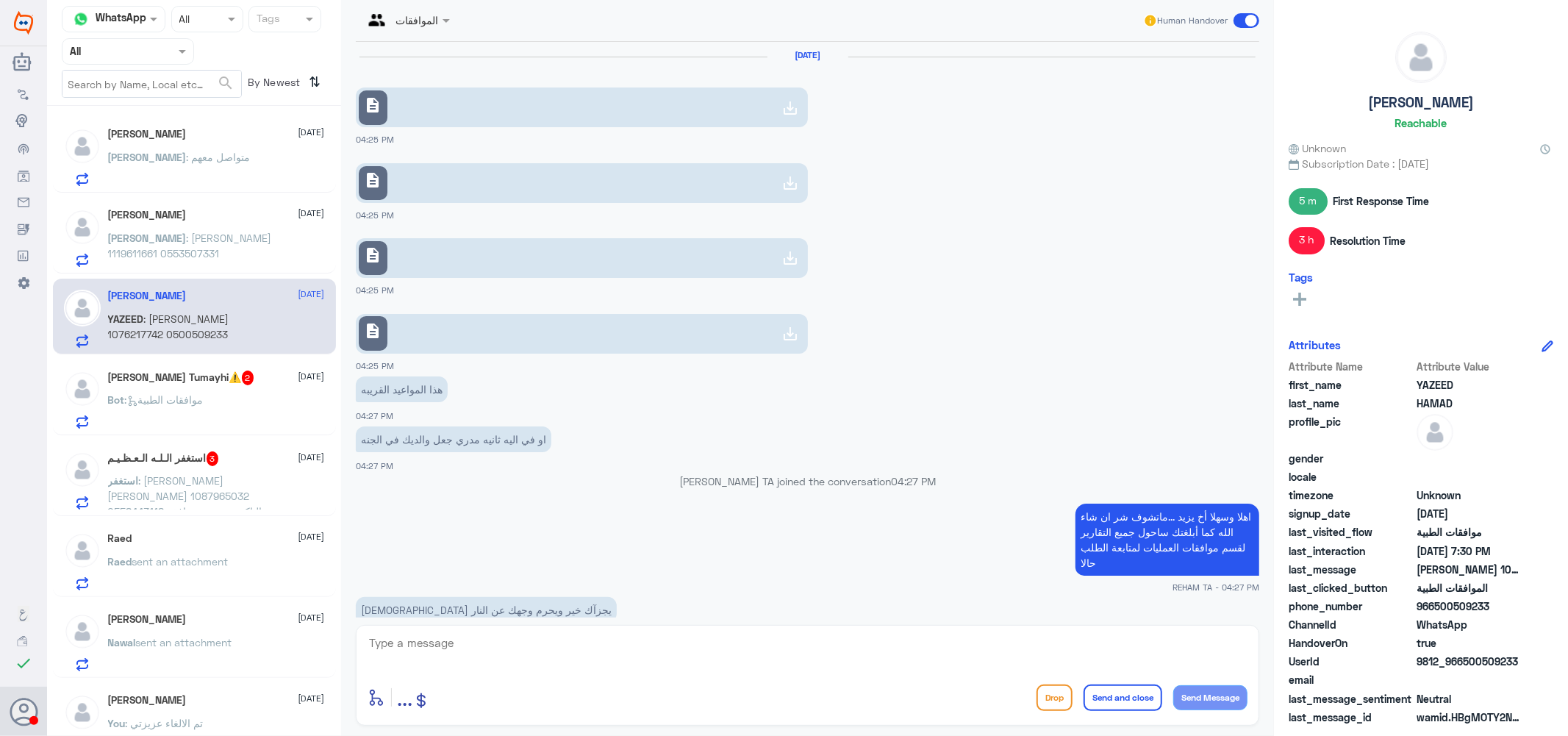
scroll to position [973, 0]
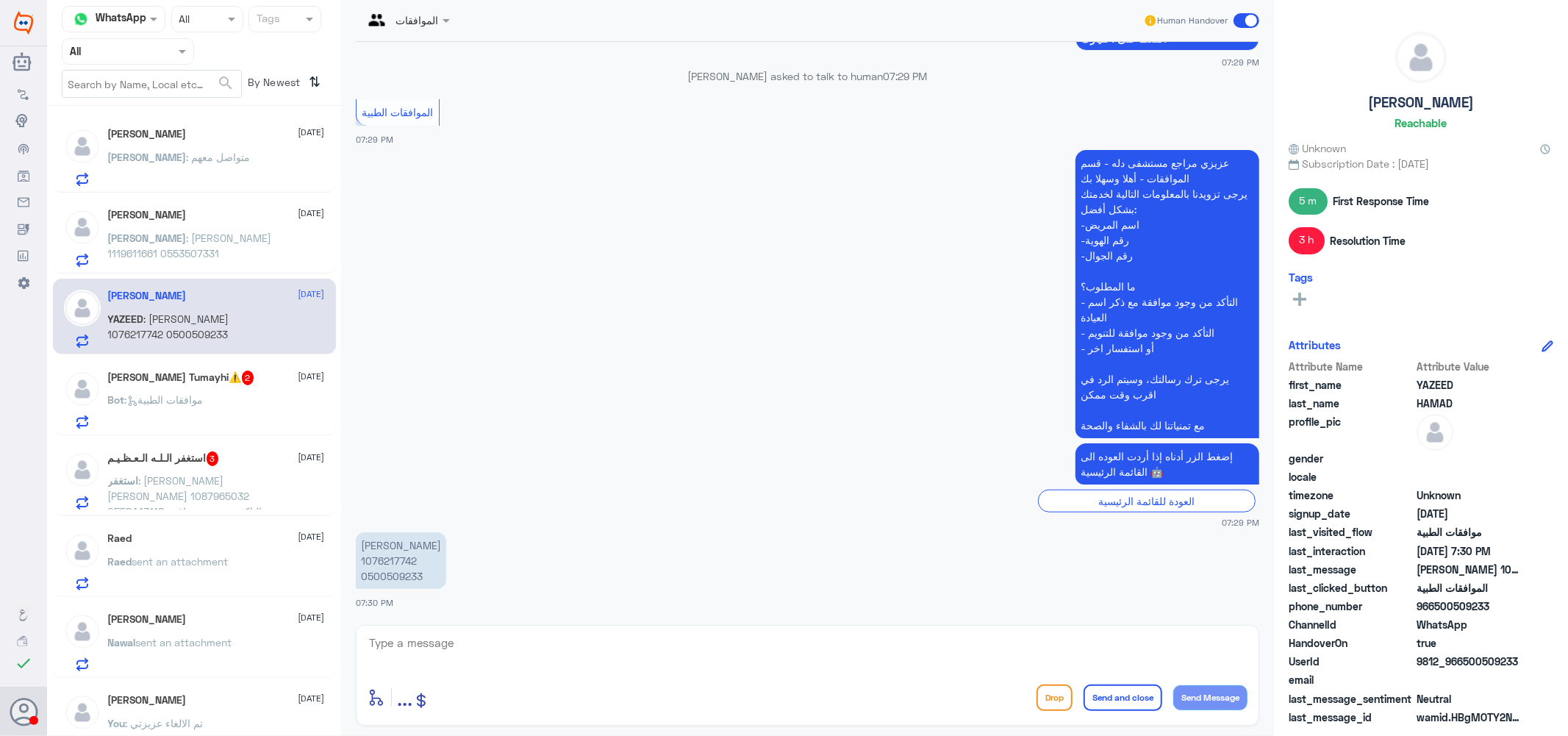
click at [443, 655] on textarea at bounding box center [807, 651] width 880 height 36
type textarea "كيف اقدر اساعدك ؟"
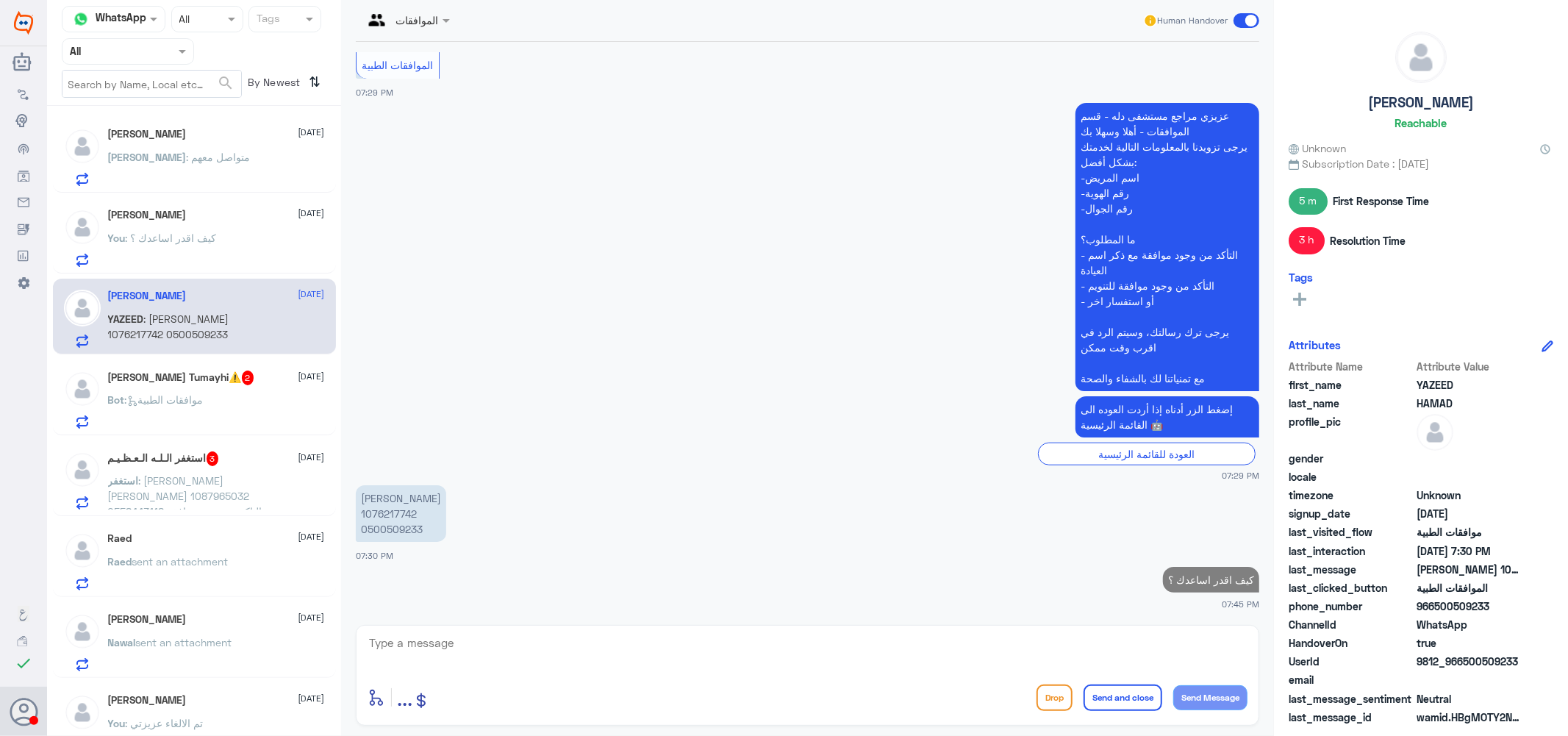
click at [162, 384] on h5 "[PERSON_NAME] Tumayhi⚠️ 2" at bounding box center [181, 378] width 146 height 15
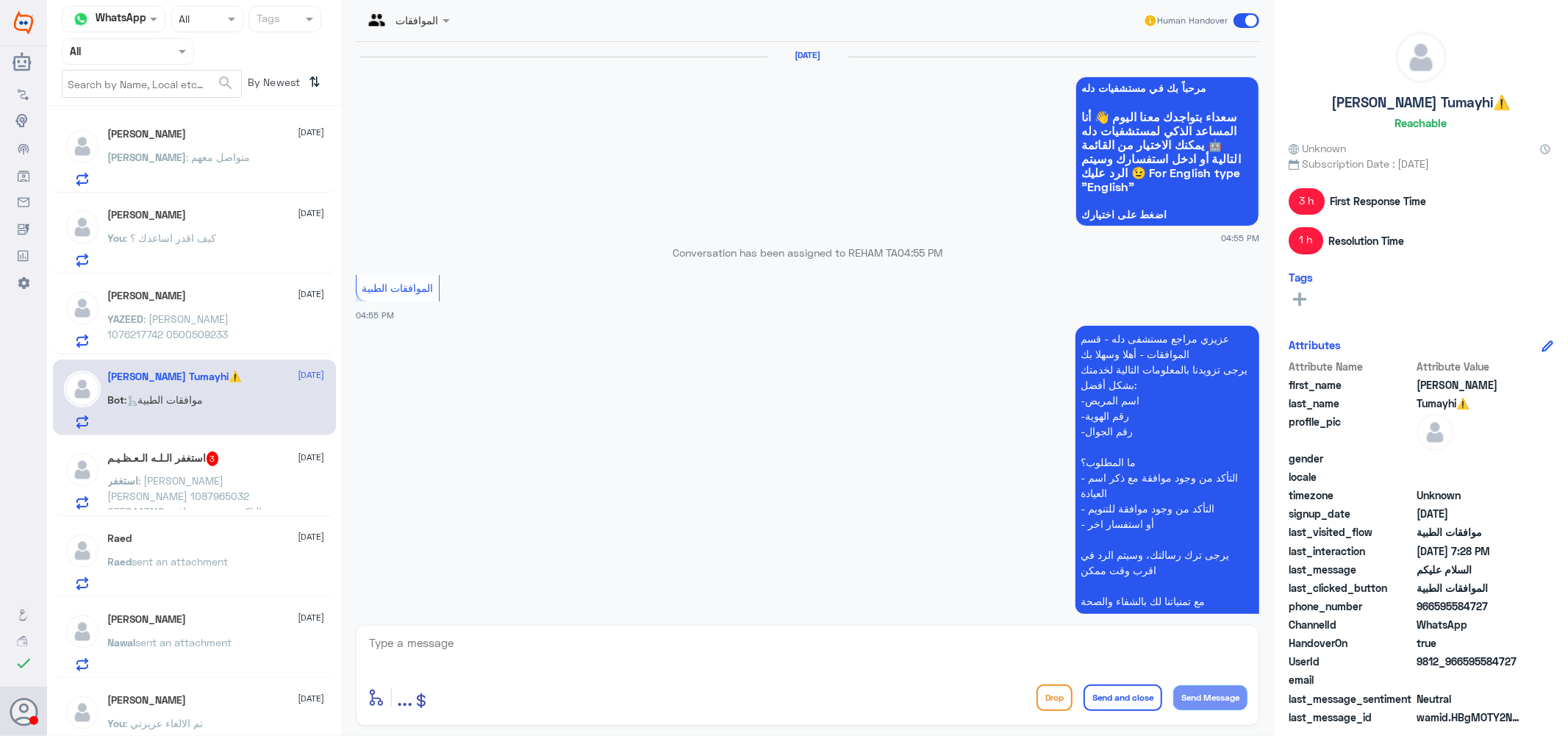
scroll to position [1247, 0]
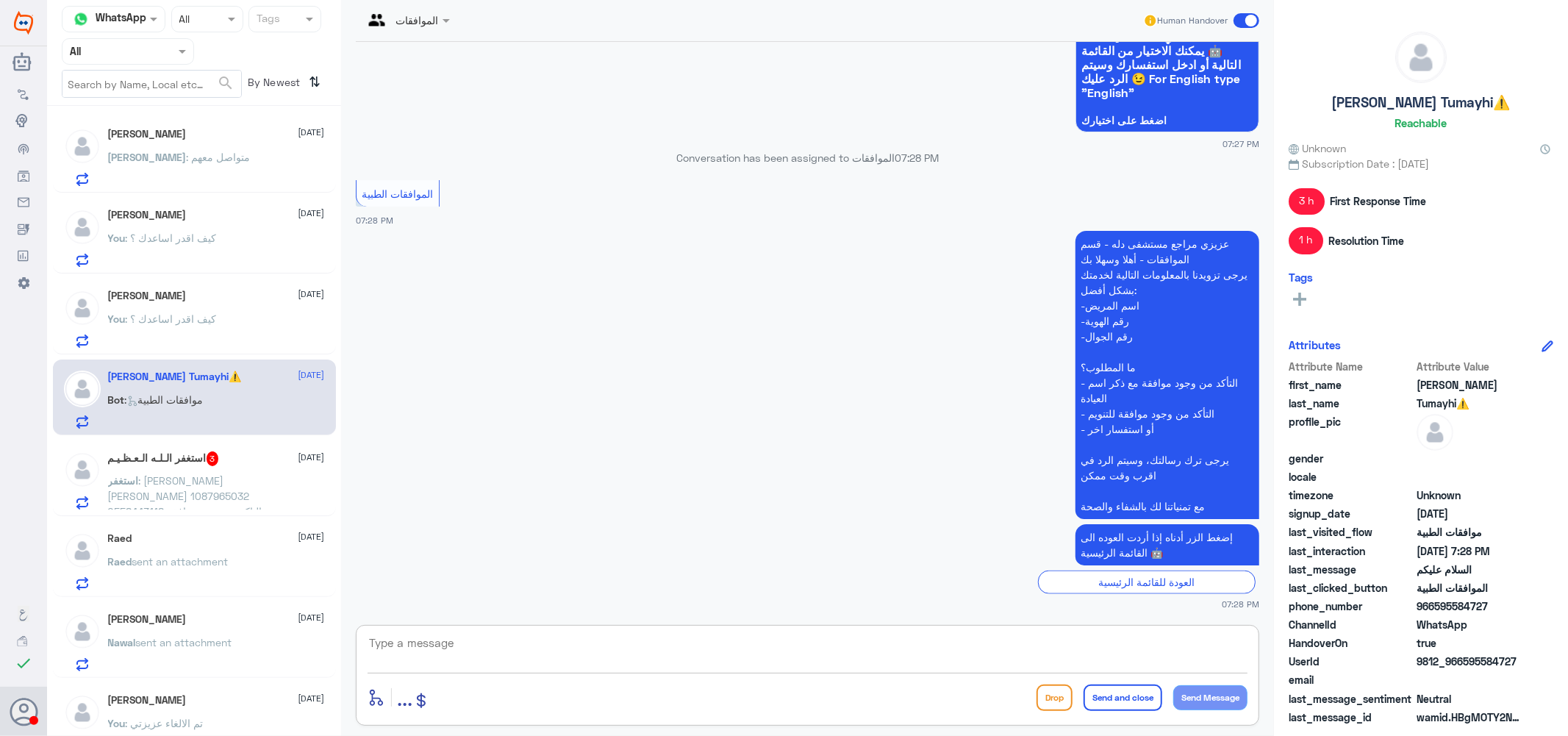
click at [473, 658] on textarea at bounding box center [807, 651] width 880 height 36
type textarea "كيف اقدر اساعدك ؟"
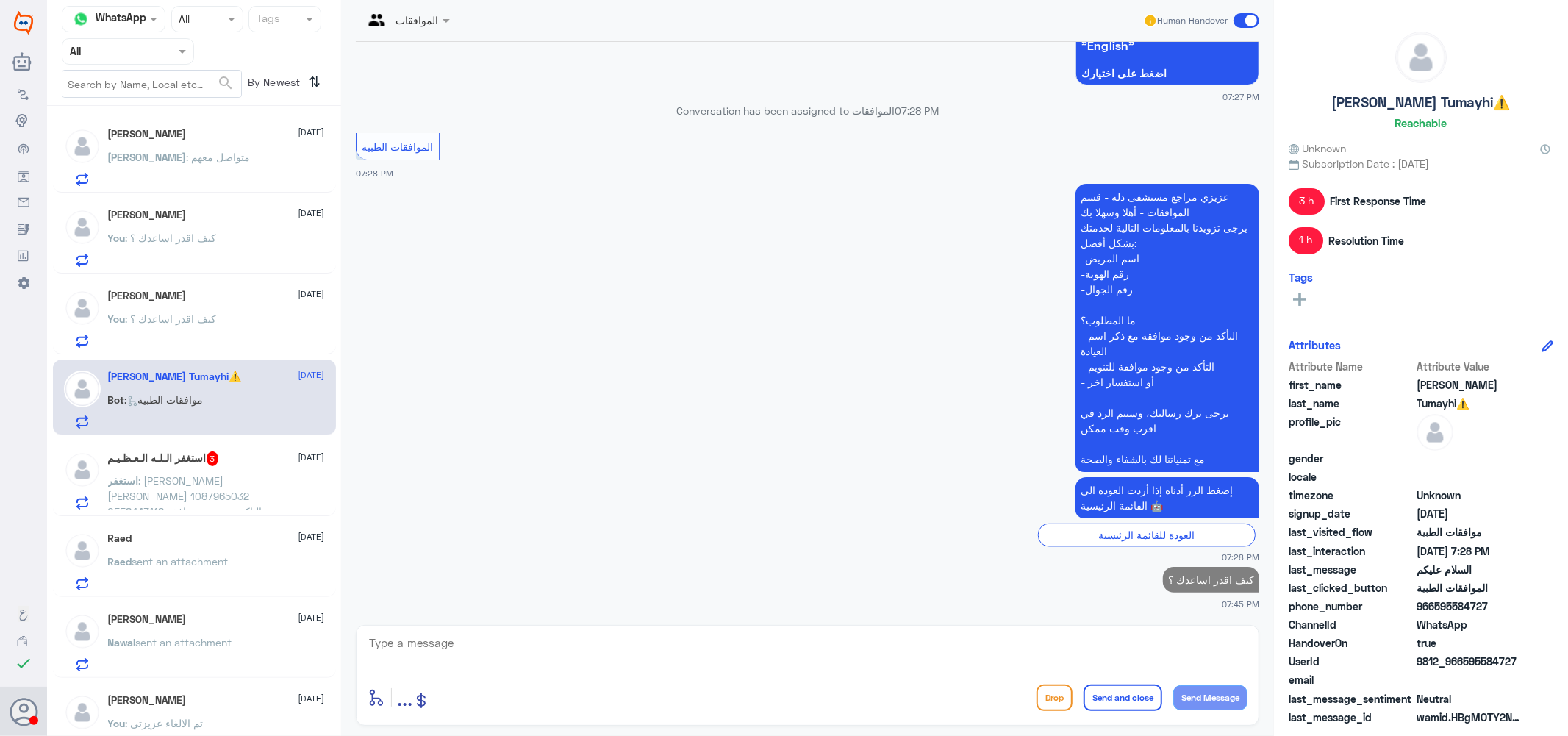
click at [152, 474] on span ": [PERSON_NAME] [PERSON_NAME] 1087965032 0558443118 التاكد من وجىد موافقة على ا…" at bounding box center [185, 503] width 154 height 59
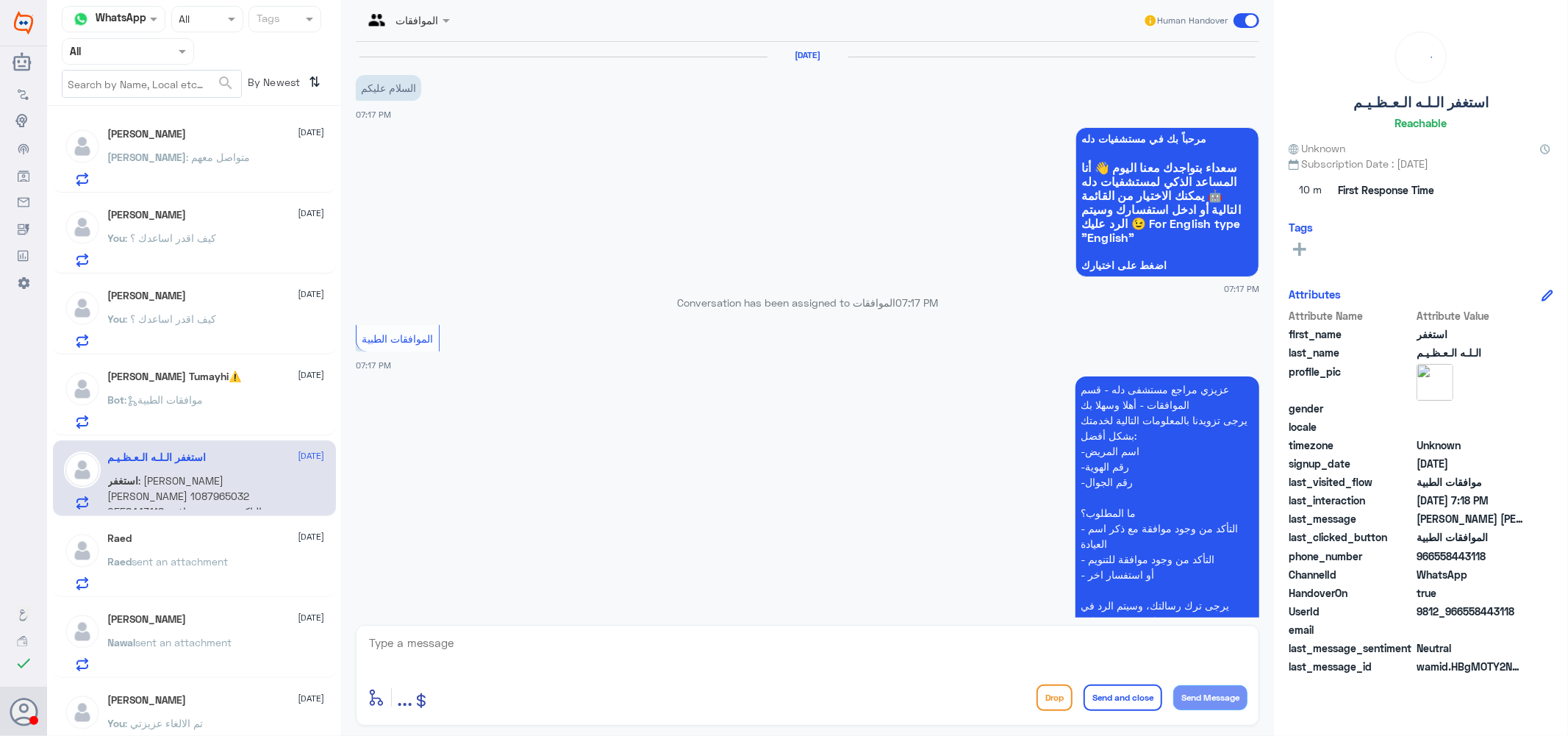
scroll to position [241, 0]
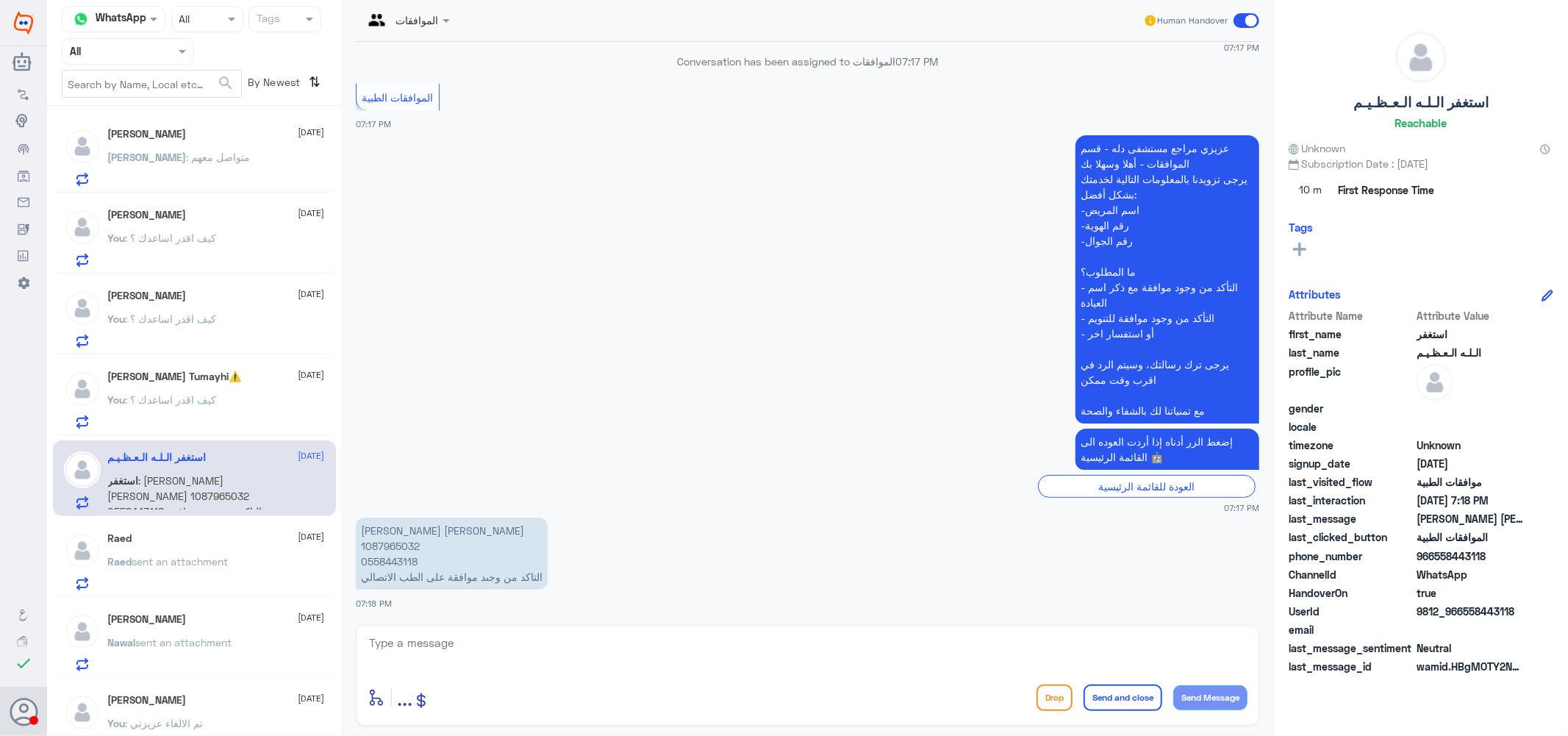
click at [407, 545] on p "[PERSON_NAME] [PERSON_NAME] 1087965032 0558443118 التاكد من وجىد موافقة على الط…" at bounding box center [452, 553] width 192 height 72
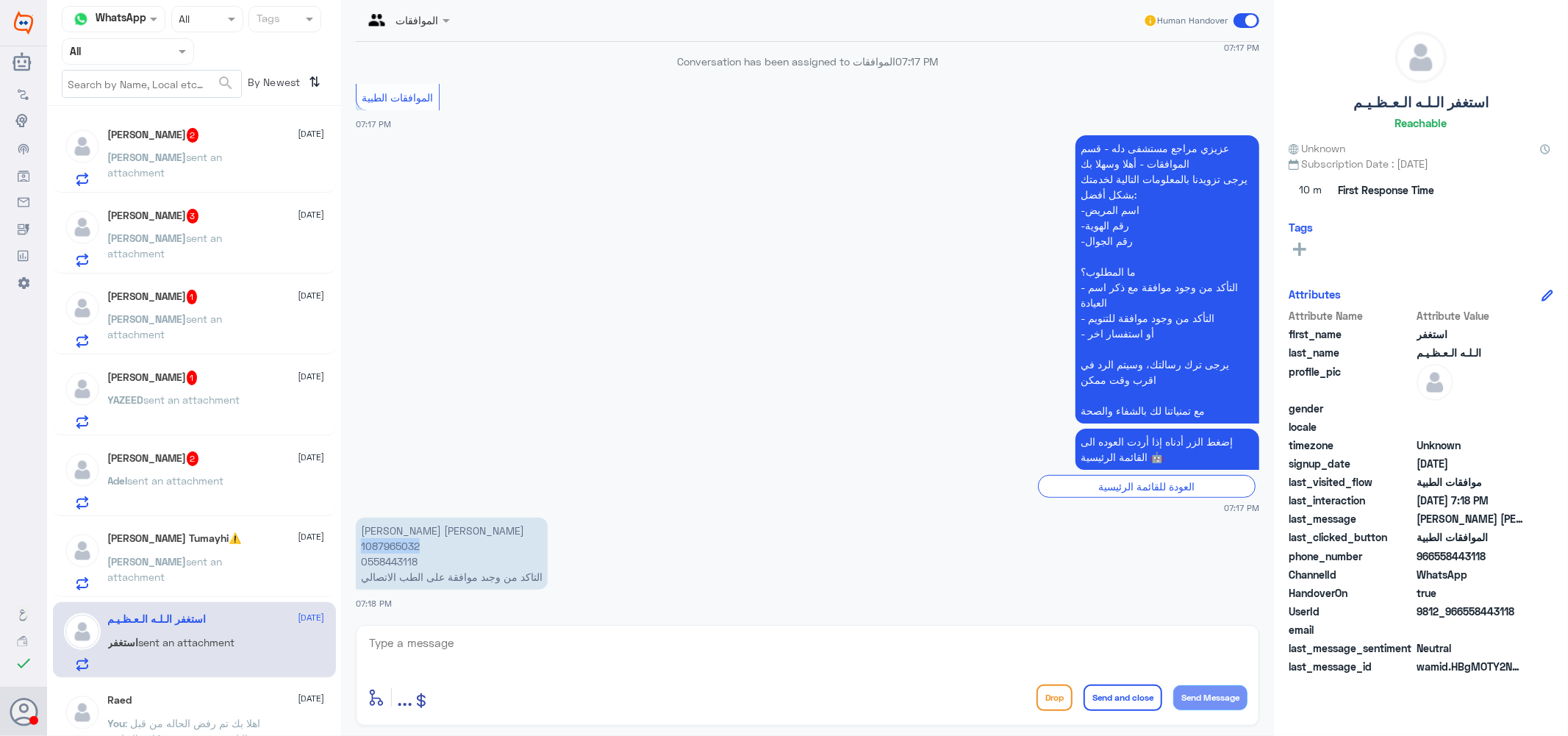
scroll to position [0, 0]
click at [200, 148] on div "[PERSON_NAME] 2 [DATE] [PERSON_NAME] sent an attachment" at bounding box center [216, 157] width 217 height 58
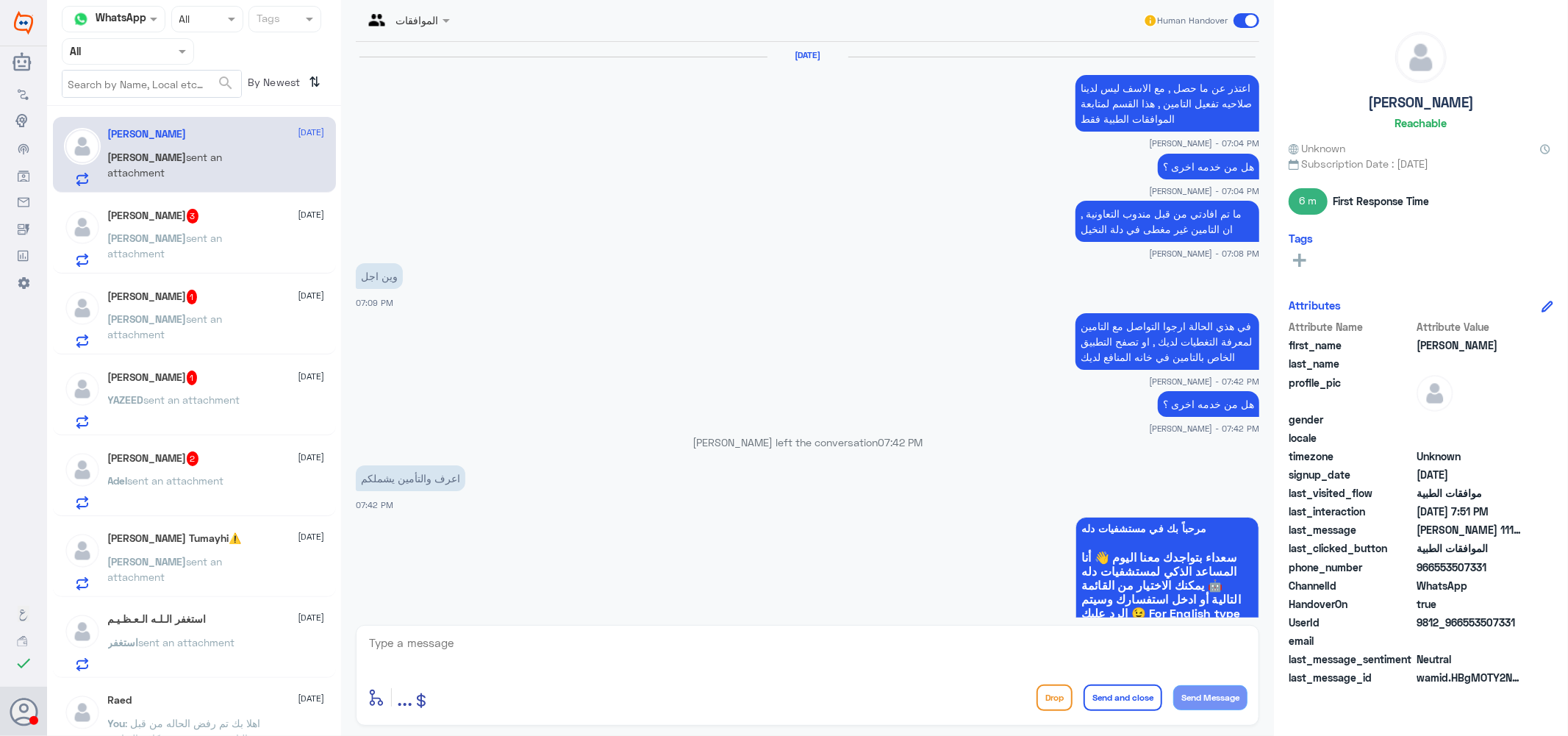
scroll to position [1055, 0]
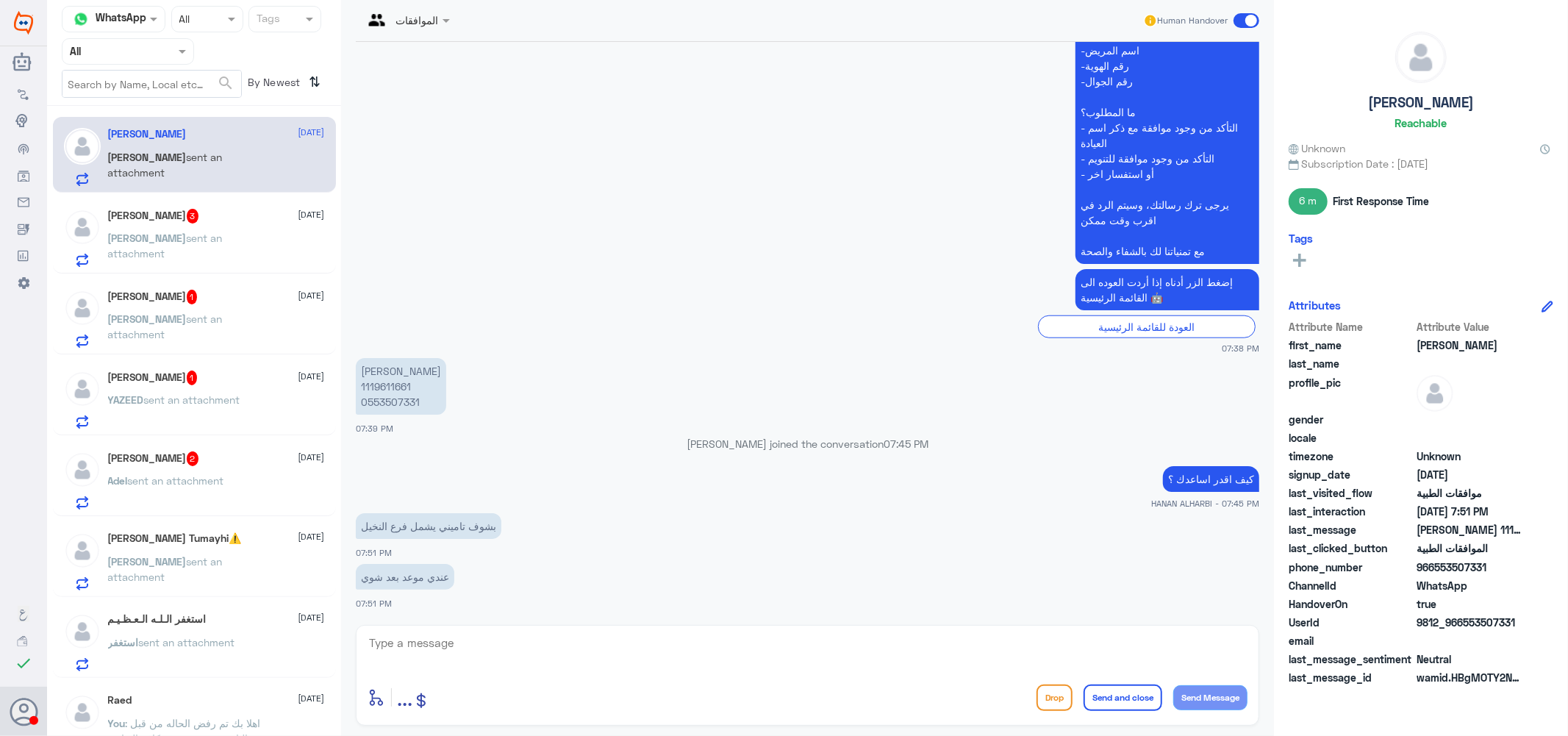
click at [465, 641] on textarea at bounding box center [807, 651] width 880 height 36
type textarea "ا"
type textarea "م"
type textarea "اسم شركه التامين ؟"
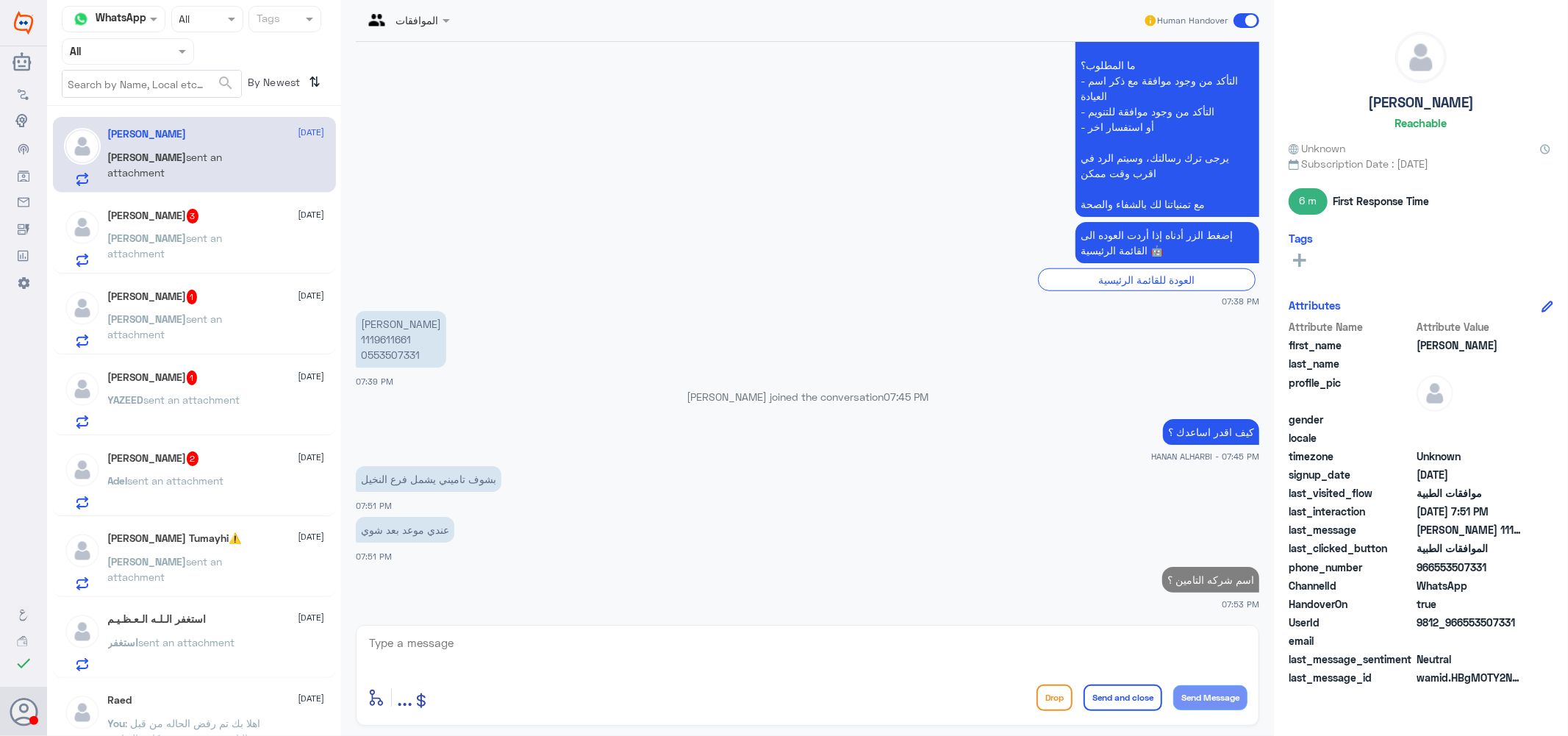
click at [193, 230] on p "[PERSON_NAME] sent an attachment" at bounding box center [191, 249] width 165 height 37
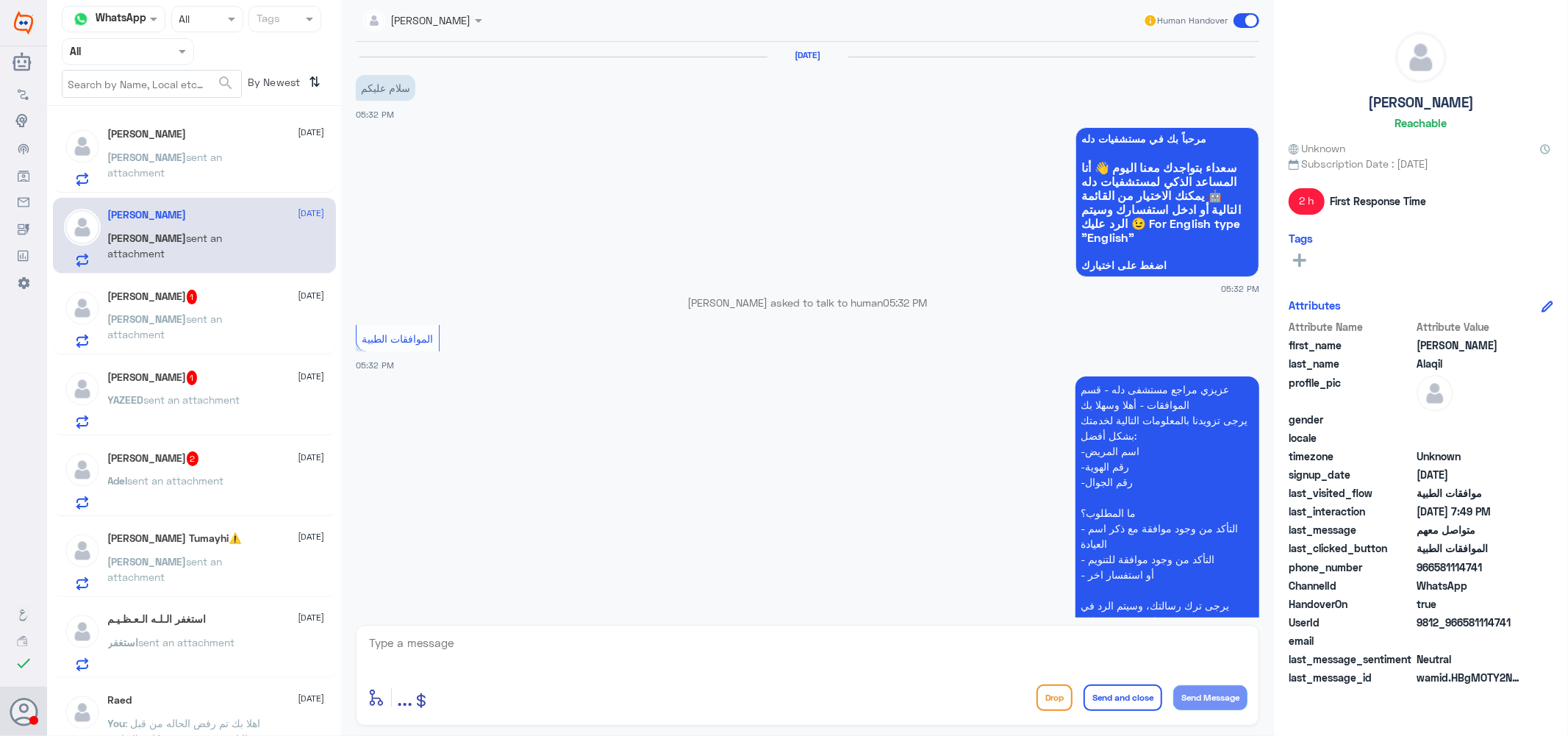
scroll to position [943, 0]
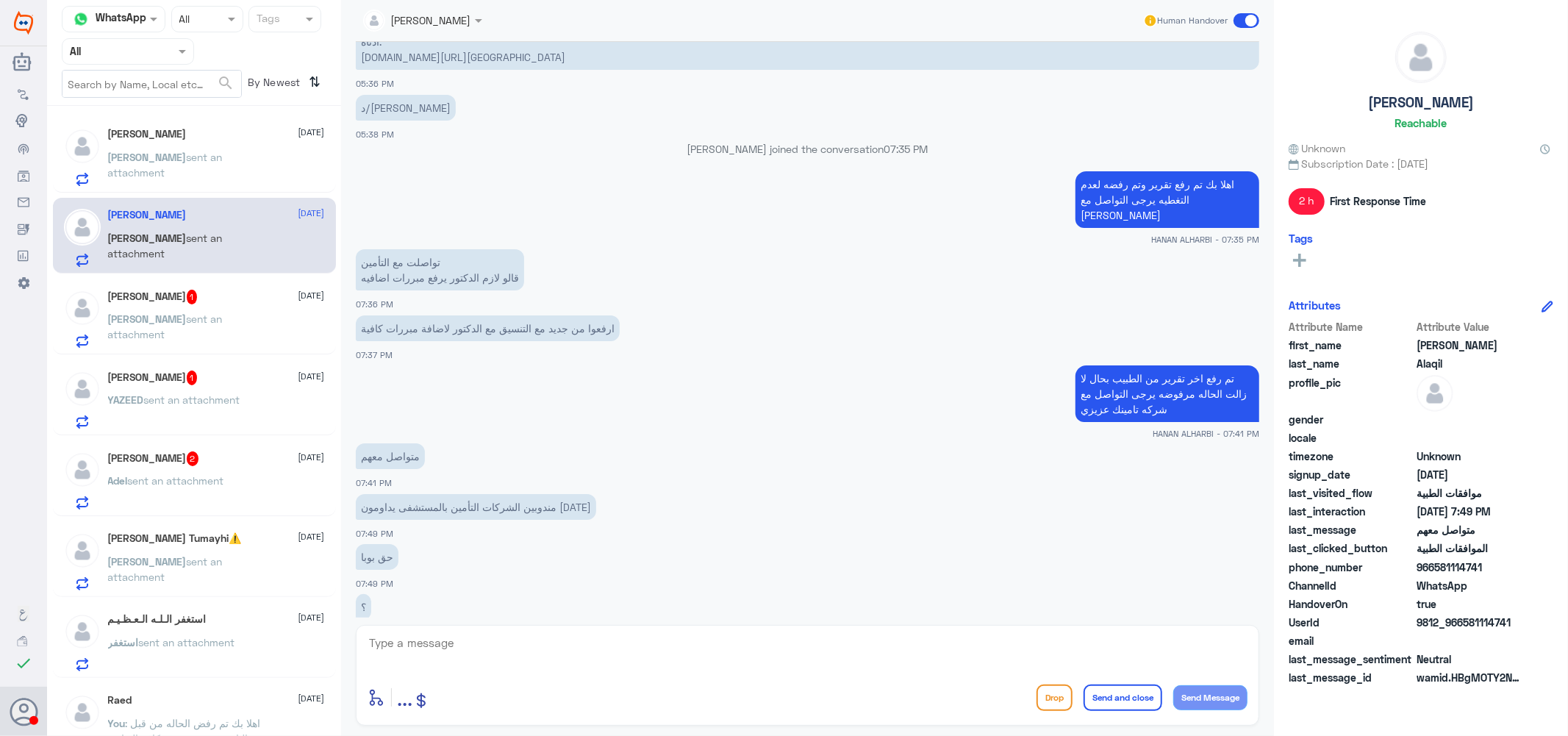
click at [452, 639] on textarea at bounding box center [807, 651] width 880 height 36
type textarea "ل"
type textarea "اعتذر منك لا علم لنا عن الجداول الخاصه بهم"
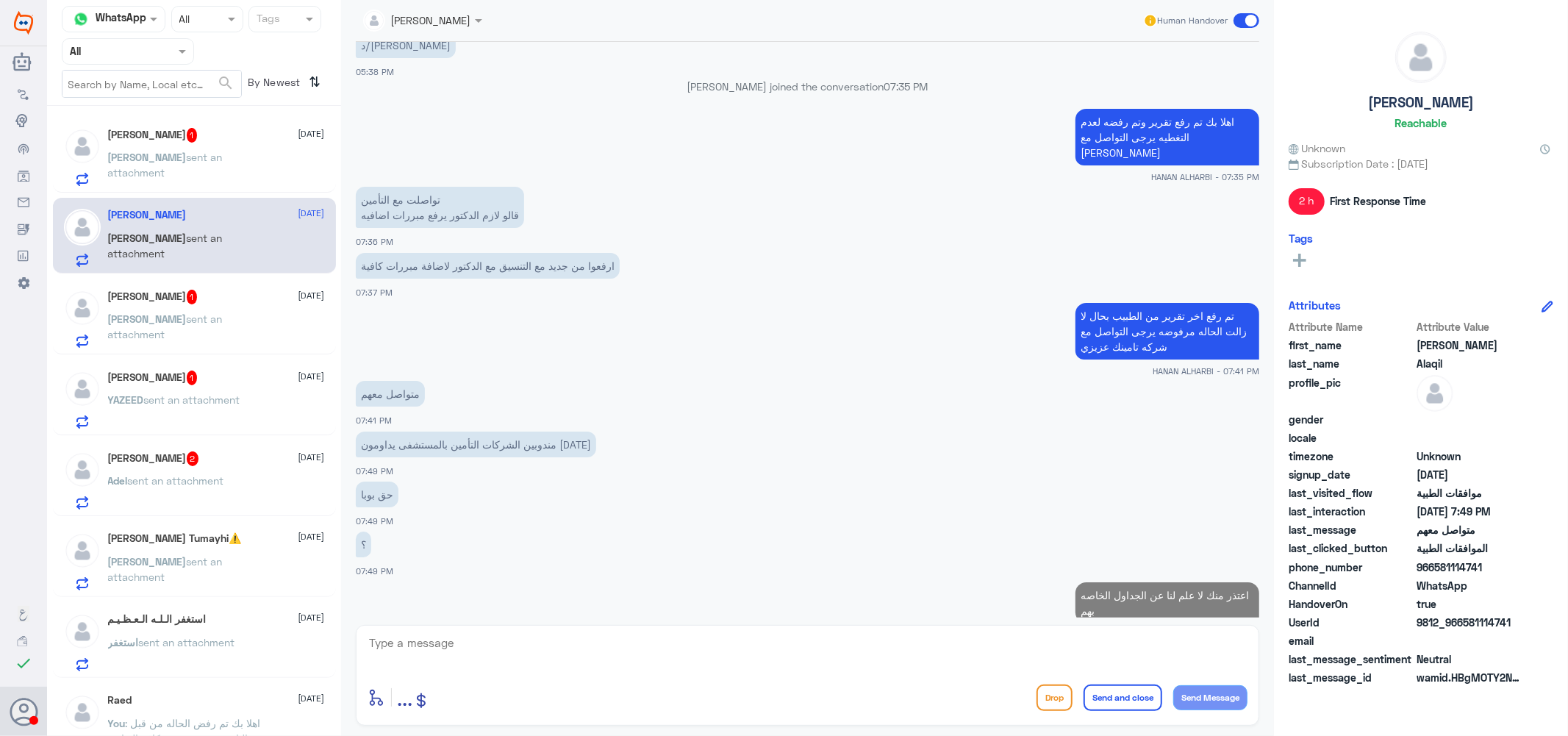
click at [173, 159] on span "sent an attachment" at bounding box center [165, 164] width 115 height 28
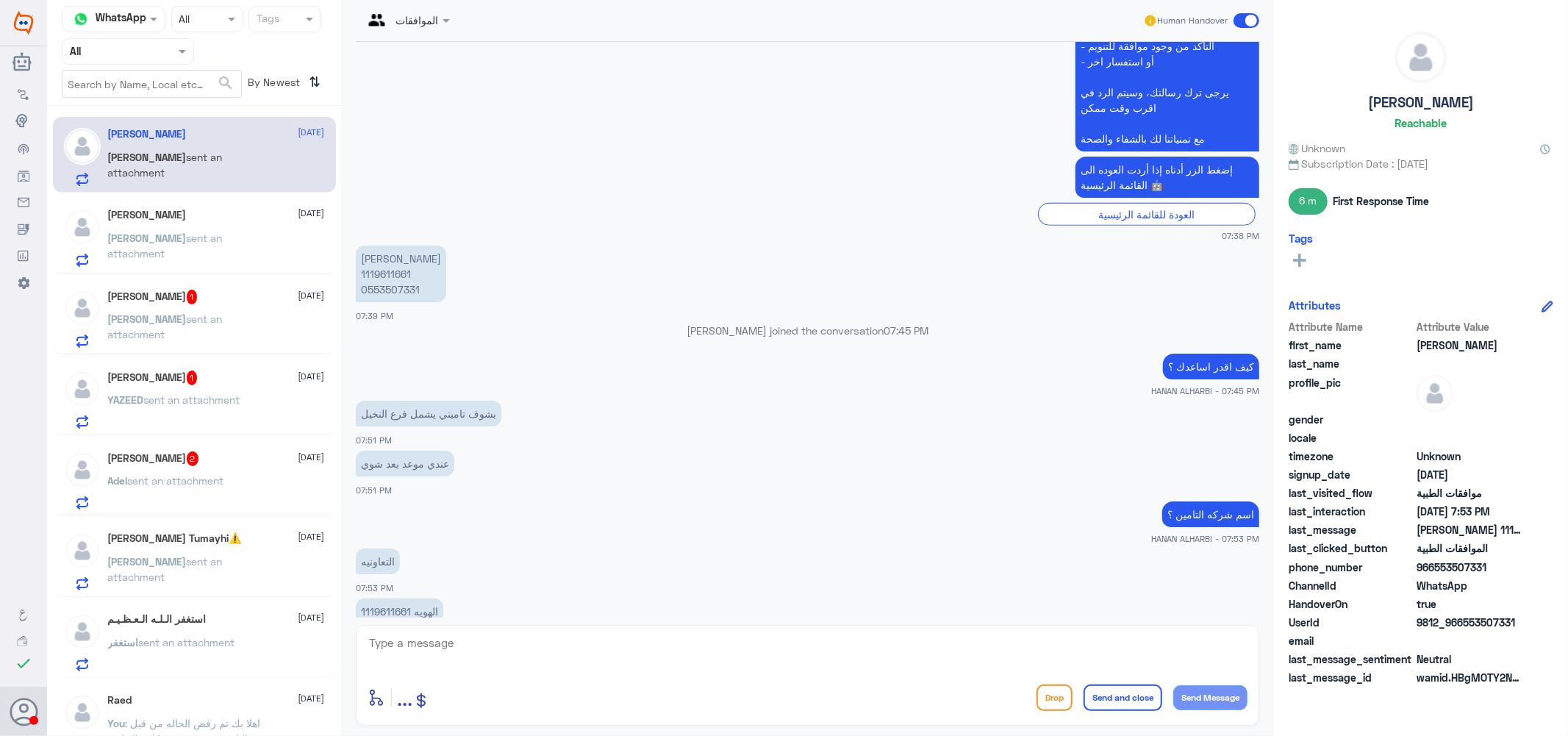
scroll to position [1078, 0]
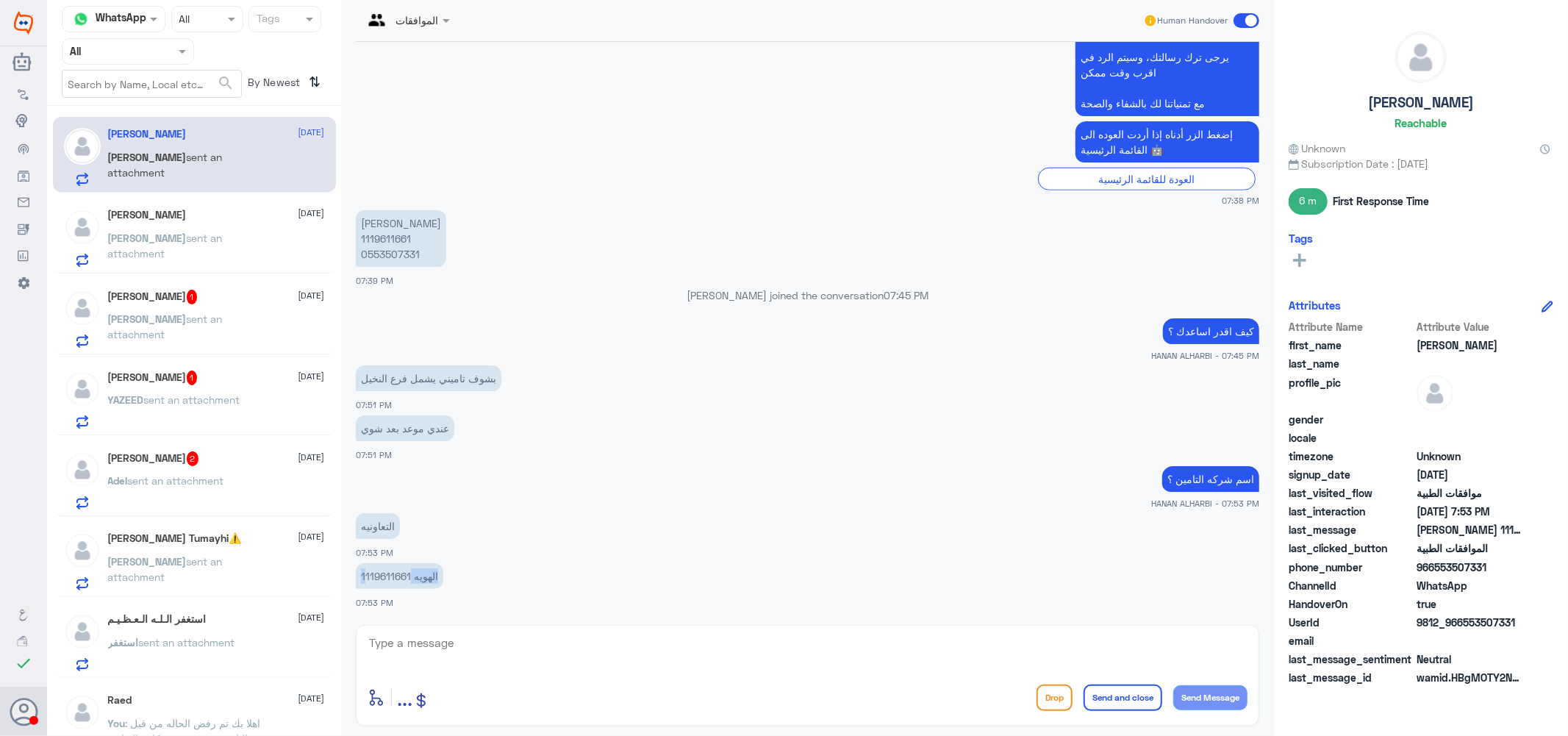
drag, startPoint x: 409, startPoint y: 576, endPoint x: 363, endPoint y: 577, distance: 46.0
click at [363, 577] on p "الهويه 1119611661" at bounding box center [400, 576] width 88 height 26
click at [377, 572] on p "الهويه 1119611661" at bounding box center [400, 576] width 88 height 26
click at [383, 572] on p "الهويه 1119611661" at bounding box center [400, 576] width 88 height 26
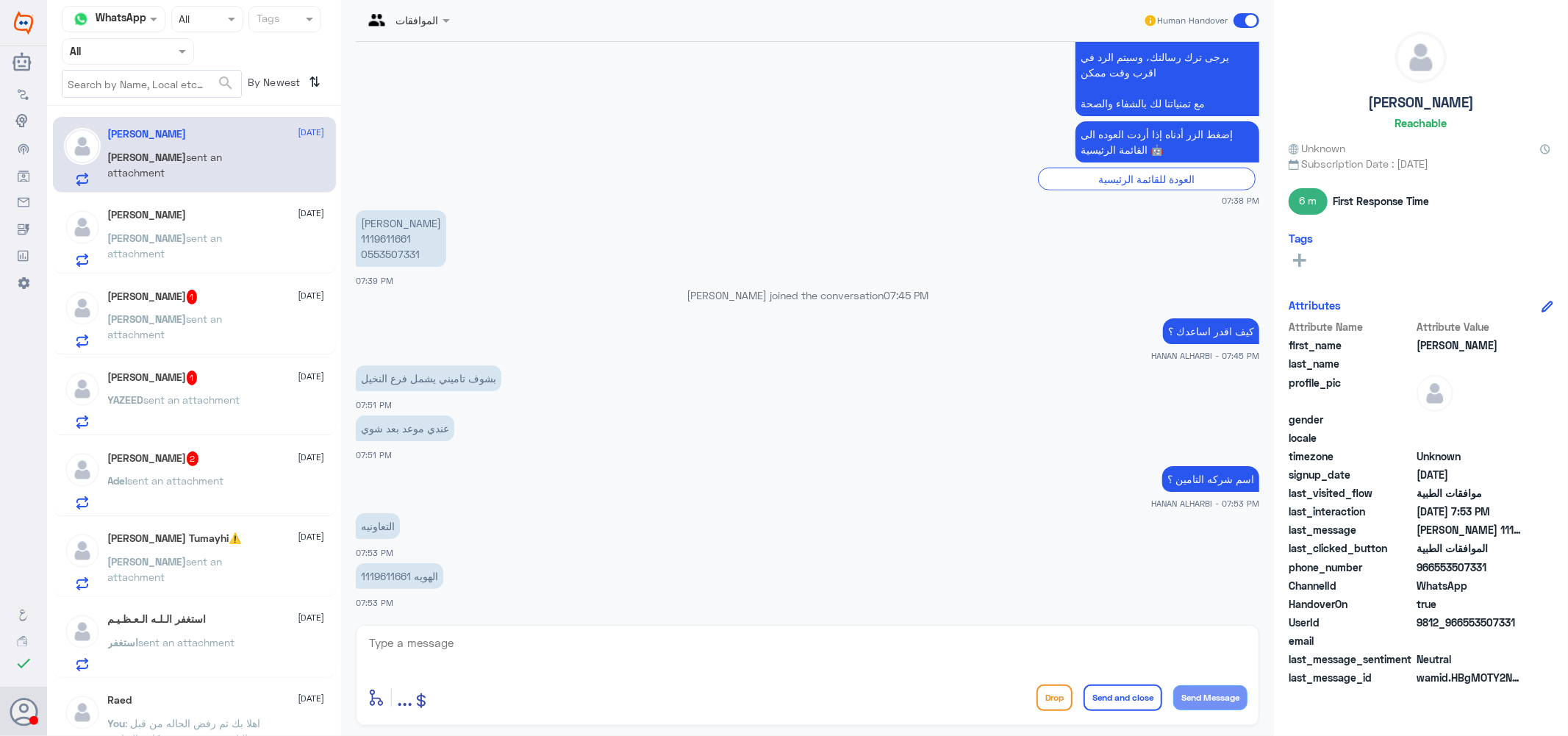
click at [172, 231] on span "sent an attachment" at bounding box center [165, 245] width 115 height 28
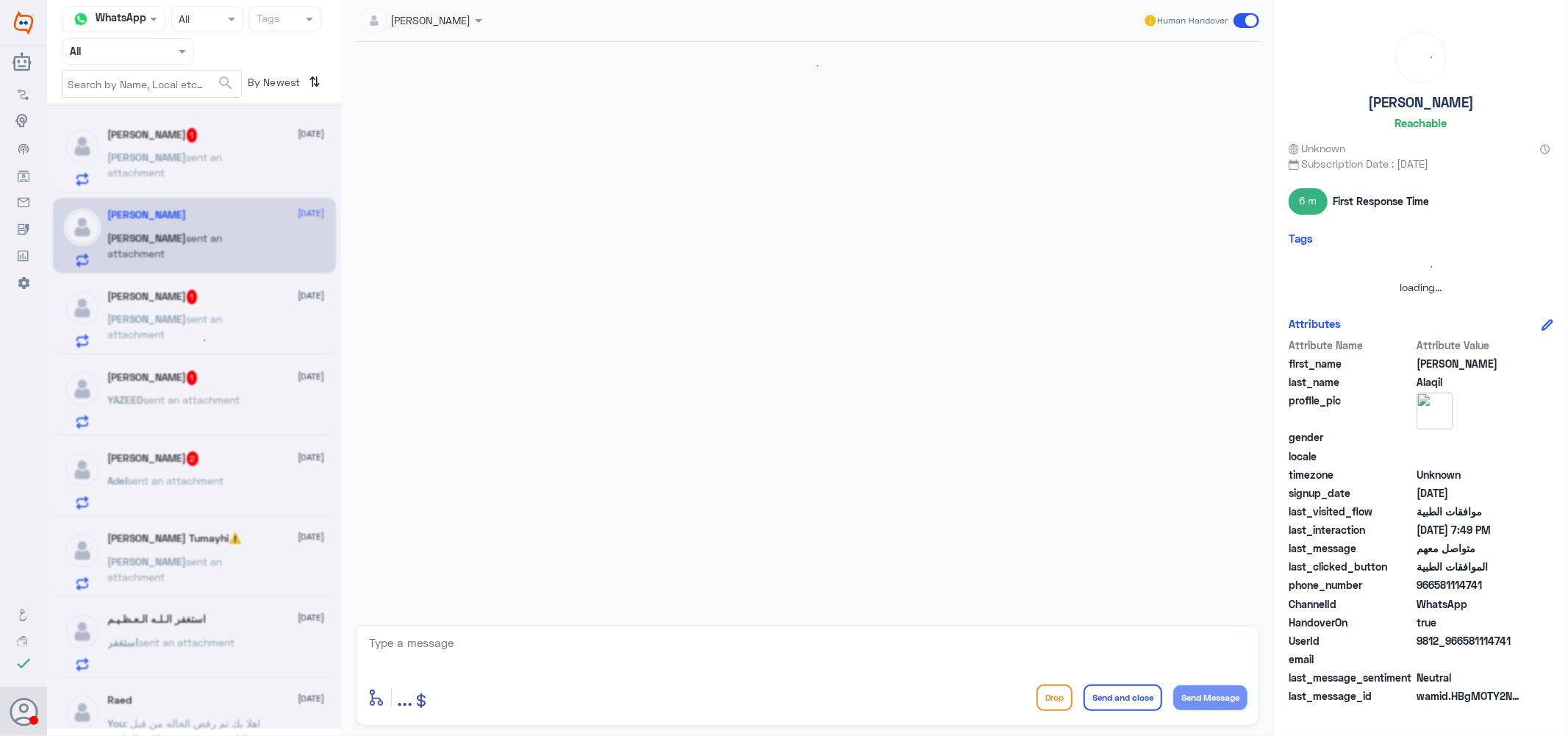
scroll to position [954, 0]
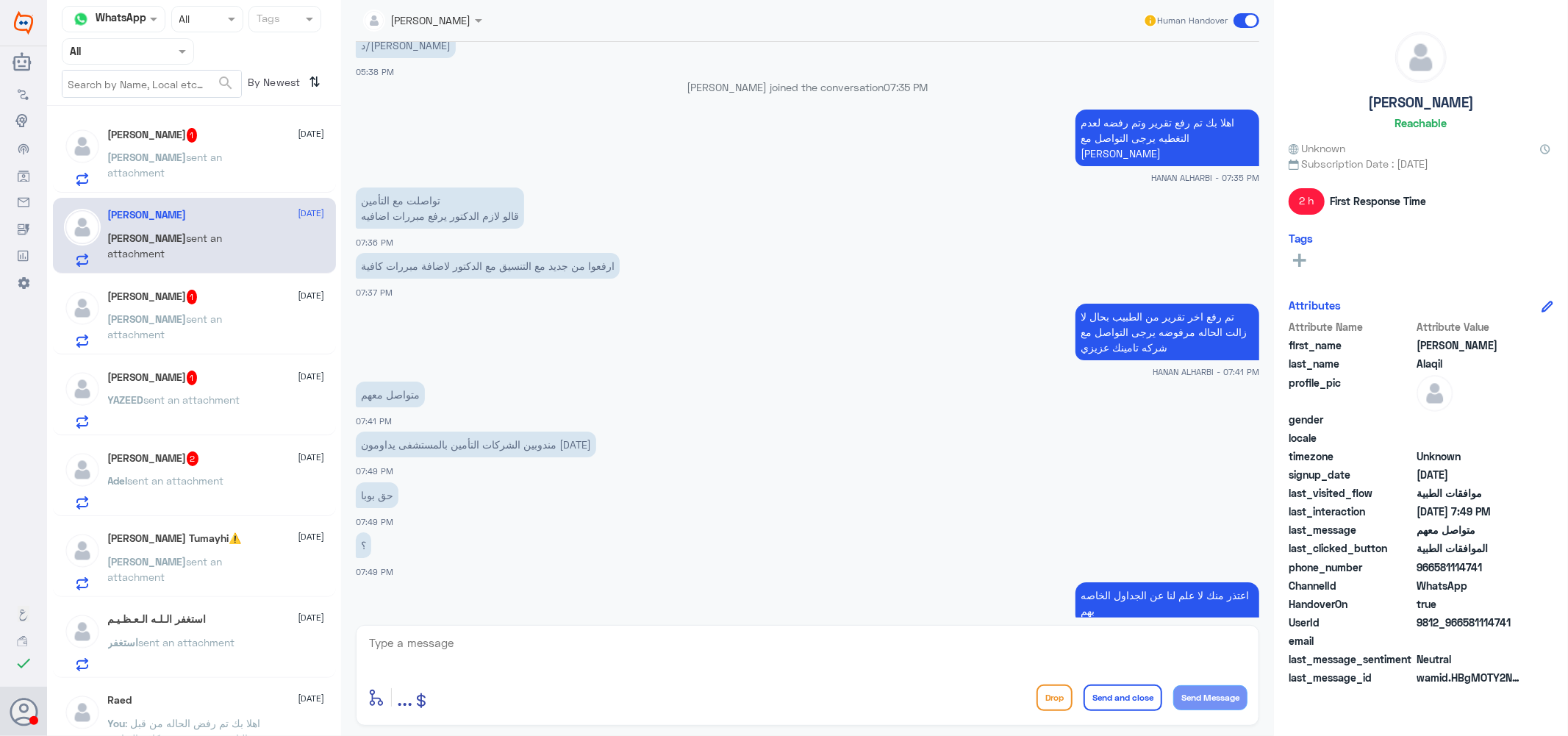
click at [200, 150] on p "[PERSON_NAME] sent an attachment" at bounding box center [191, 168] width 165 height 37
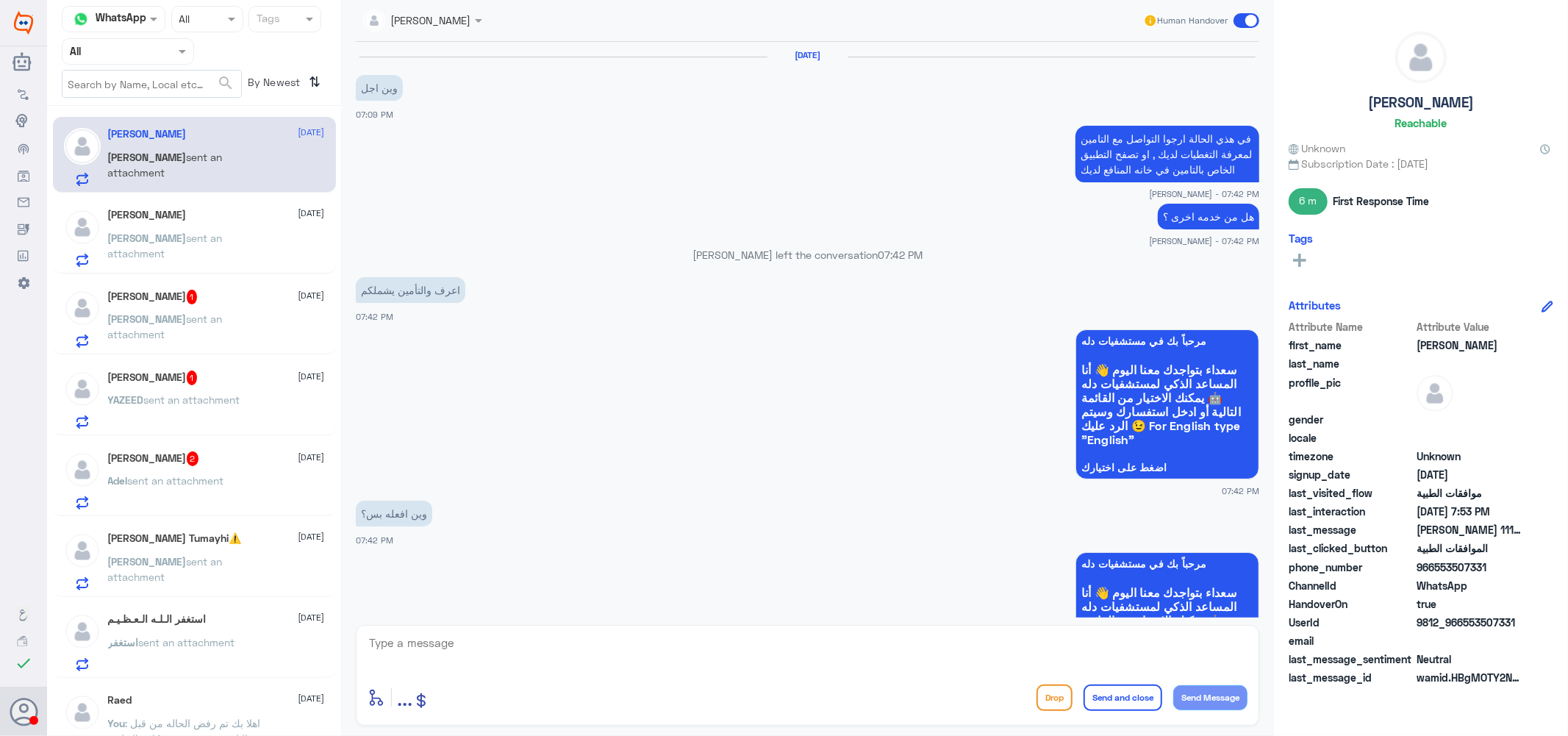
scroll to position [1015, 0]
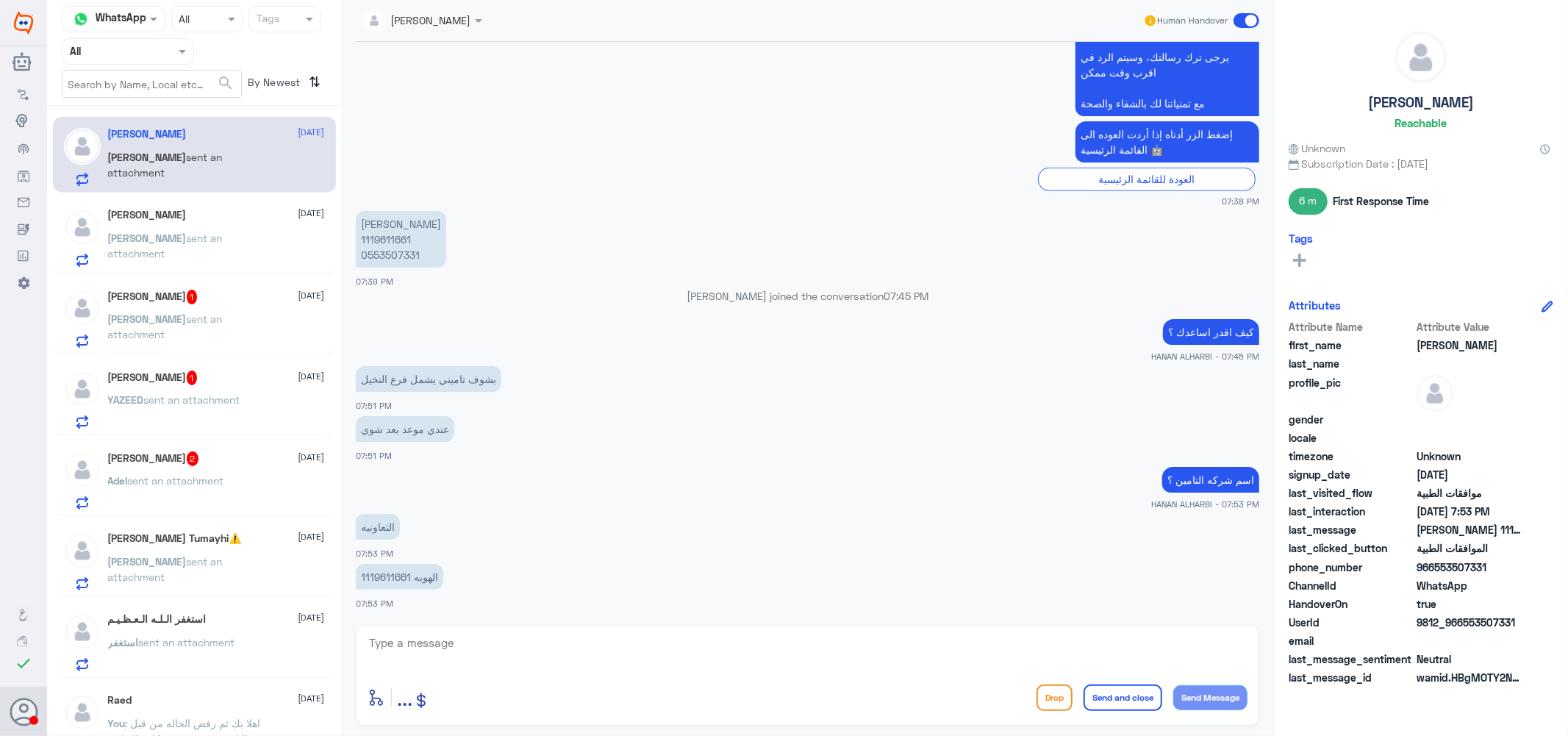
click at [194, 310] on div "[PERSON_NAME] 1 [DATE] [PERSON_NAME] sent an attachment" at bounding box center [216, 319] width 217 height 58
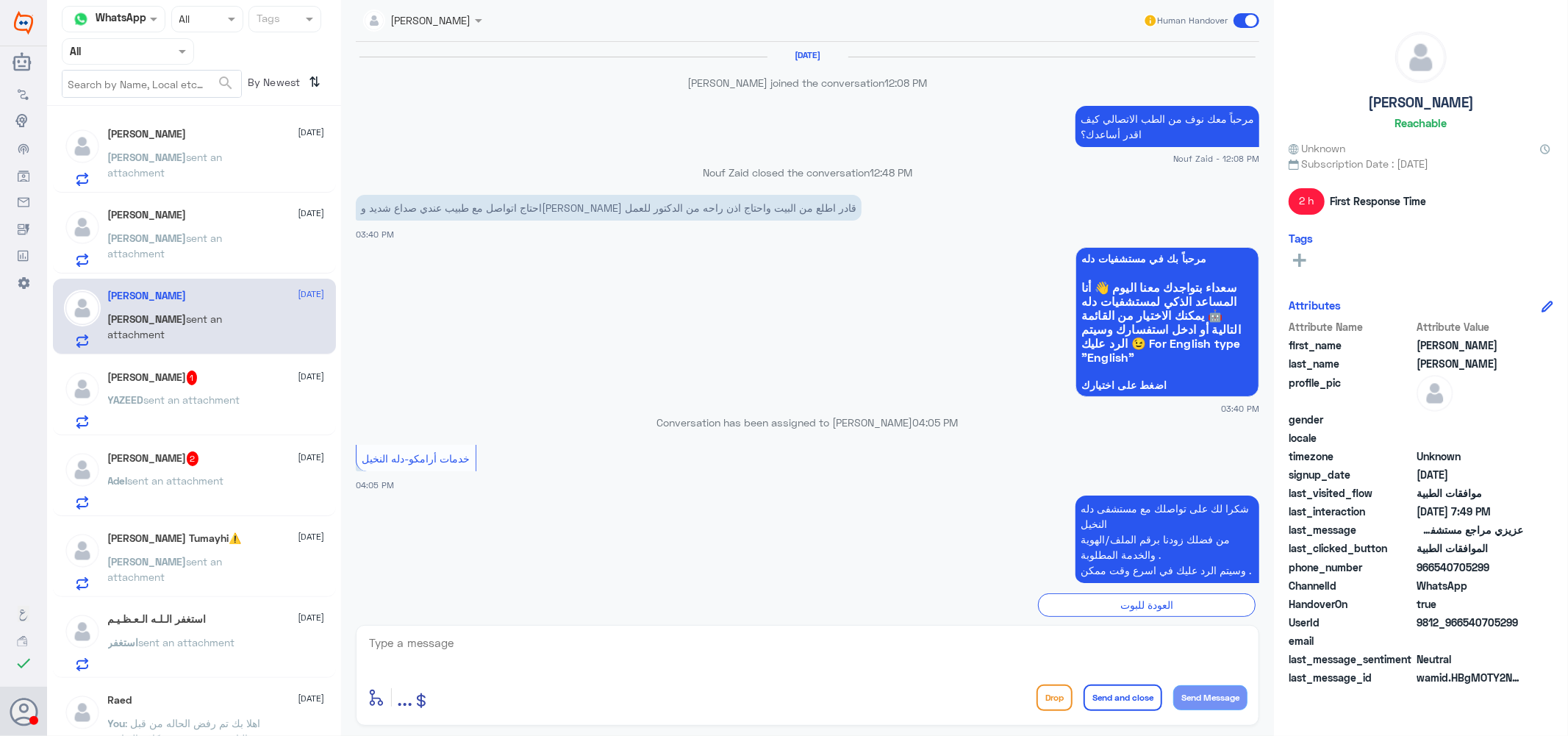
scroll to position [1150, 0]
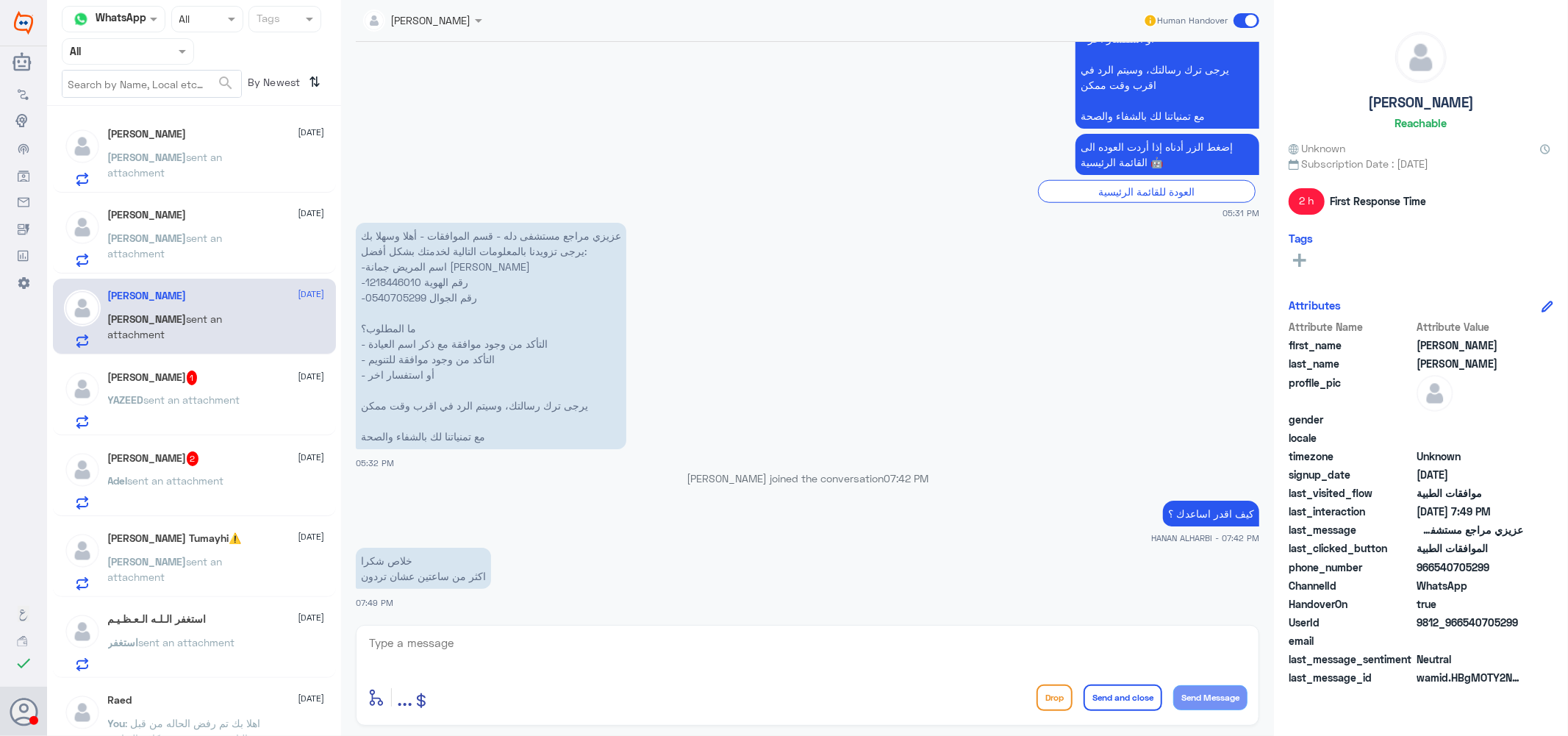
click at [184, 386] on div "[PERSON_NAME] 1 [DATE] YAZEED sent an attachment" at bounding box center [216, 400] width 217 height 58
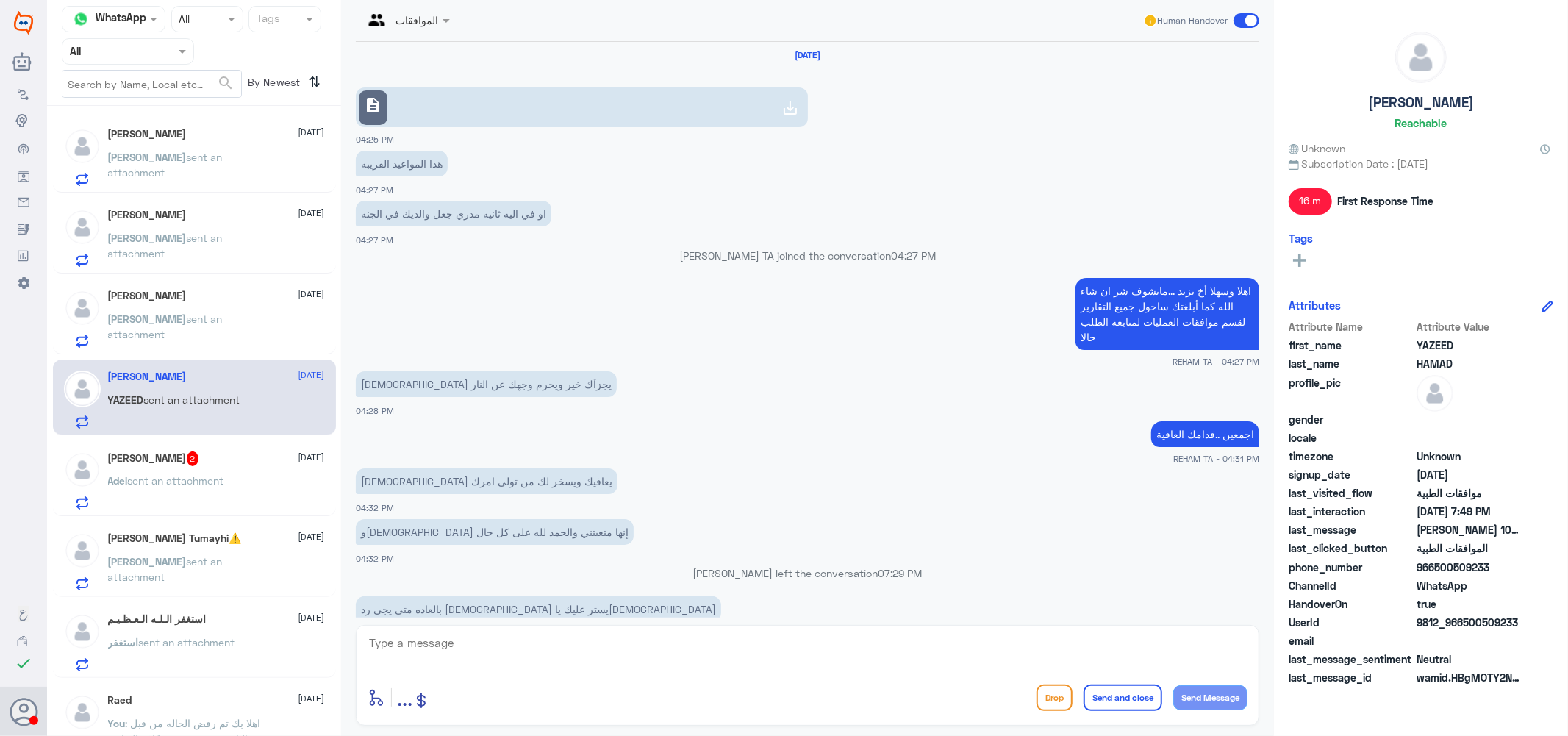
scroll to position [871, 0]
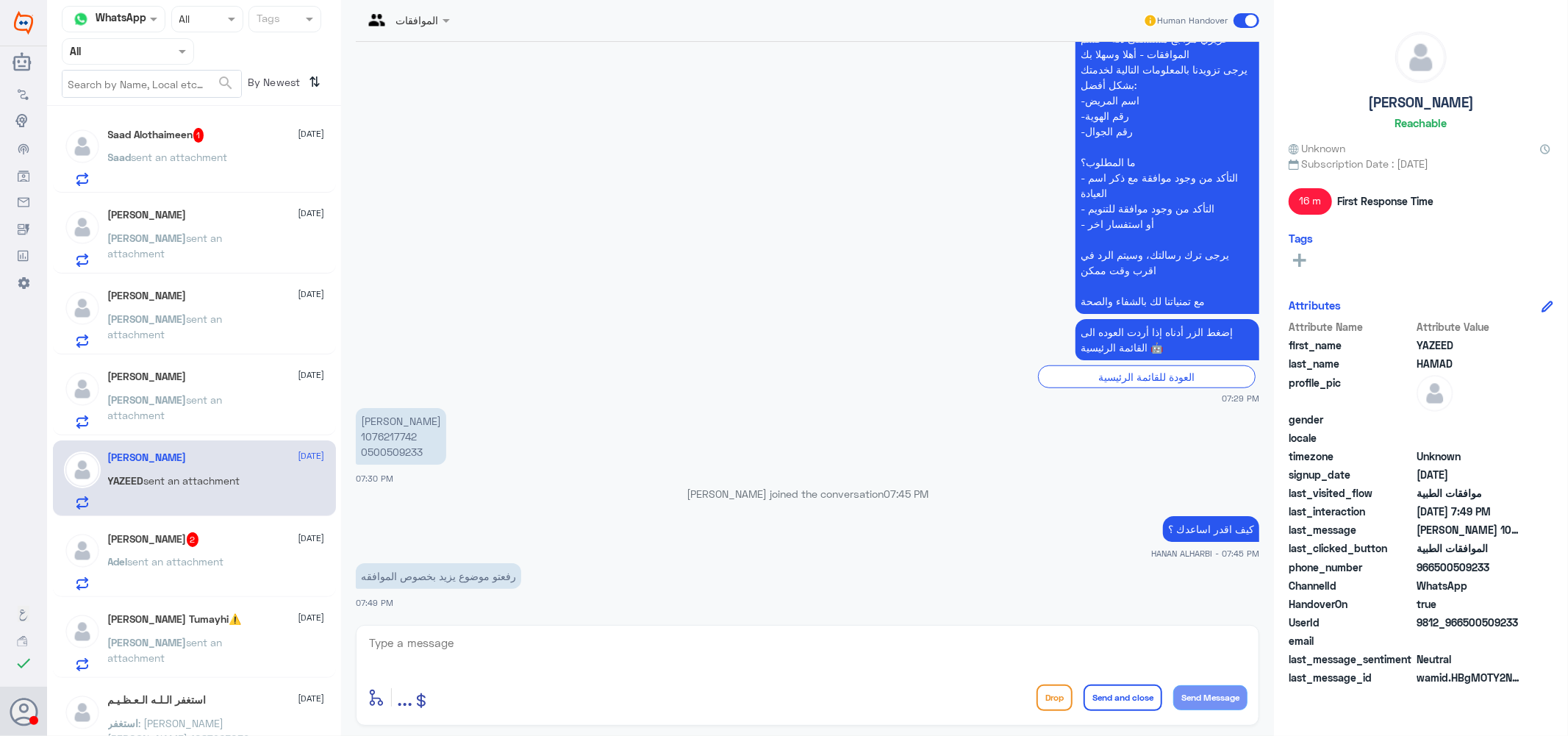
click at [403, 435] on p "[PERSON_NAME] 1076217742 0500509233" at bounding box center [401, 436] width 90 height 57
click at [493, 648] on textarea at bounding box center [807, 651] width 880 height 36
type textarea "تم رفع التقارير الطبيه لا زالت الحاله مرفوضه من قبل التامين يرجى التواصل معهم […"
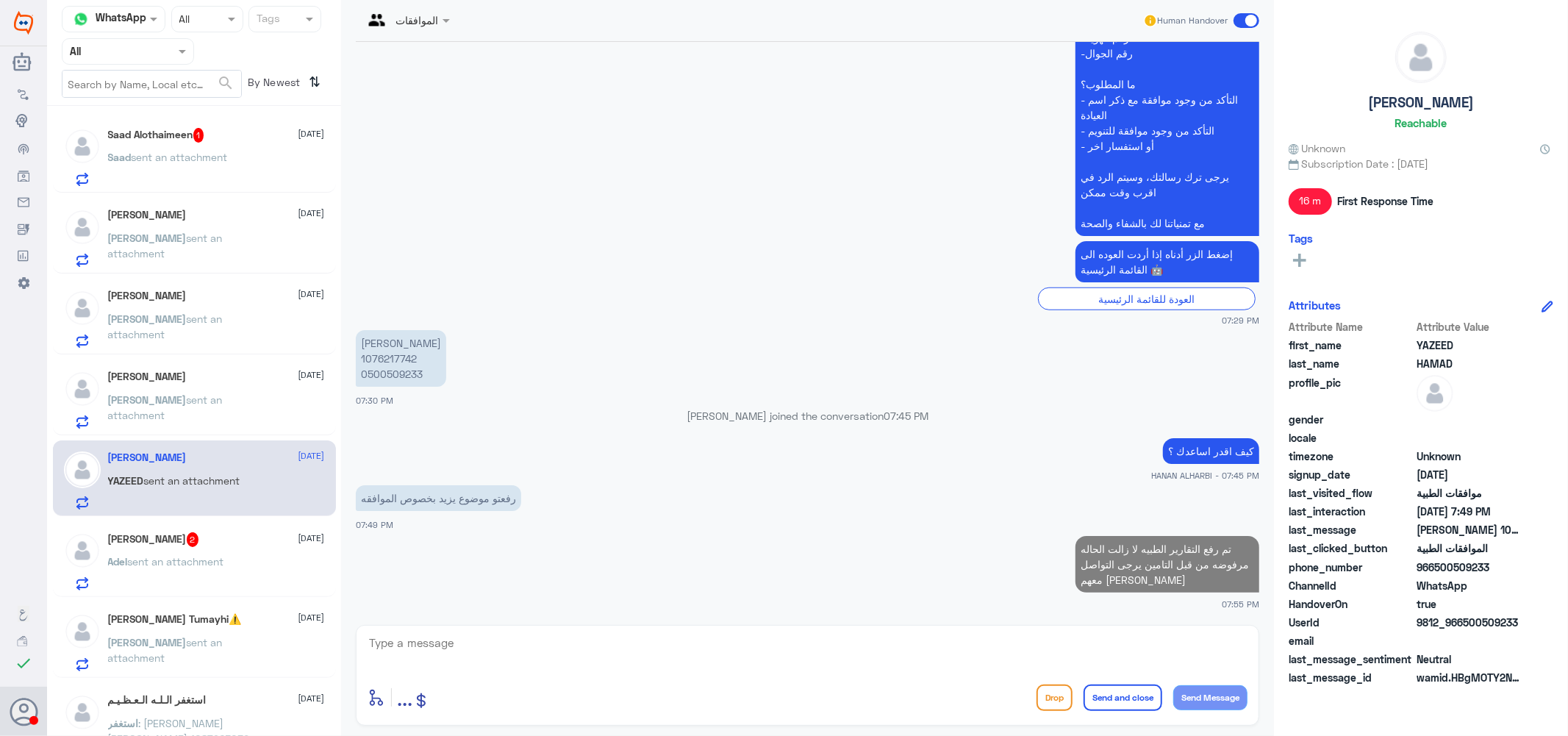
click at [172, 376] on h5 "[PERSON_NAME]" at bounding box center [147, 377] width 78 height 12
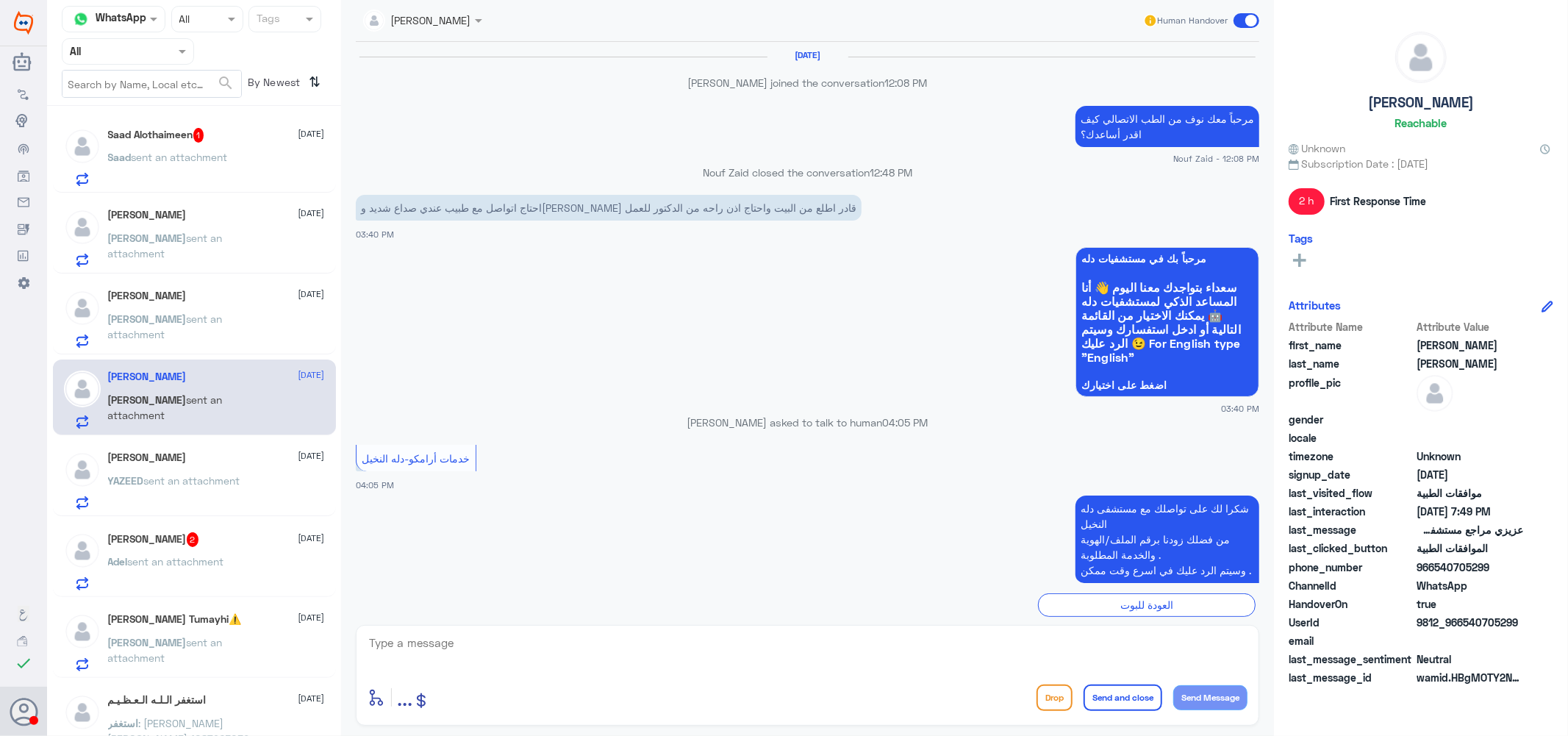
scroll to position [1150, 0]
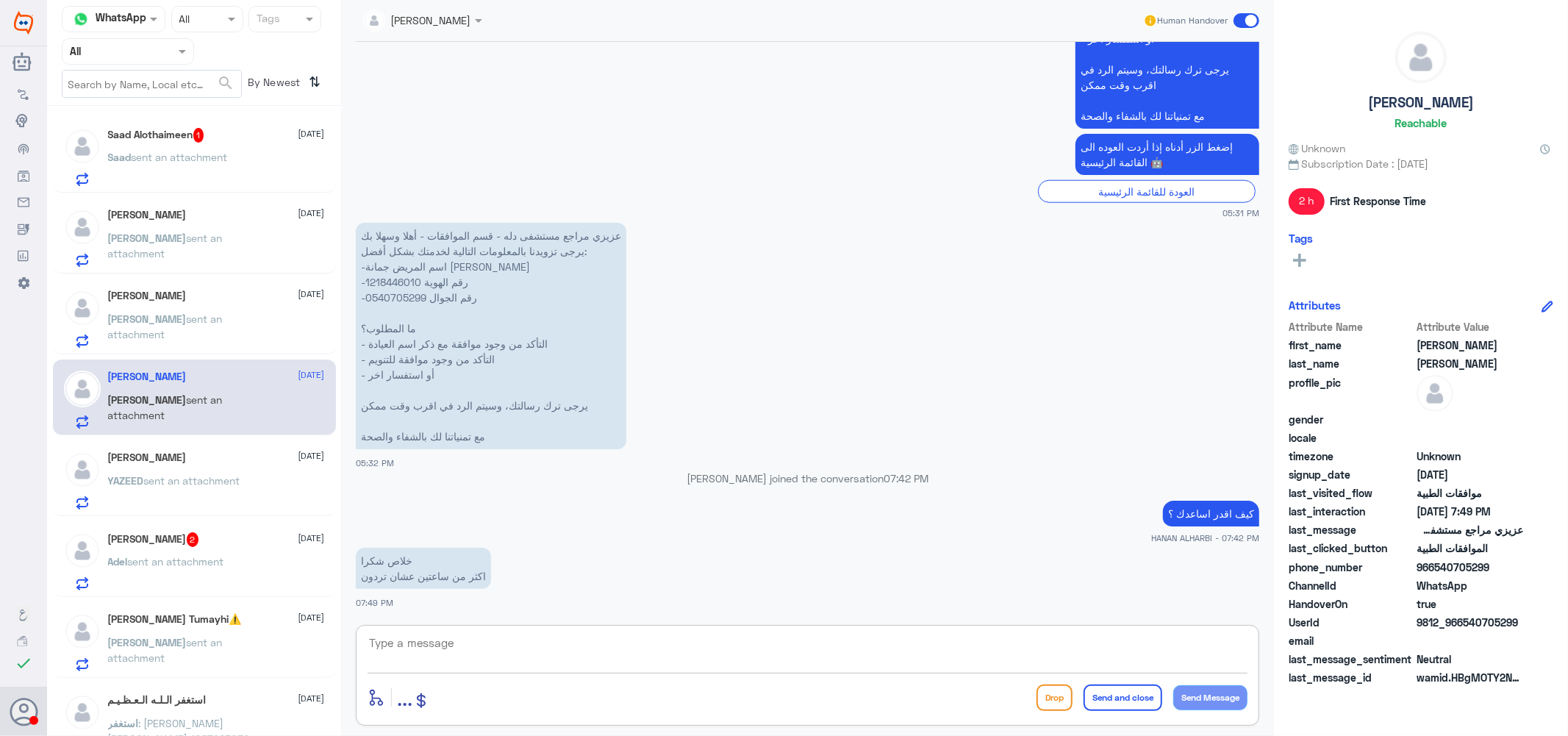
click at [486, 640] on textarea at bounding box center [807, 651] width 880 height 36
type textarea "نتمنى لك دوام الصحه والعافيه"
click at [1143, 700] on button "Send and close" at bounding box center [1123, 698] width 78 height 26
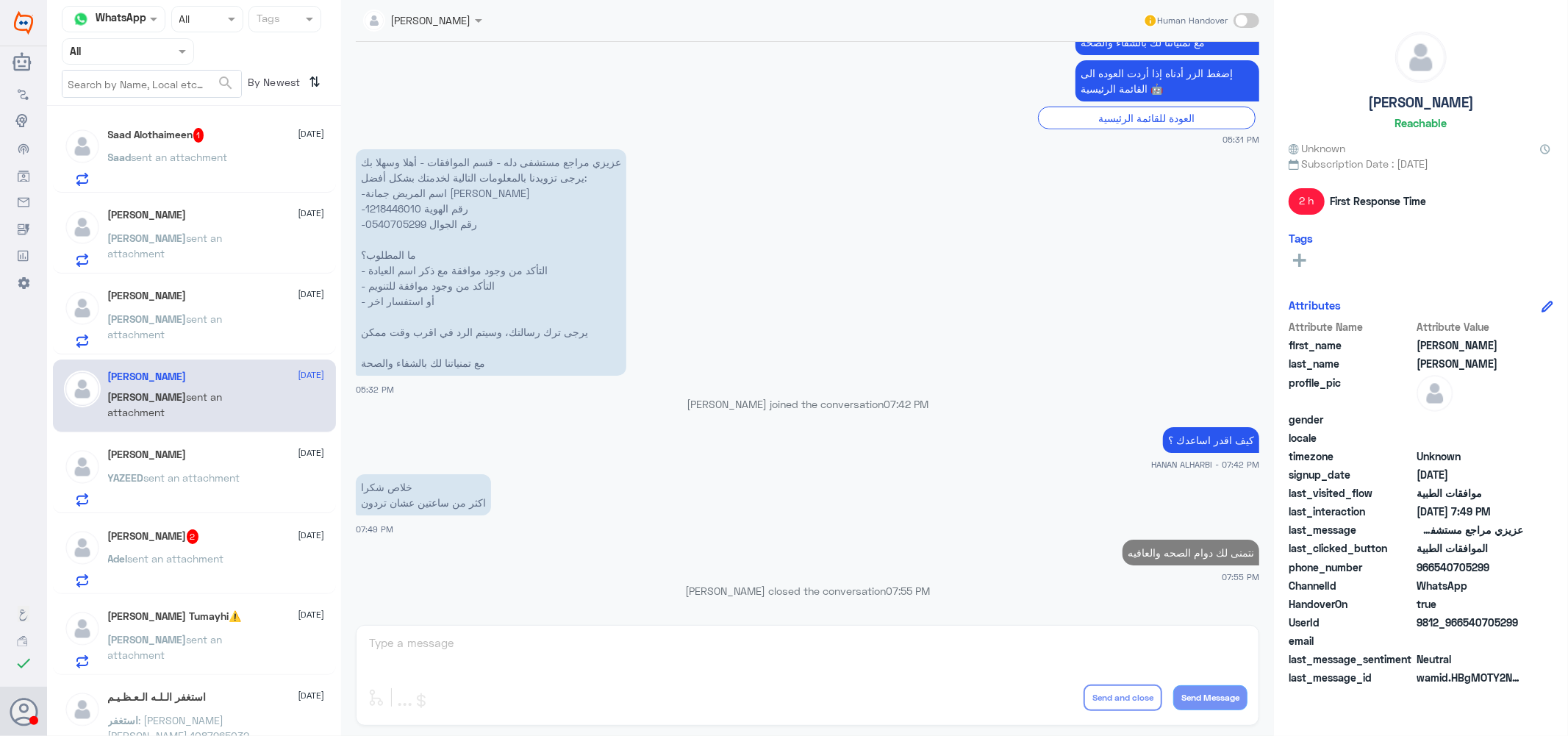
scroll to position [1194, 0]
click at [197, 157] on span "sent an attachment" at bounding box center [179, 156] width 97 height 12
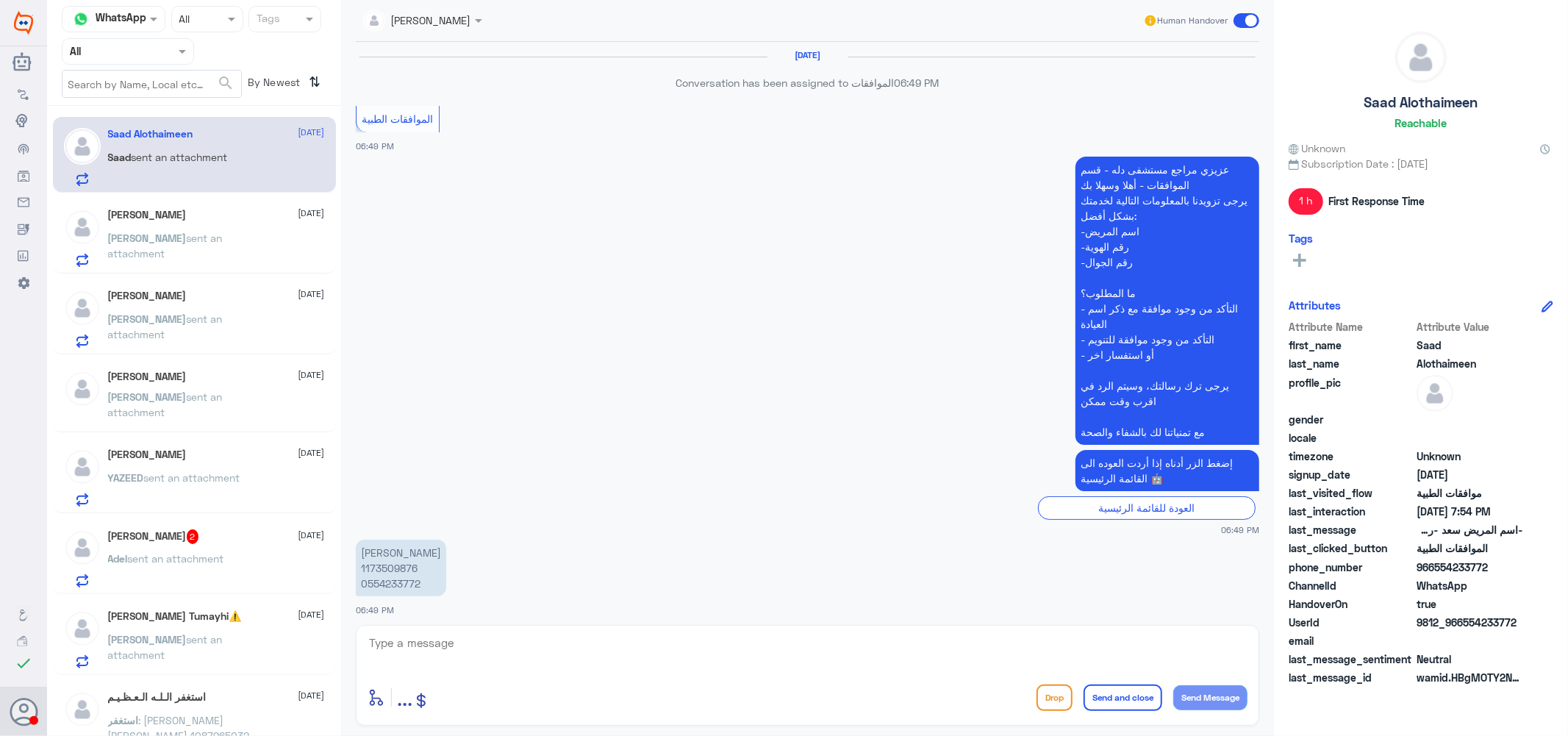
scroll to position [1199, 0]
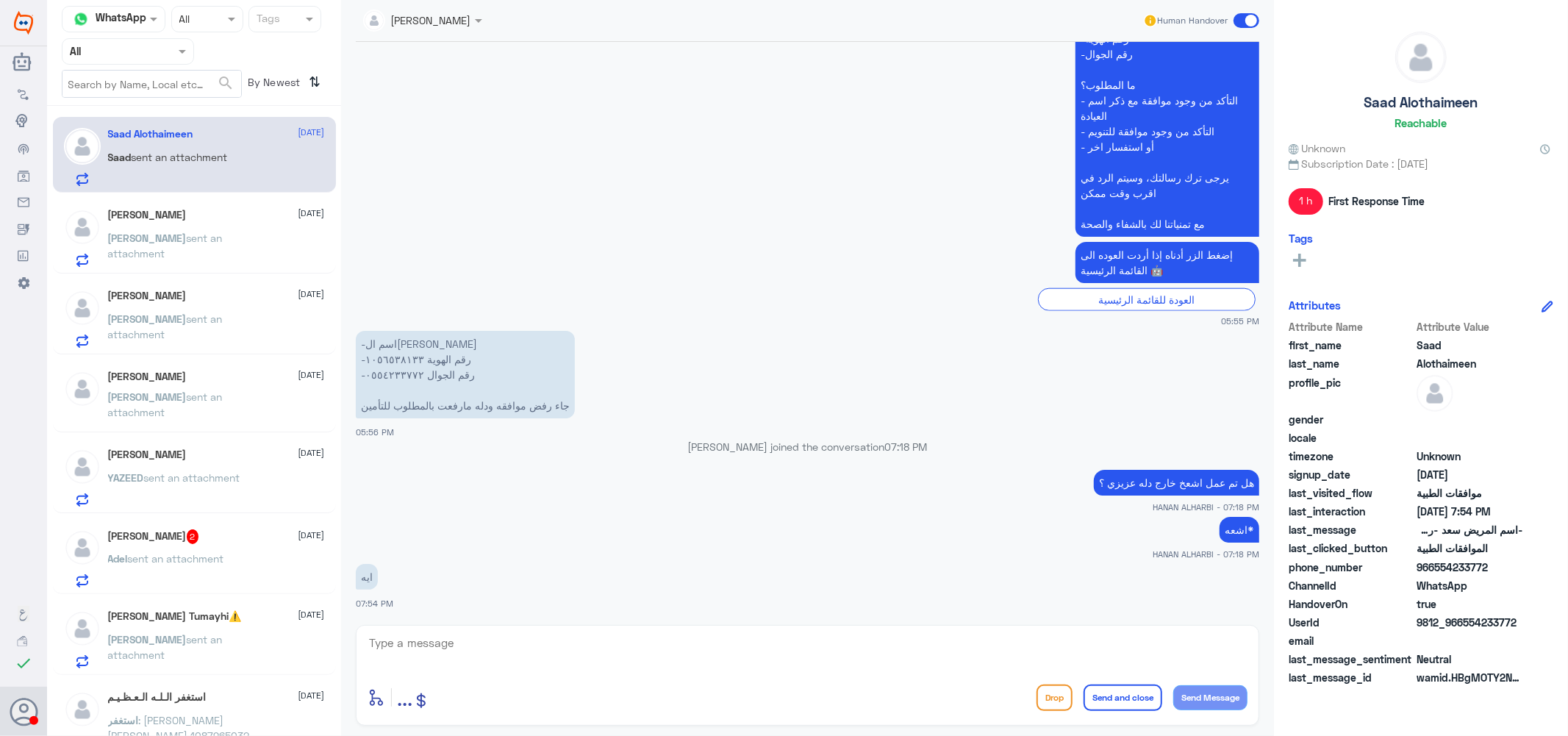
click at [442, 645] on textarea at bounding box center [807, 651] width 880 height 36
drag, startPoint x: 1143, startPoint y: 648, endPoint x: 1162, endPoint y: 640, distance: 20.6
click at [1162, 640] on textarea "ممكن ترفقها لي عززي هنا" at bounding box center [807, 651] width 880 height 36
type textarea "ممكن ترفقها [PERSON_NAME] هنا"
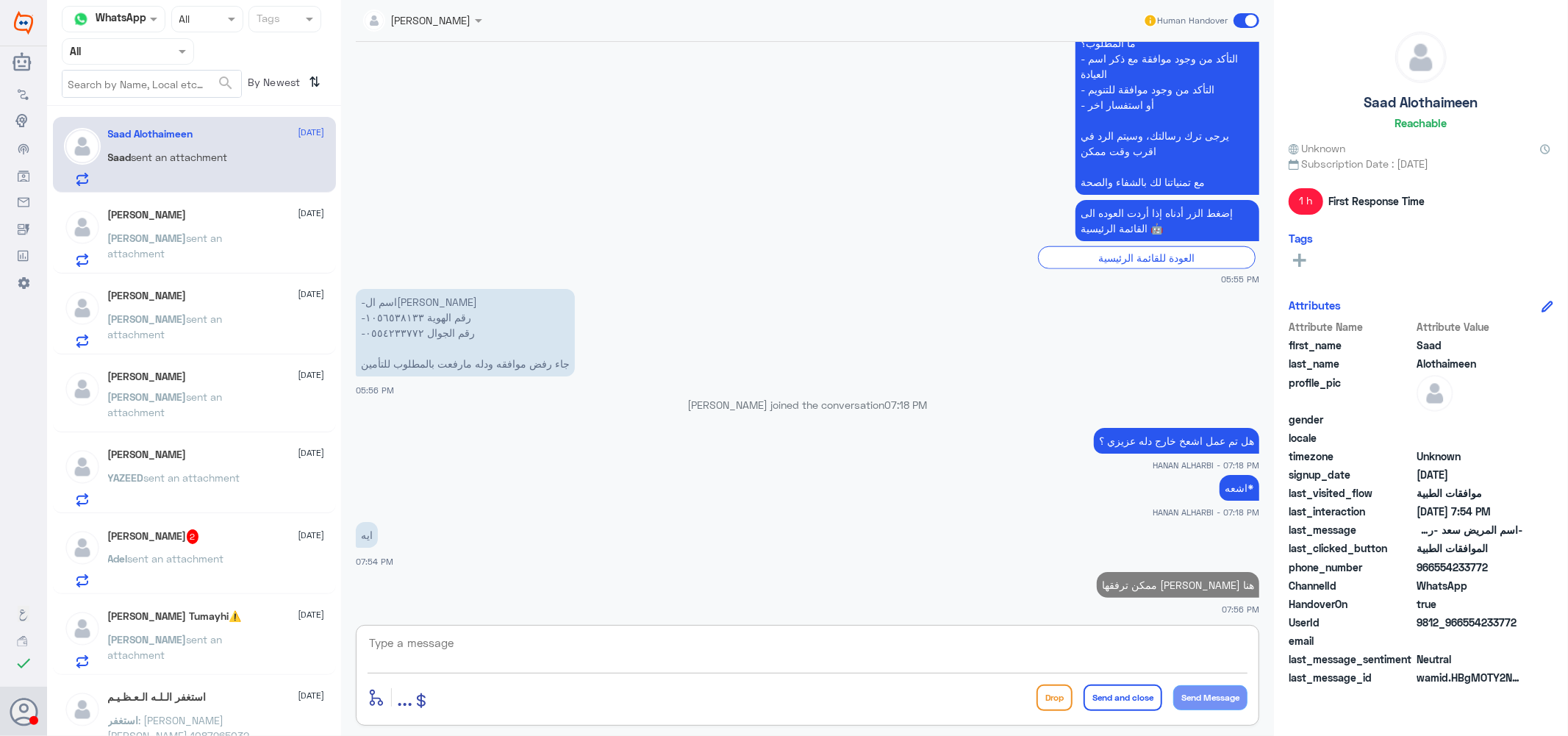
scroll to position [1246, 0]
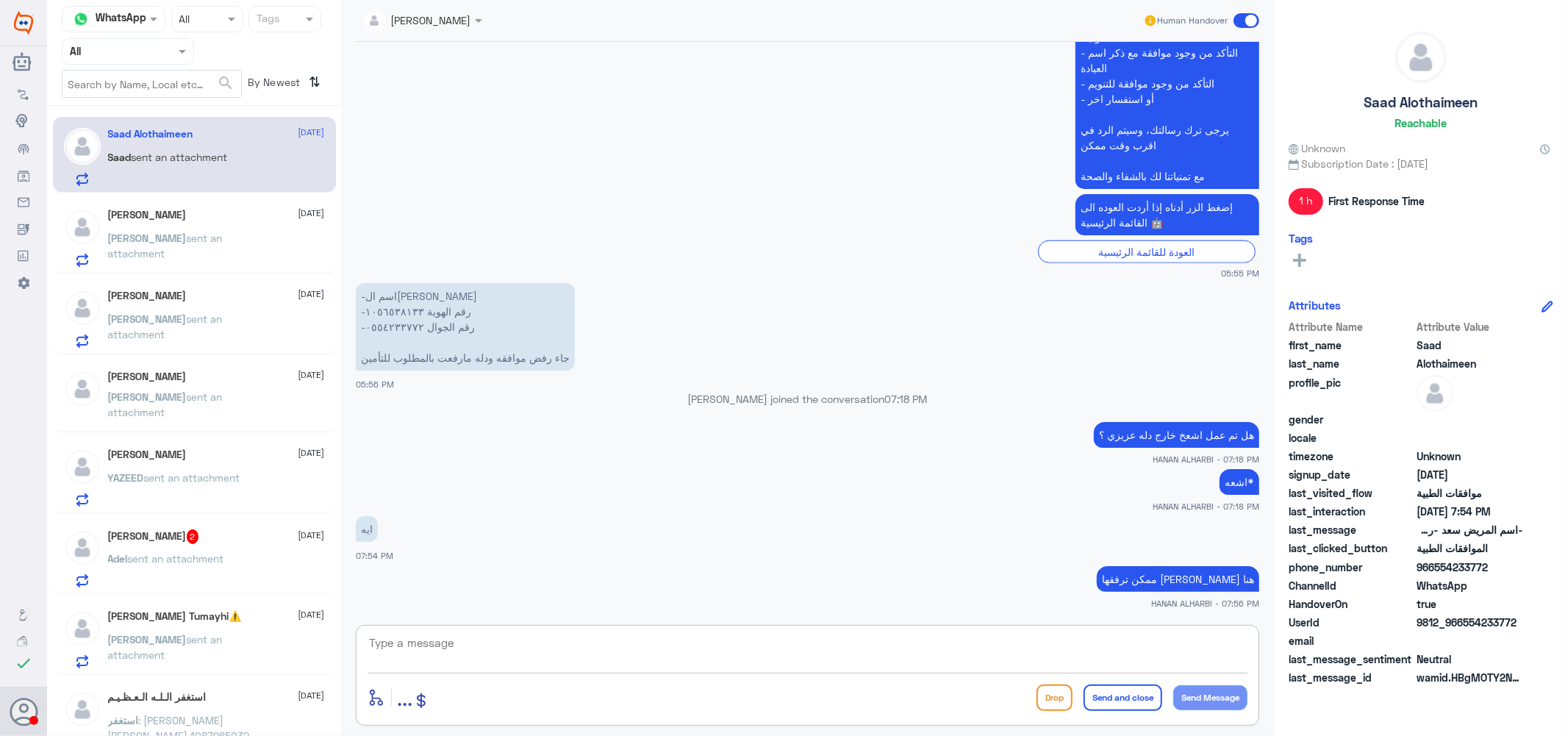
click at [193, 532] on h5 "[PERSON_NAME] 2" at bounding box center [154, 537] width 91 height 15
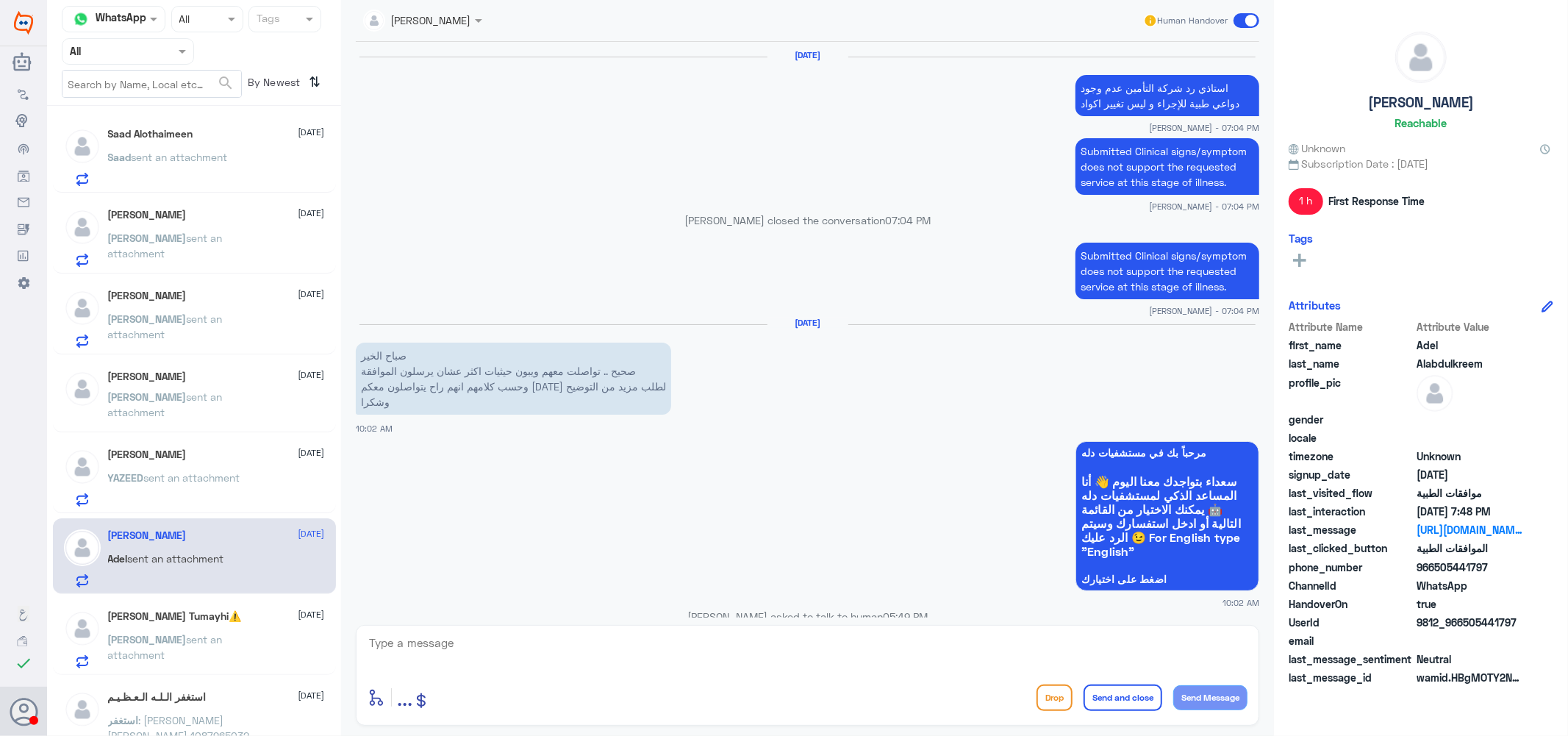
scroll to position [1389, 0]
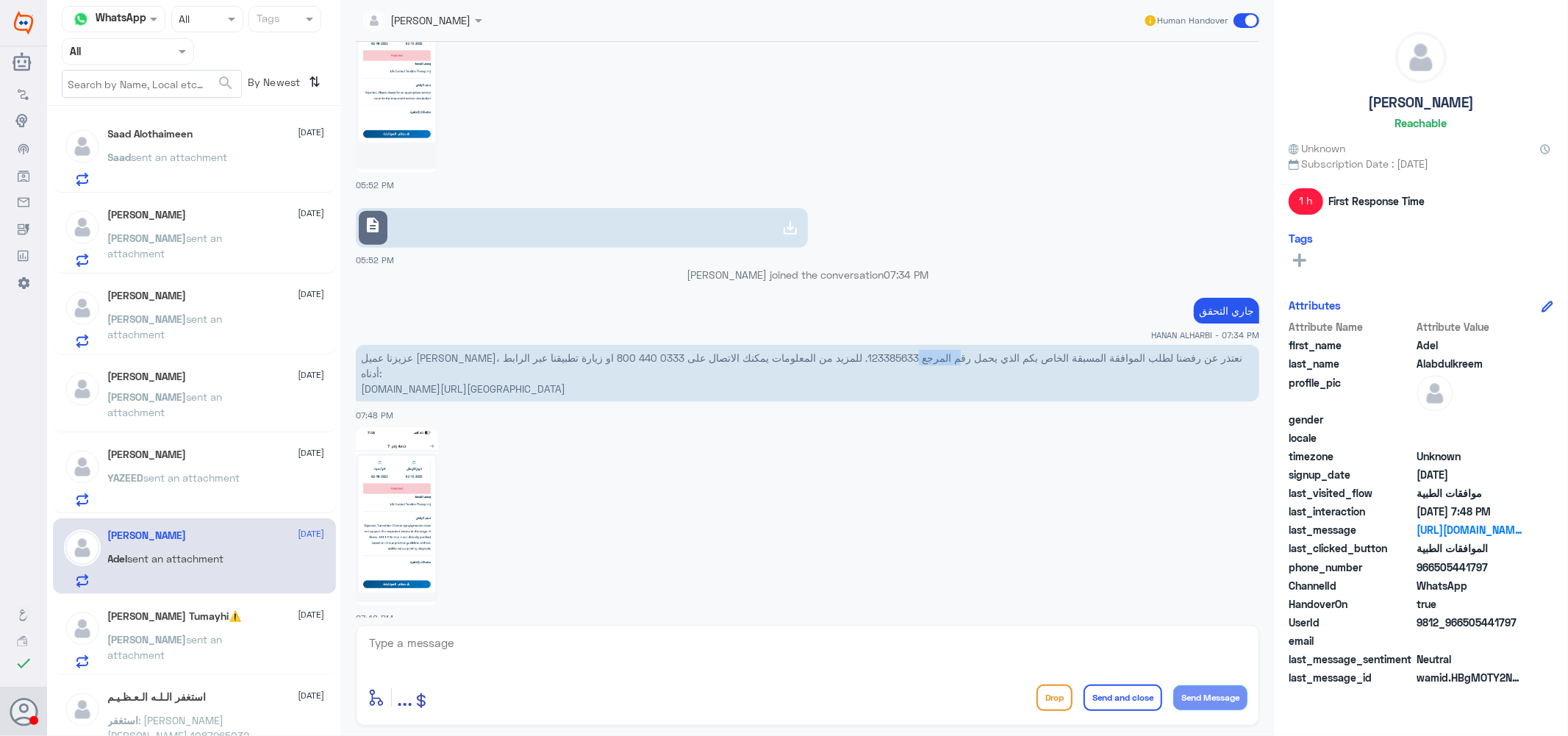
drag, startPoint x: 745, startPoint y: 355, endPoint x: 795, endPoint y: 351, distance: 50.2
click at [795, 351] on p "عزيزنا عميل [PERSON_NAME]، نعتذر عن رفضنا لطلب الموافقة المسبقة الخاص بكم الذي …" at bounding box center [808, 373] width 904 height 57
click at [483, 643] on textarea at bounding box center [807, 651] width 880 height 36
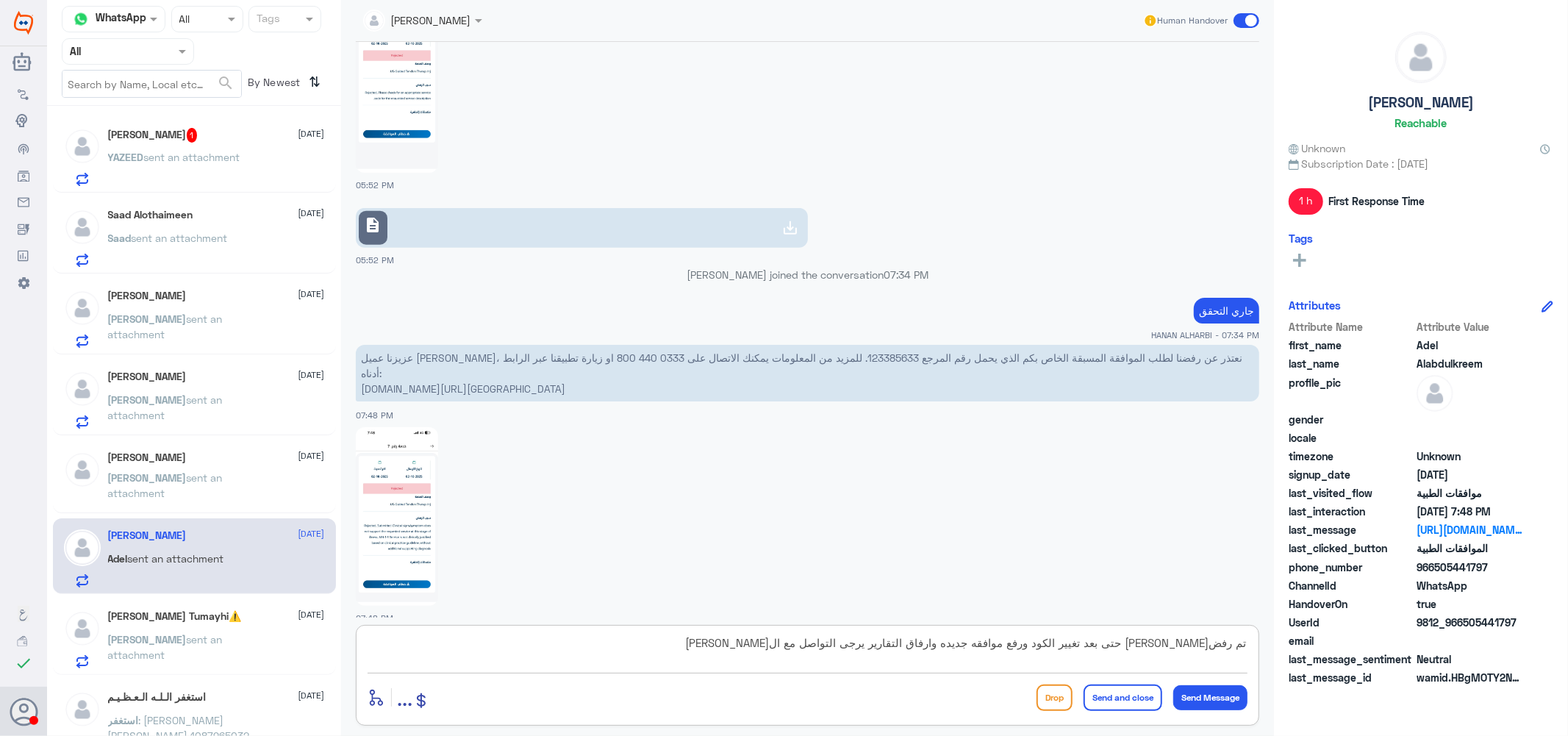
type textarea "تم رفض[PERSON_NAME] حتى بعد تغيير الكود ورفع موافقه جديده وارفاق التقارير يرجى …"
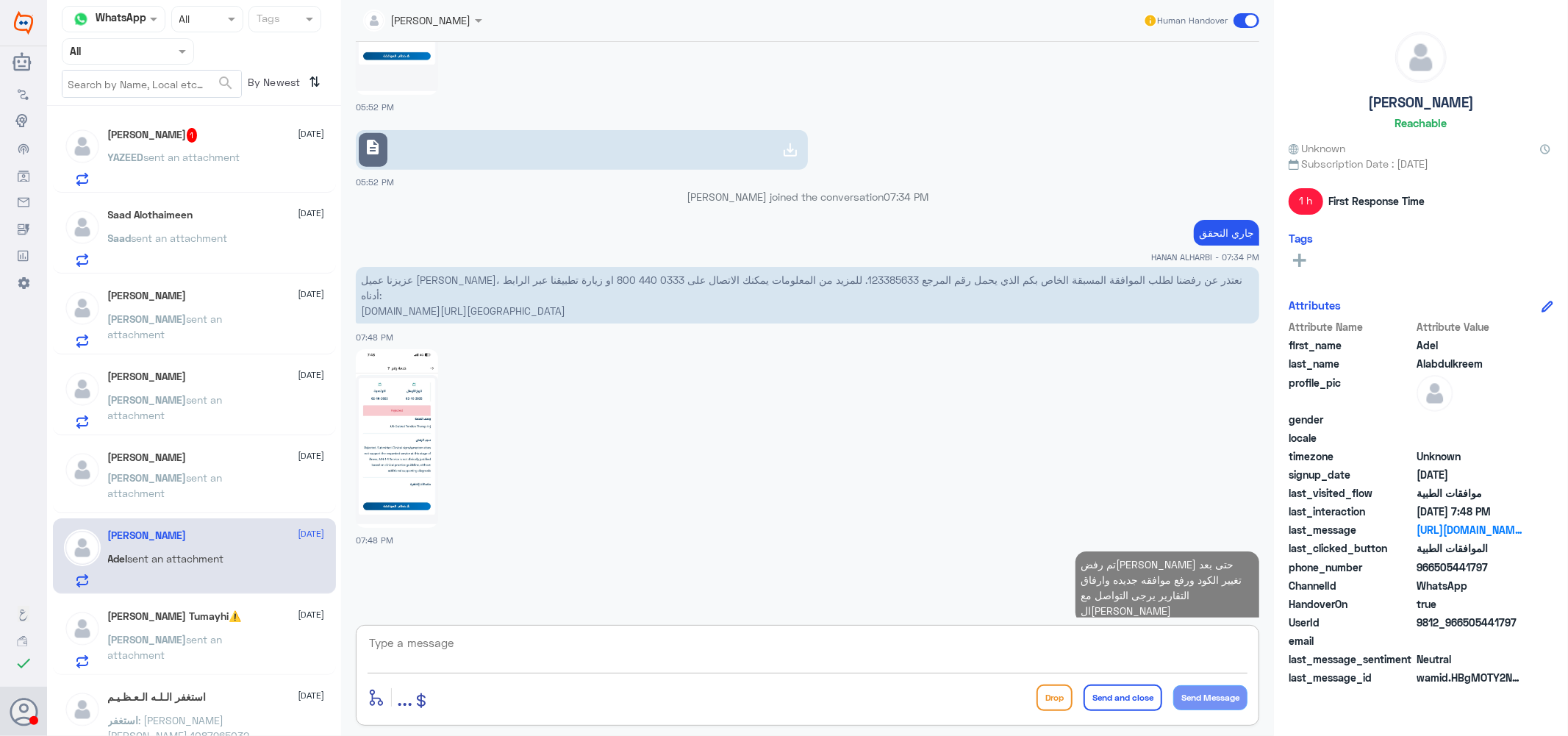
click at [141, 150] on span "YAZEED" at bounding box center [126, 156] width 36 height 12
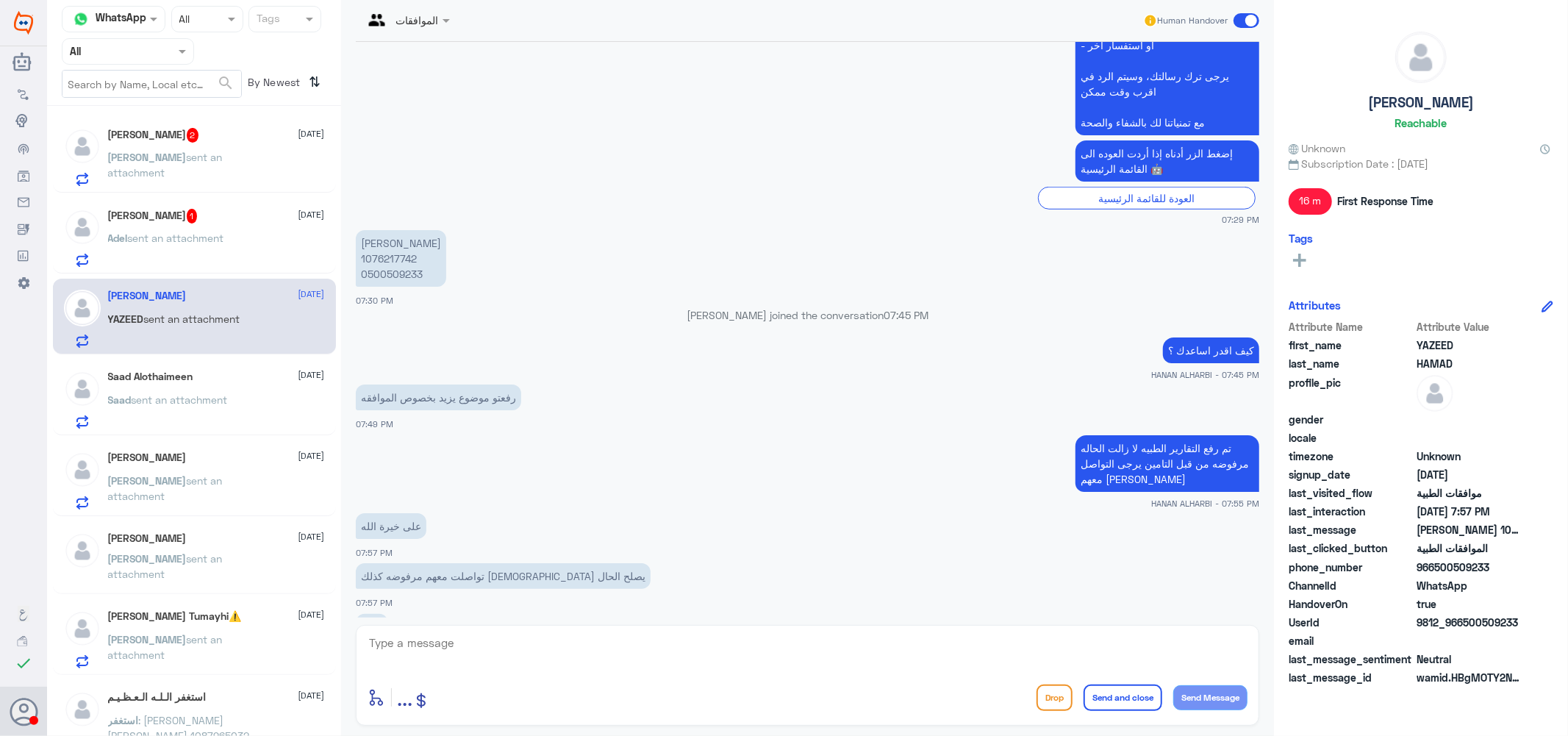
scroll to position [974, 0]
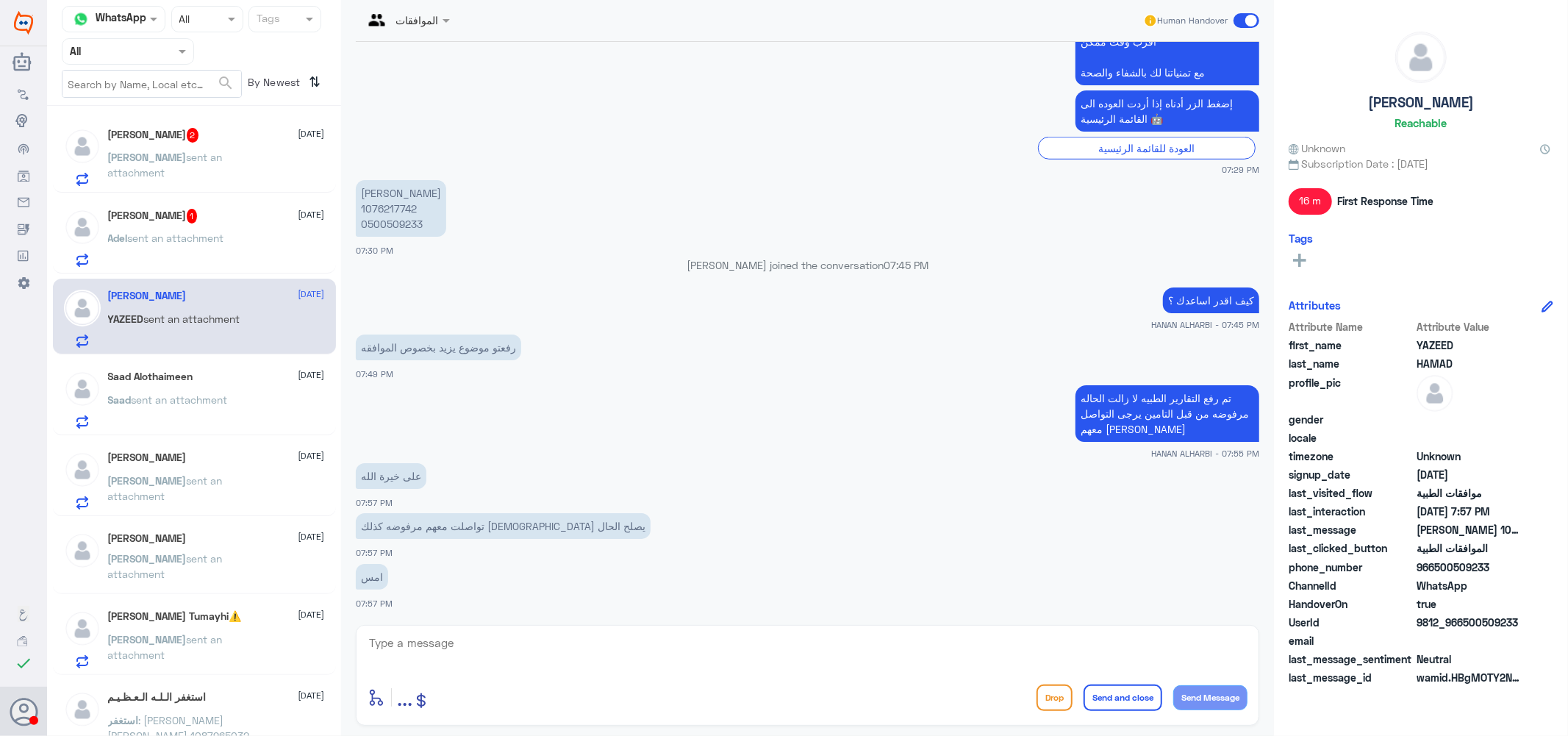
click at [468, 654] on textarea at bounding box center [807, 651] width 880 height 36
click at [240, 150] on div "[PERSON_NAME] 2 [DATE] [PERSON_NAME] sent an attachment" at bounding box center [216, 157] width 217 height 58
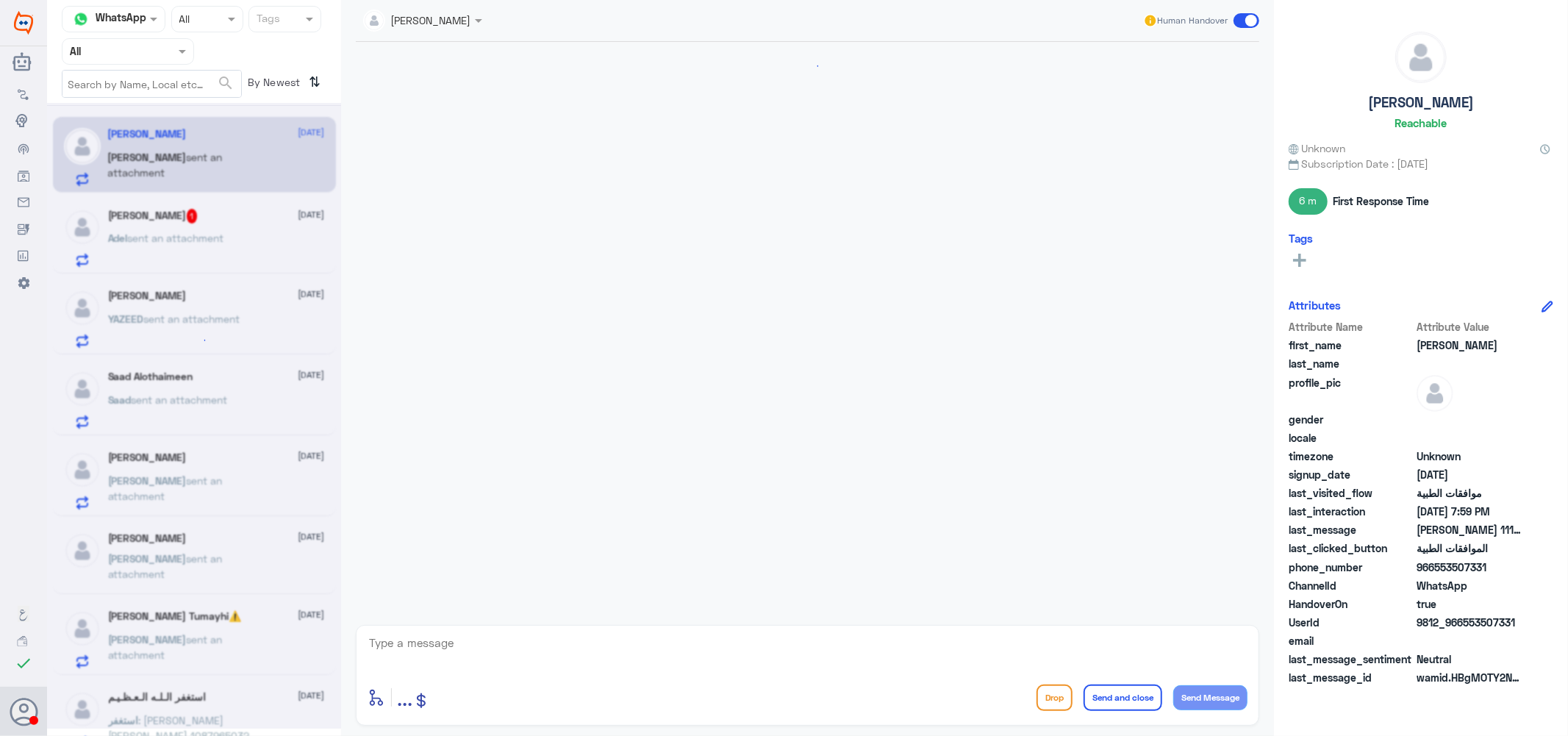
scroll to position [972, 0]
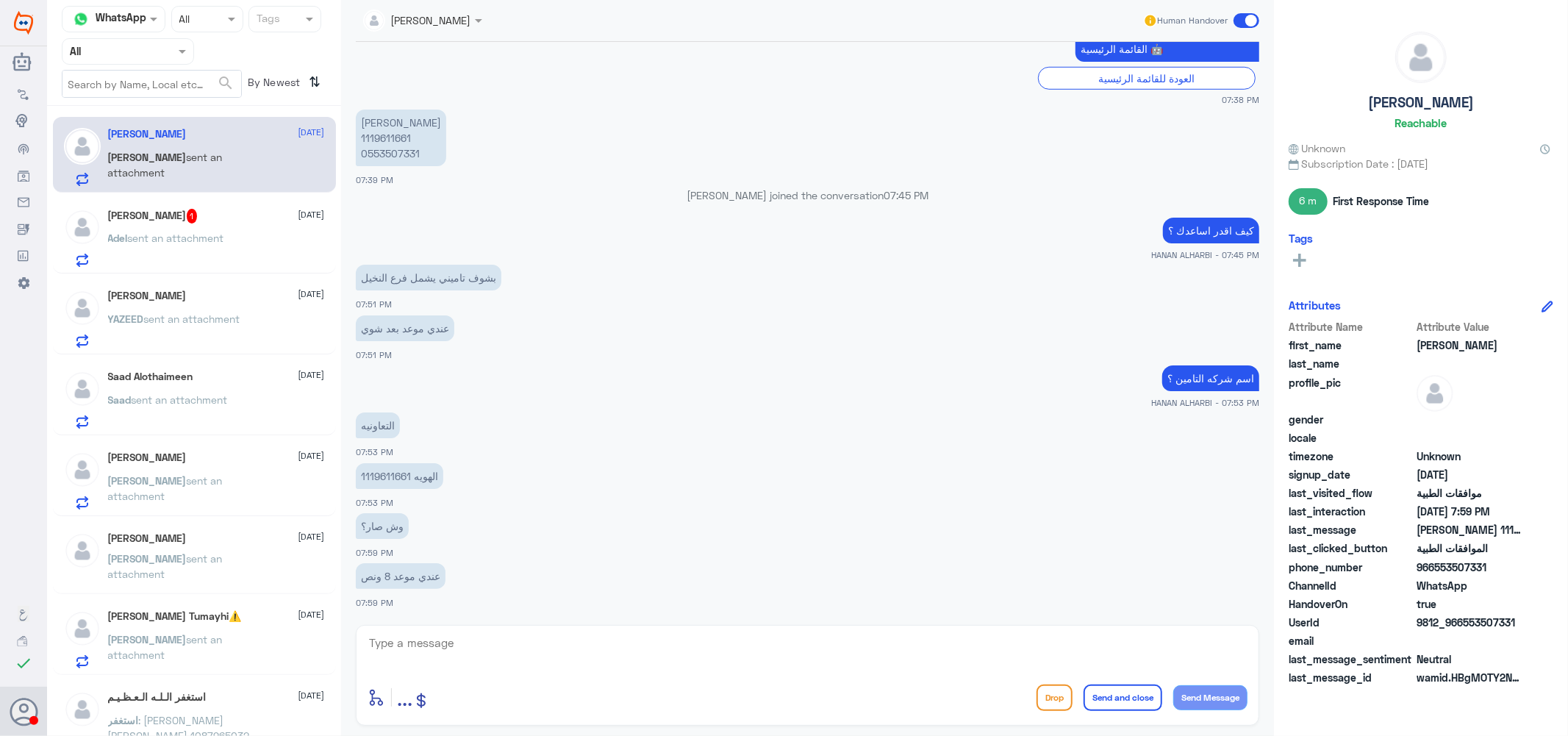
click at [214, 237] on span "sent an attachment" at bounding box center [176, 237] width 97 height 12
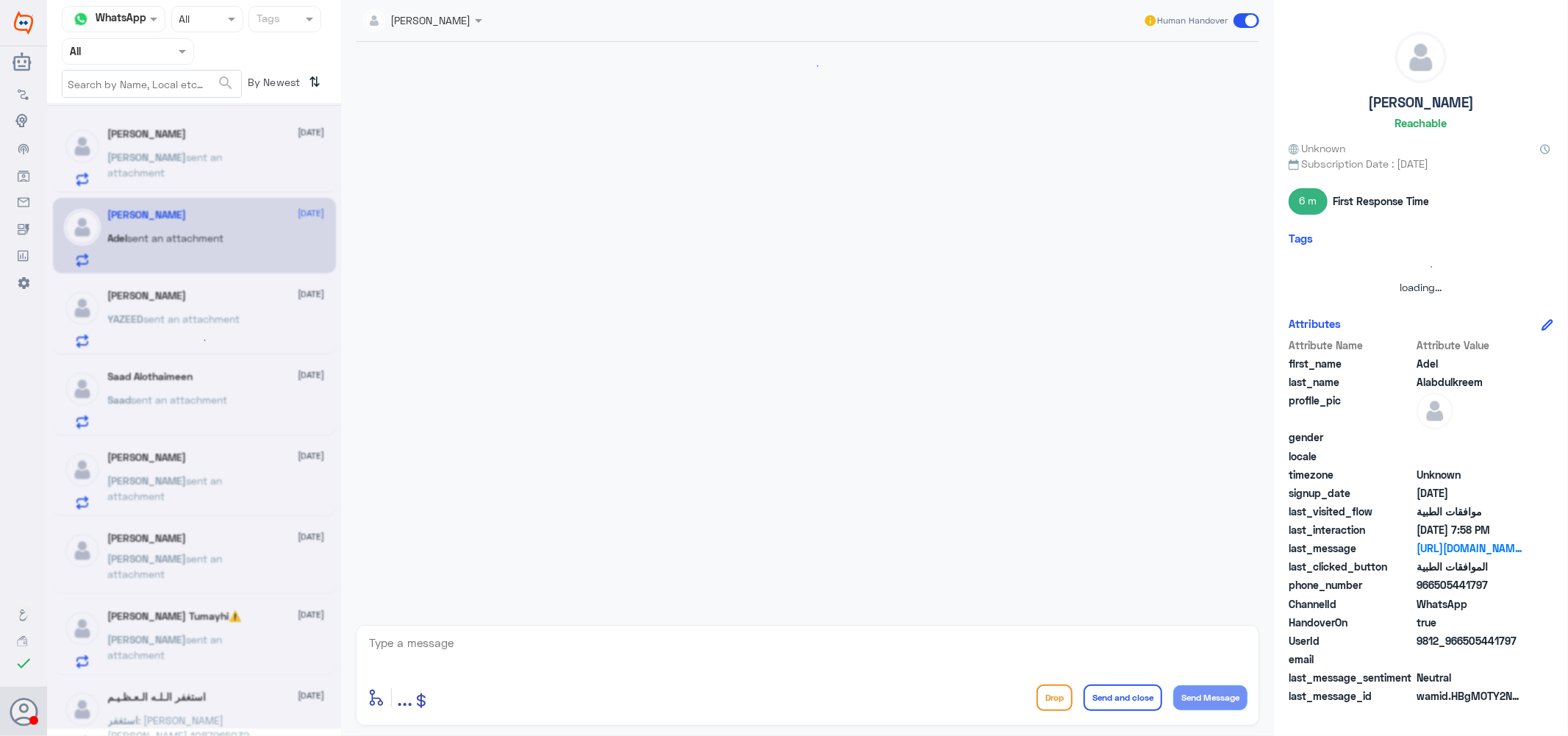
scroll to position [1413, 0]
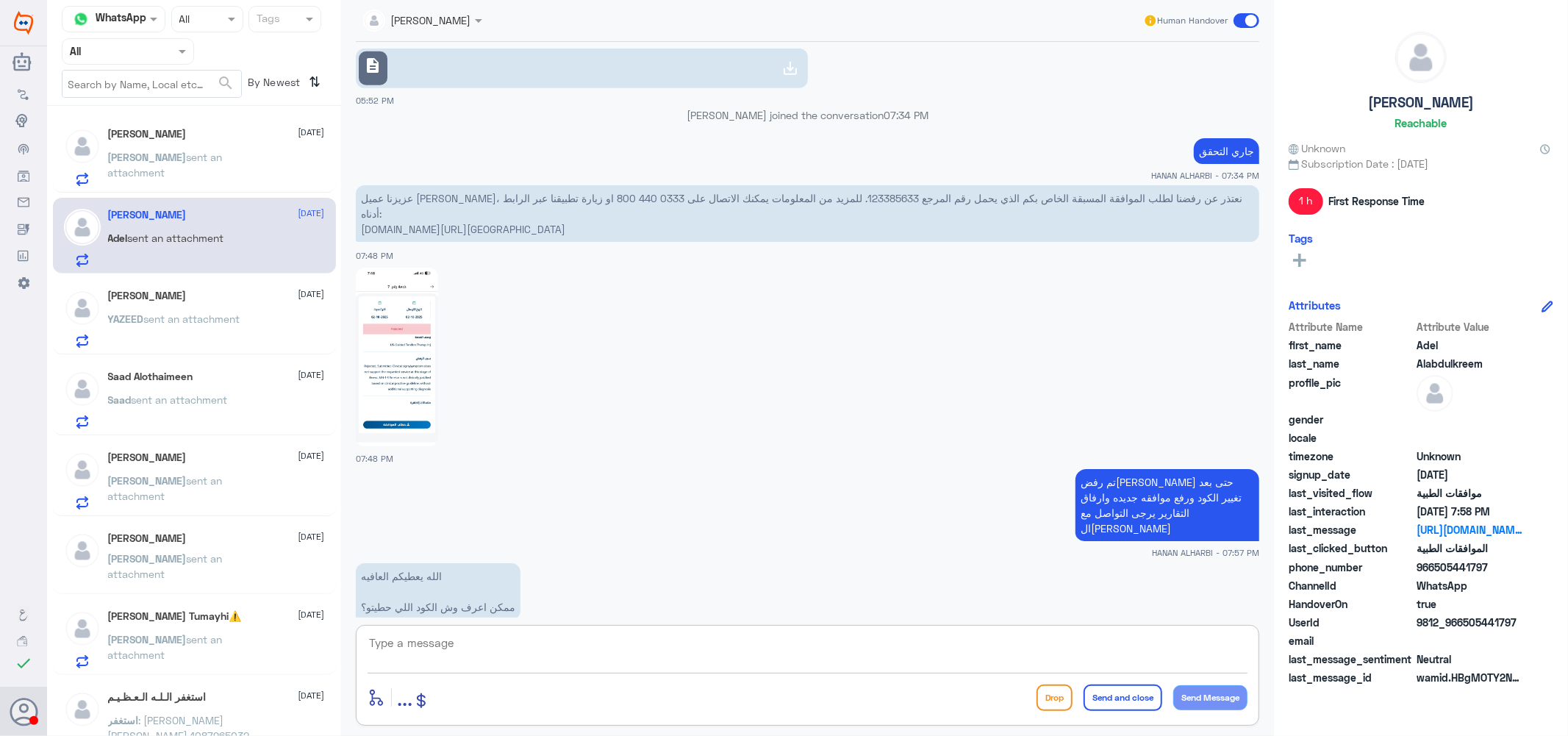
click at [459, 648] on textarea at bounding box center [807, 651] width 880 height 36
type textarea "اسم الخدمه واضح لديهم عزيزي وكود صحيح"
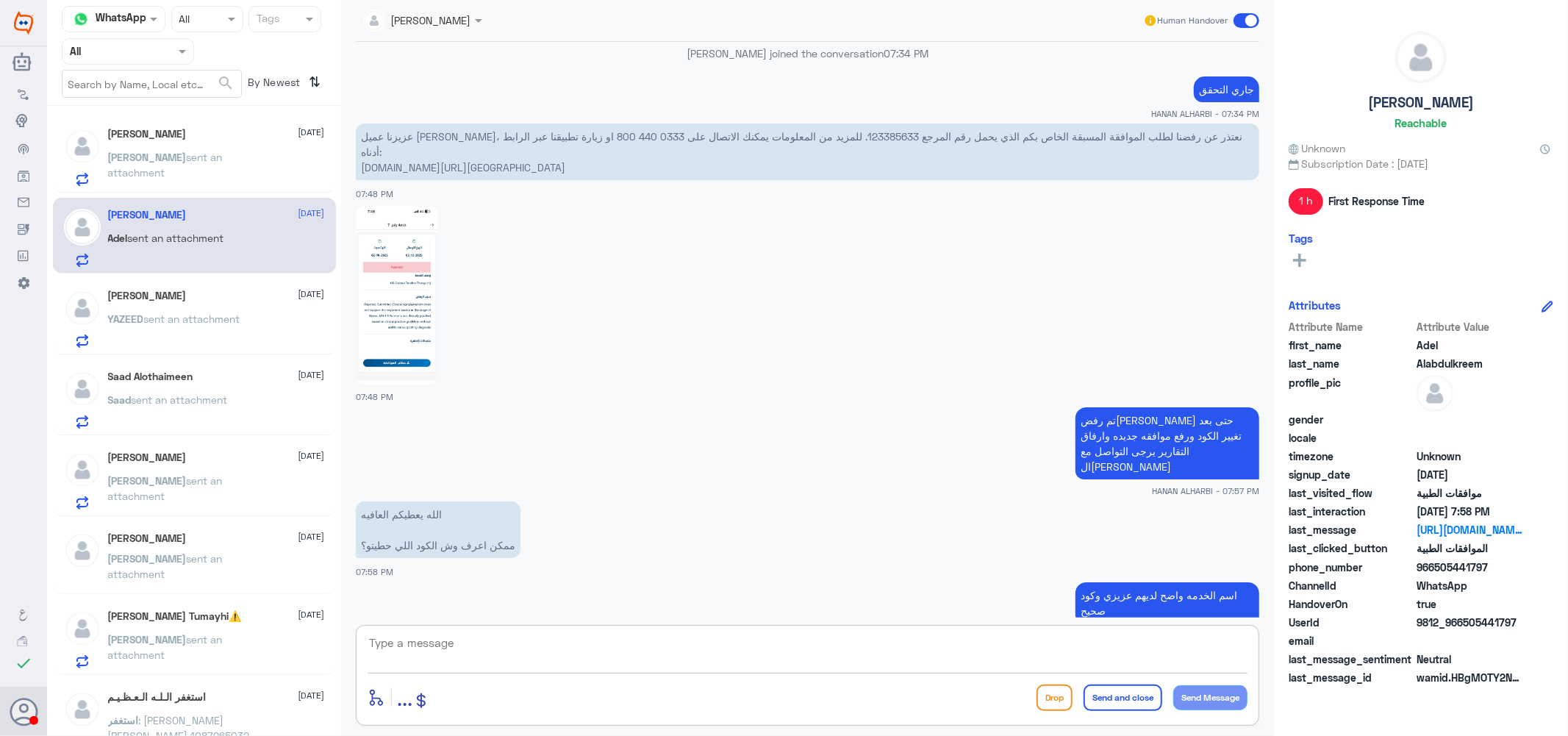
click at [180, 148] on div "[PERSON_NAME] [DATE] [PERSON_NAME] sent an attachment" at bounding box center [216, 157] width 217 height 58
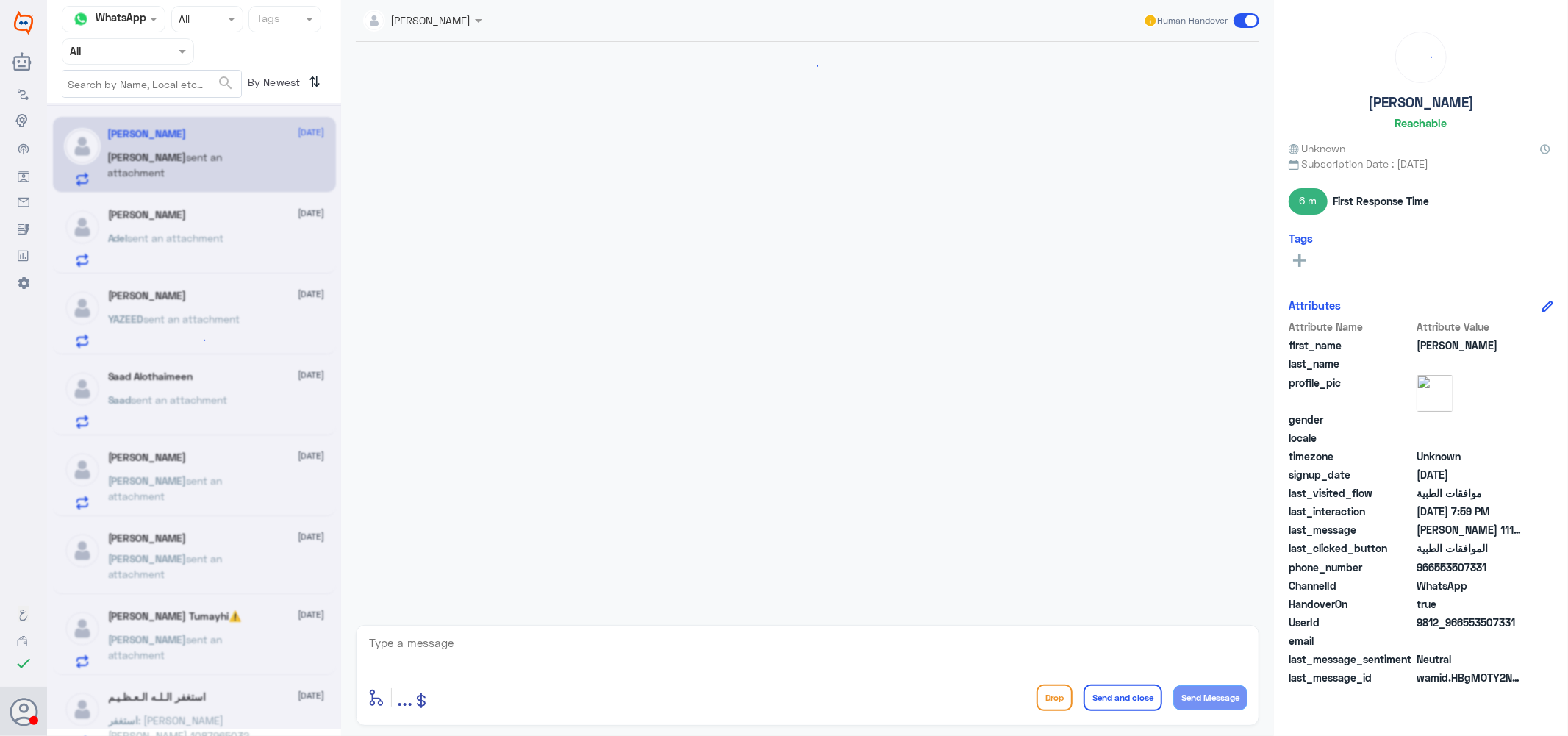
scroll to position [972, 0]
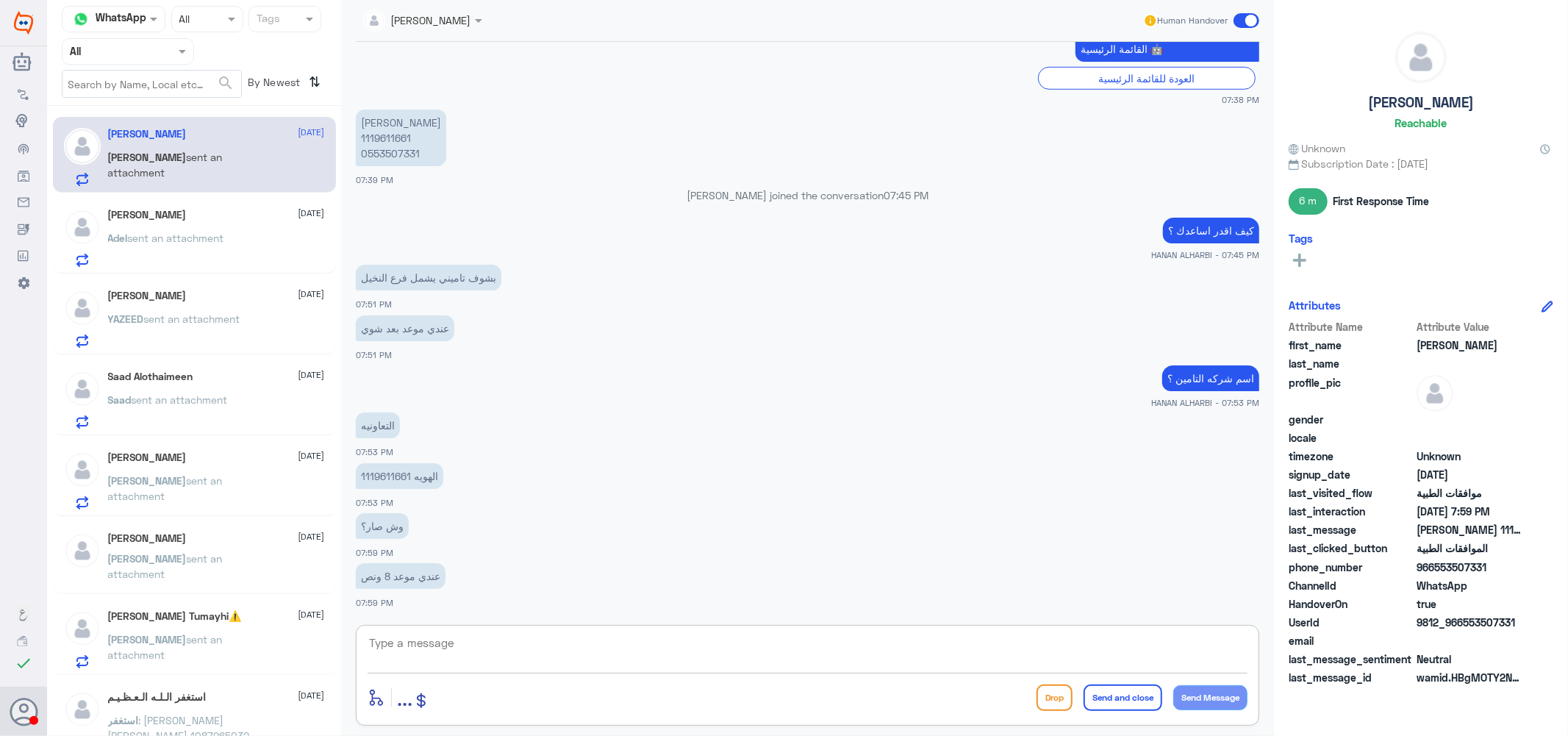
click at [548, 653] on textarea at bounding box center [807, 651] width 880 height 36
type textarea "غير معمد"
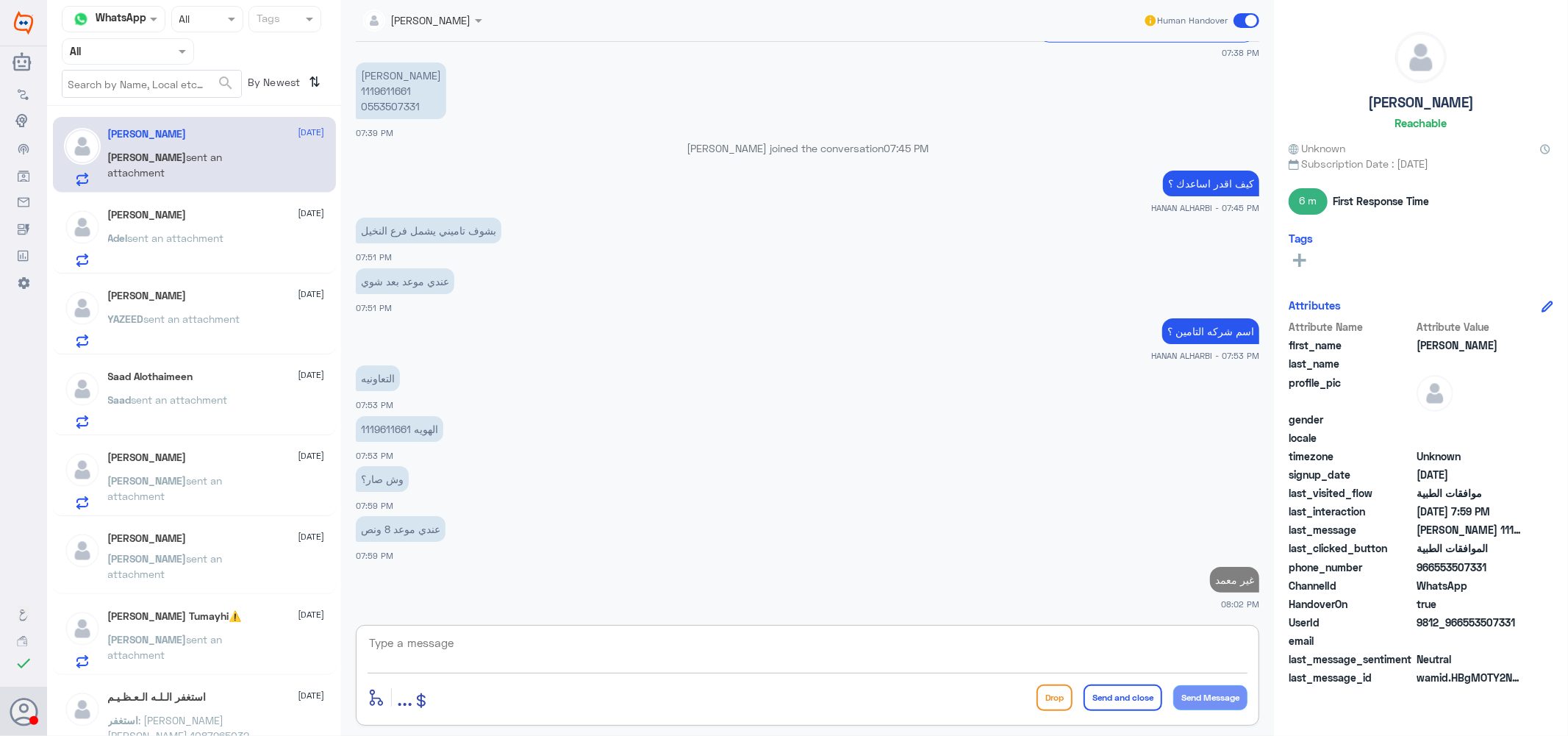
click at [185, 221] on h5 "[PERSON_NAME]" at bounding box center [147, 215] width 78 height 12
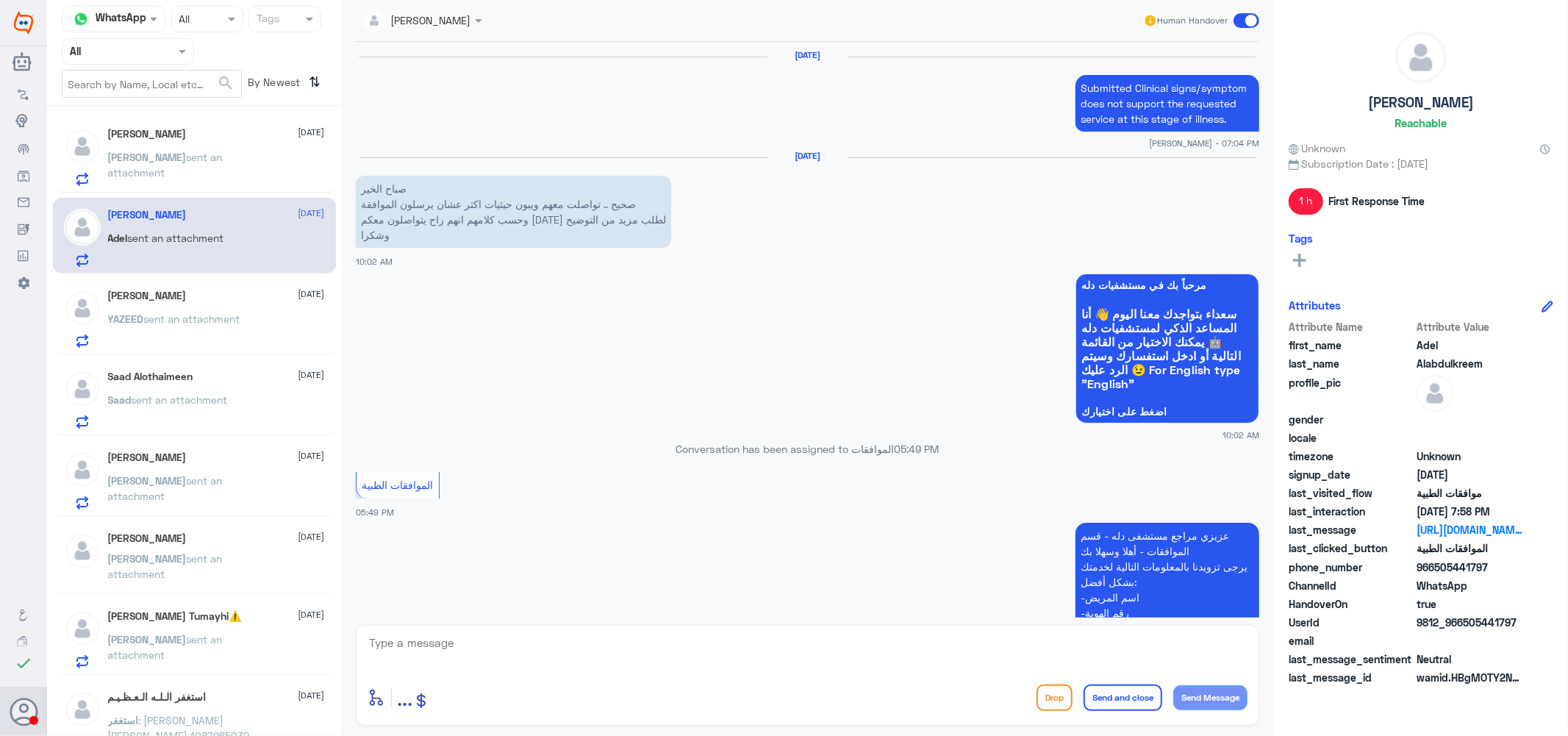
scroll to position [1444, 0]
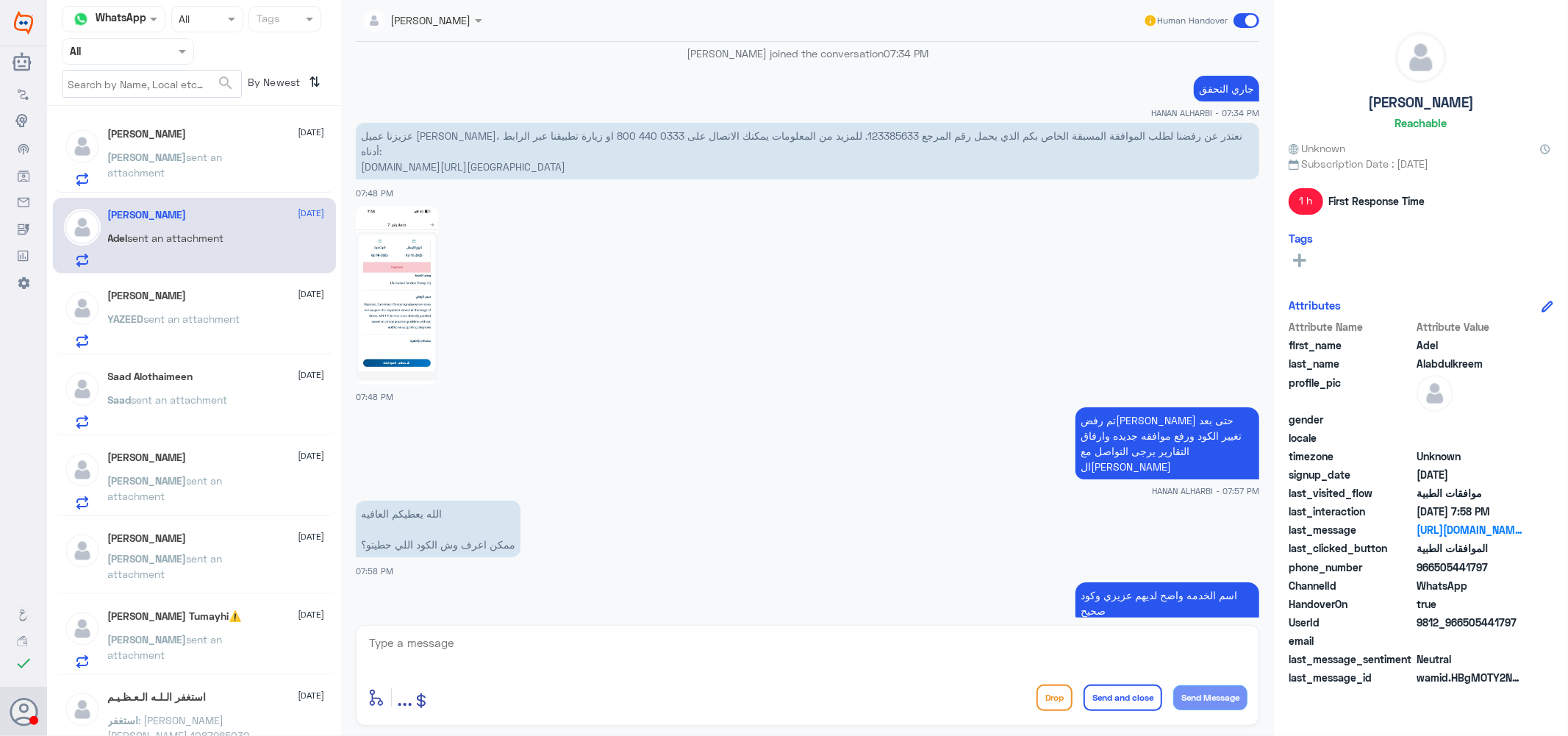
click at [178, 296] on h5 "[PERSON_NAME]" at bounding box center [147, 296] width 78 height 12
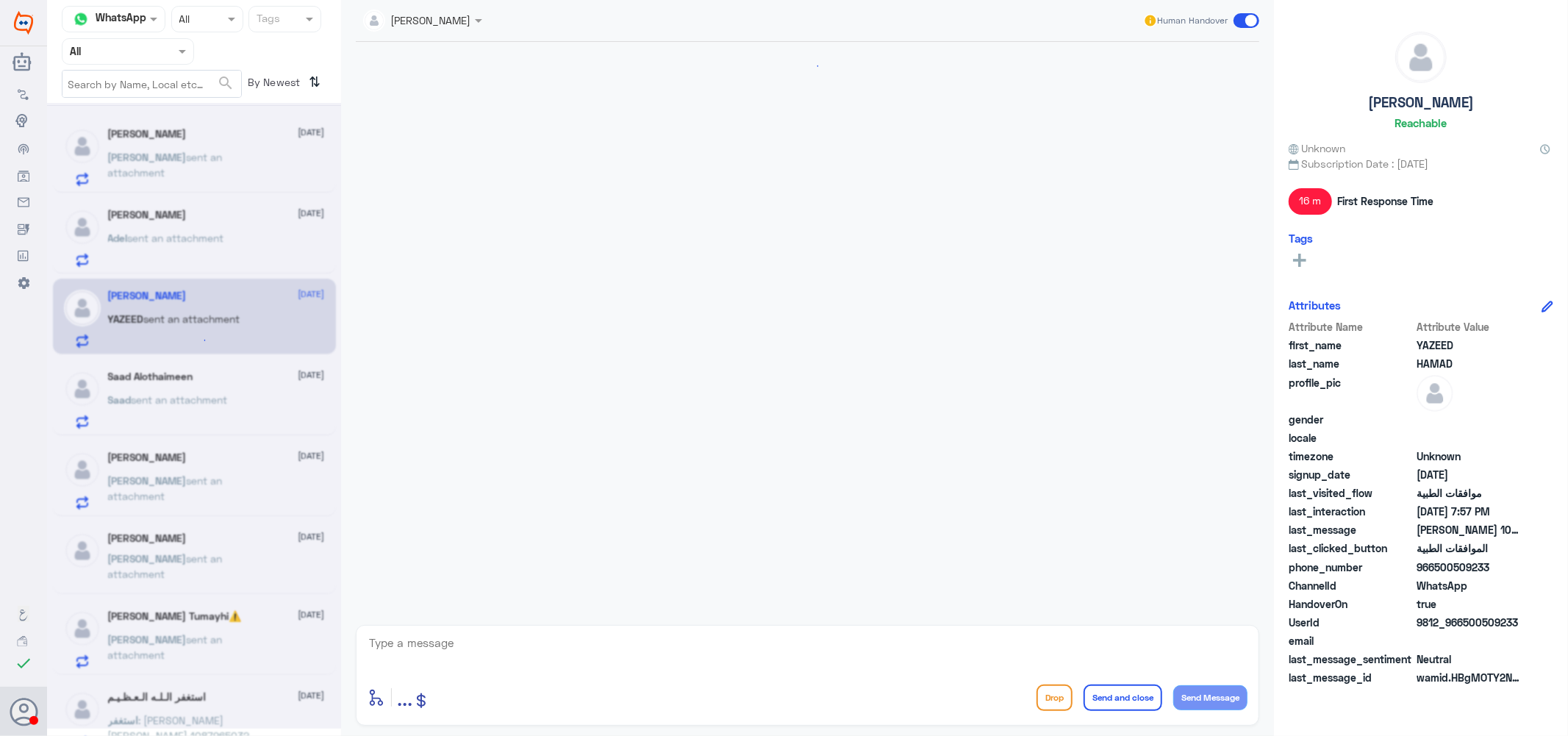
scroll to position [898, 0]
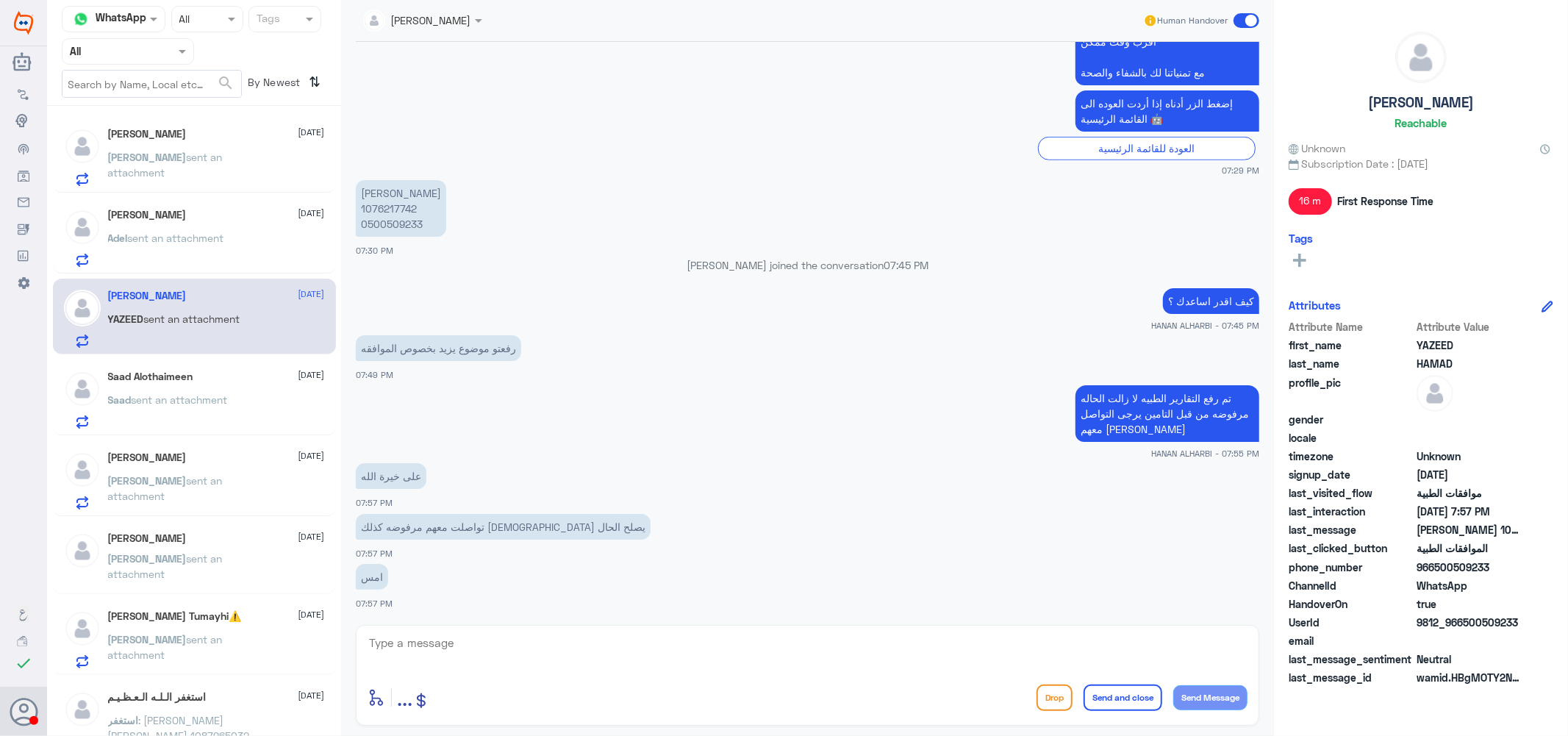
click at [454, 644] on textarea at bounding box center [807, 651] width 880 height 36
type textarea "نعم [PERSON_NAME] اعتذر منك لا زالت مرفوضه"
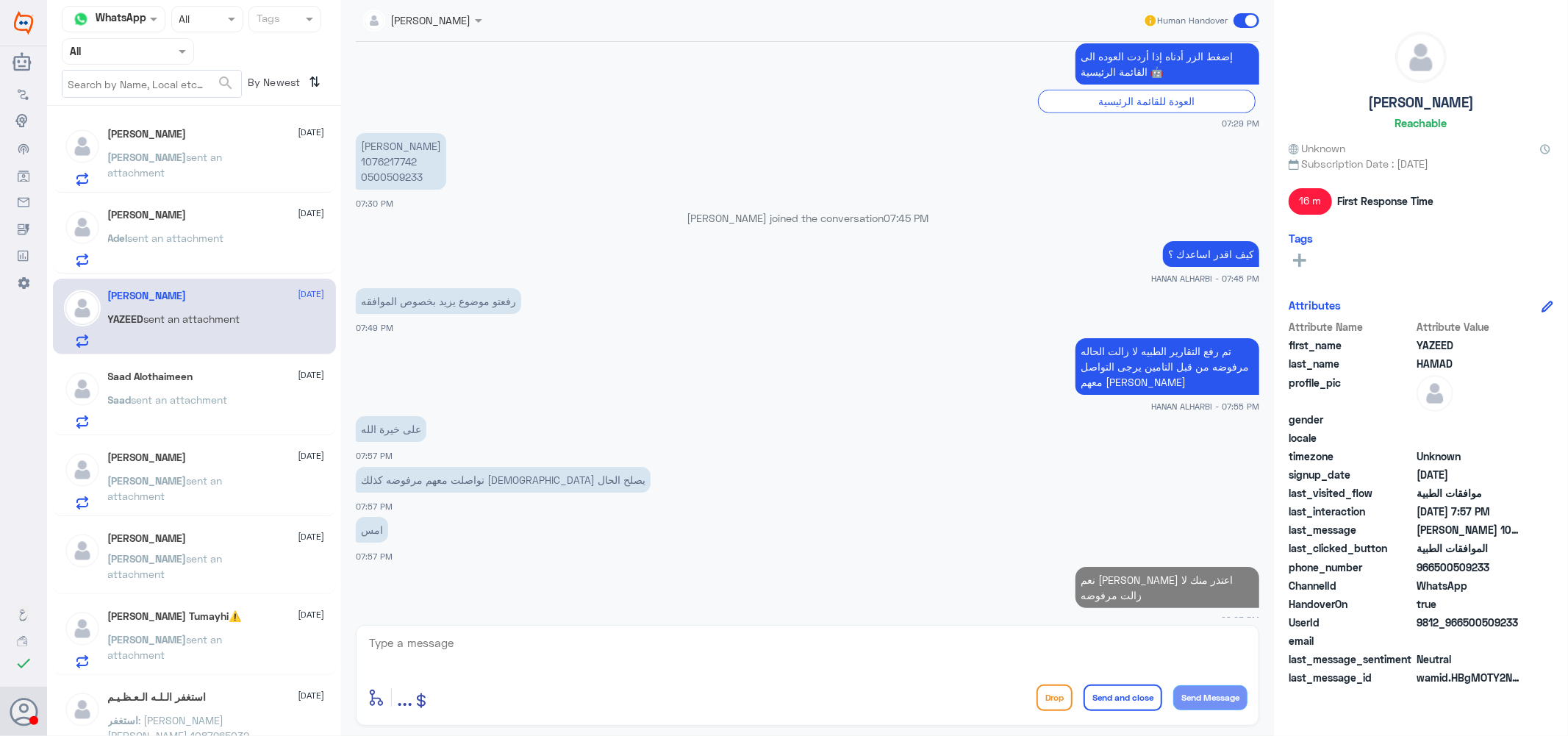
click at [164, 552] on span "sent an attachment" at bounding box center [165, 566] width 115 height 28
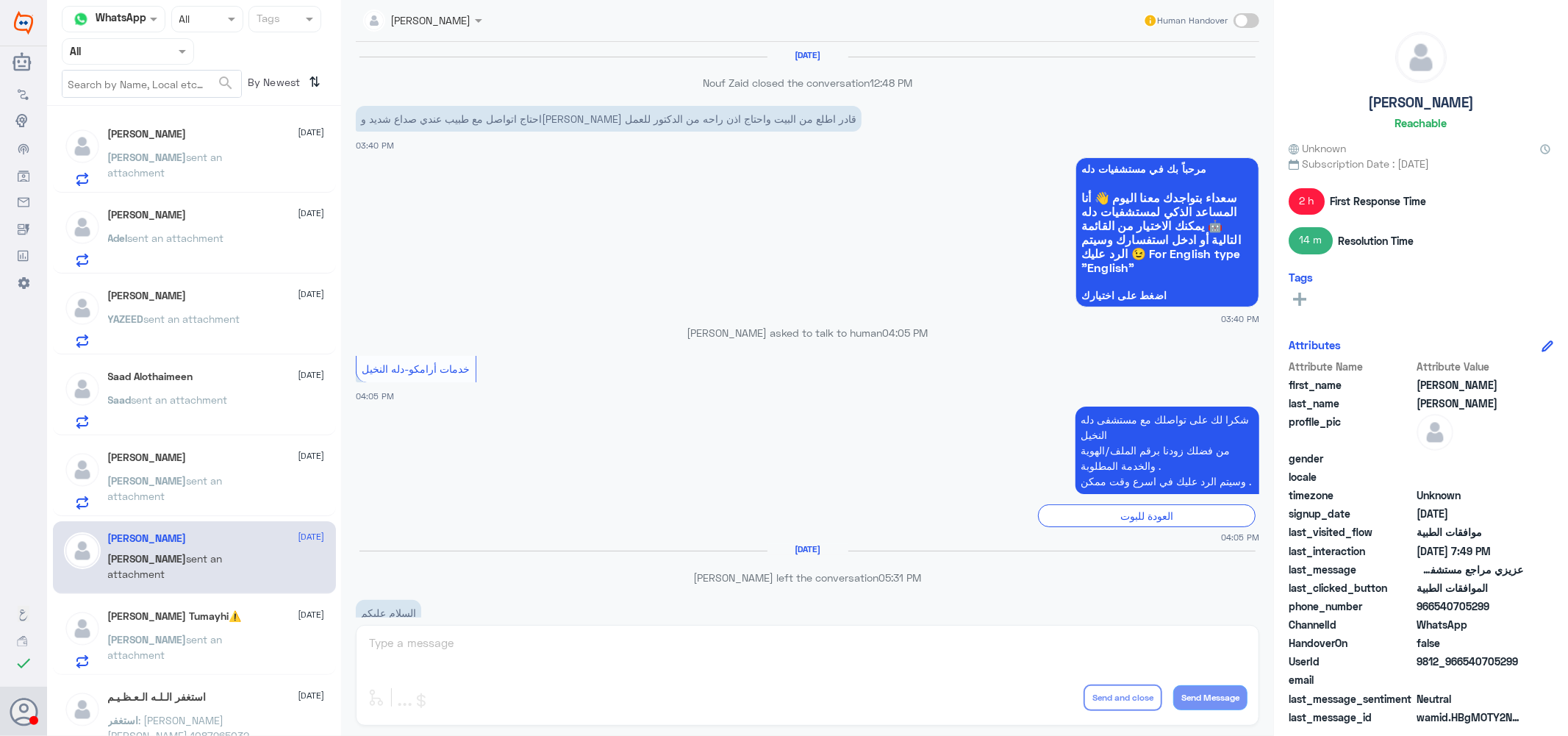
scroll to position [1134, 0]
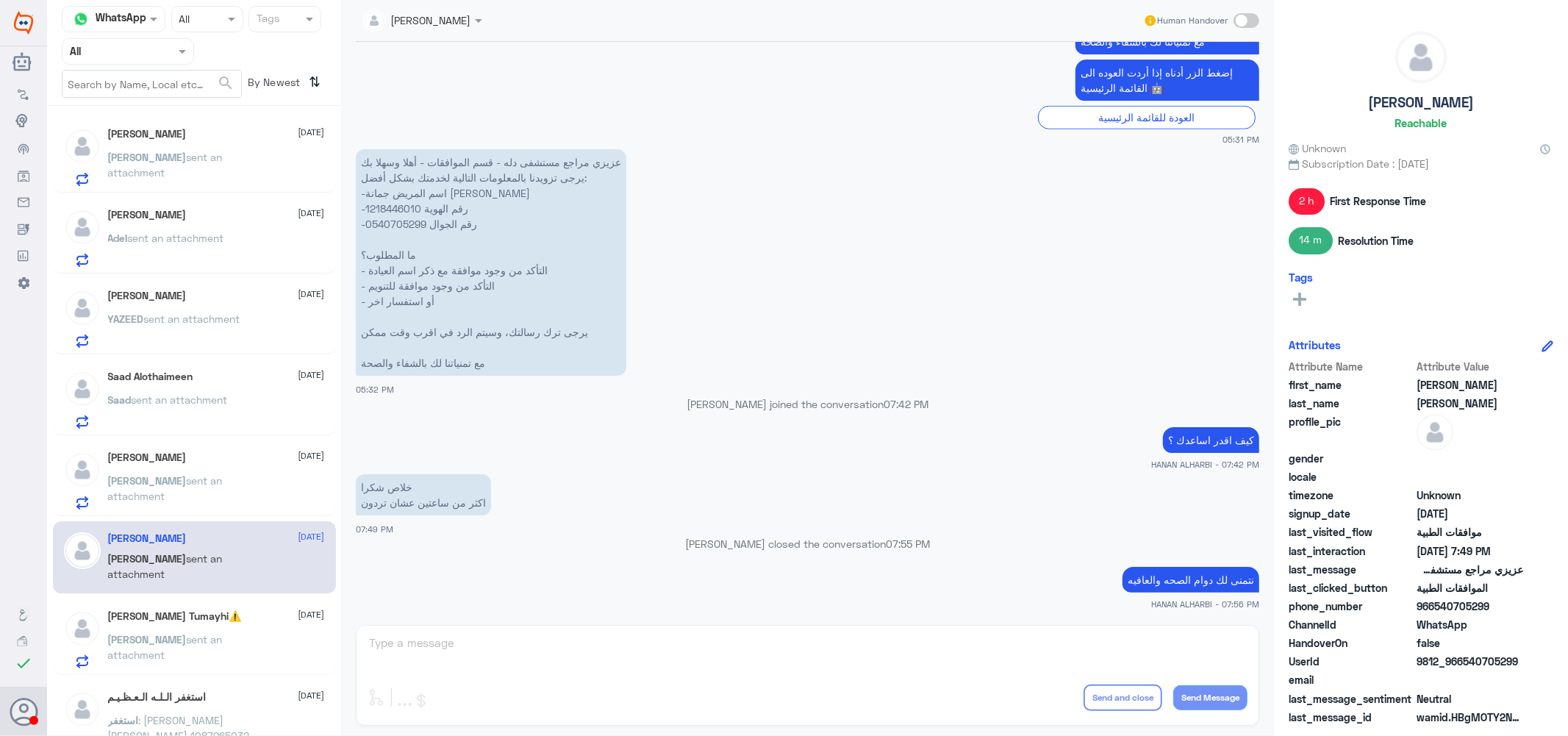
click at [164, 458] on div "[PERSON_NAME] [DATE]" at bounding box center [216, 457] width 217 height 12
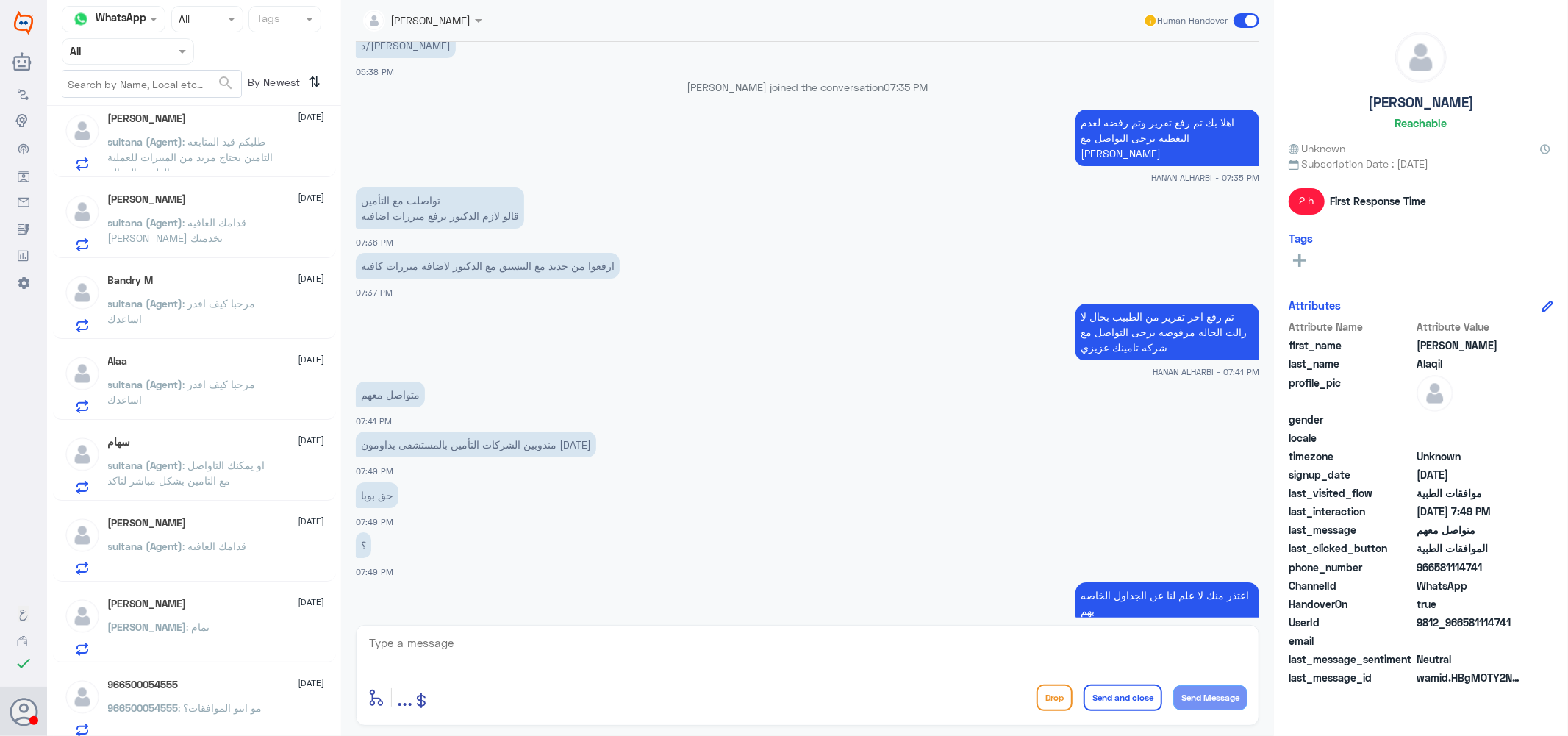
scroll to position [1560, 0]
